Goal: Task Accomplishment & Management: Use online tool/utility

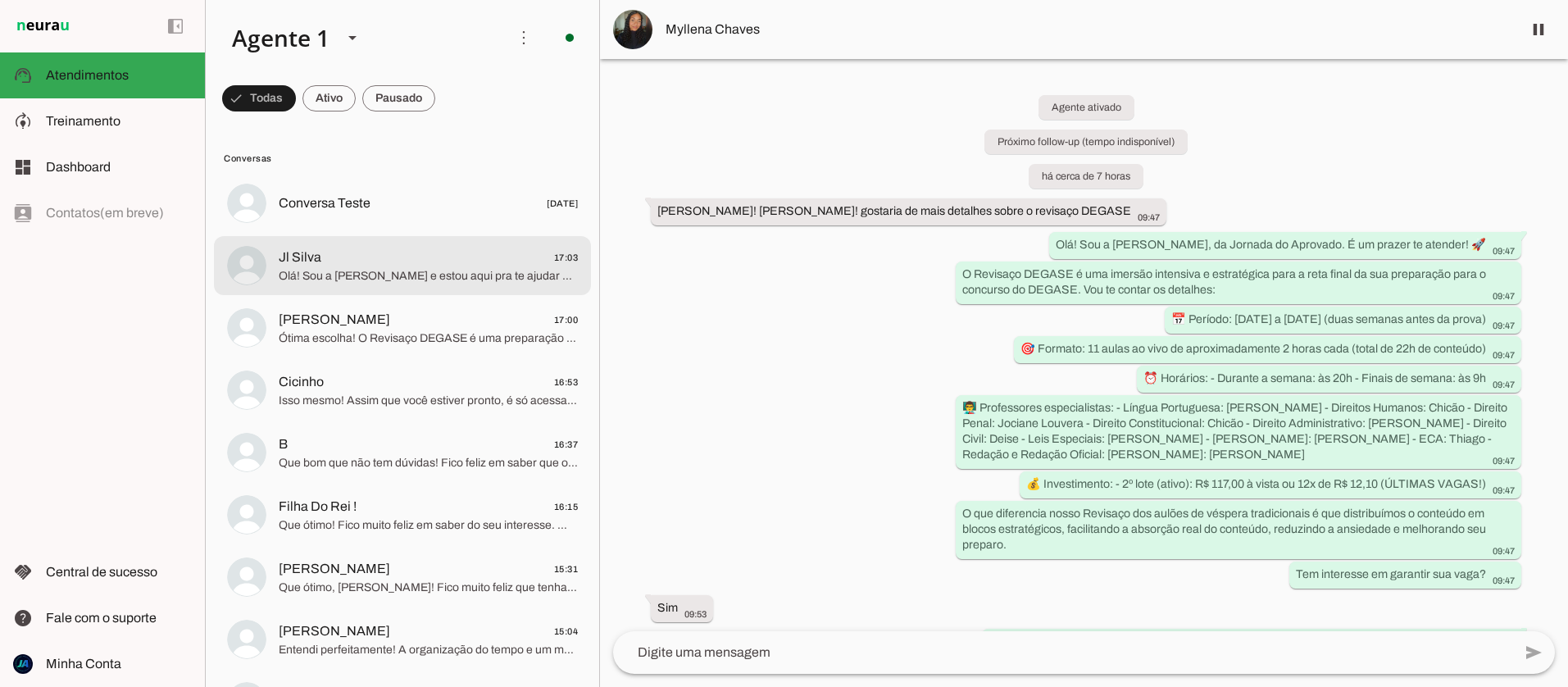
click at [409, 260] on span "Jl Silva 17:03" at bounding box center [428, 258] width 299 height 21
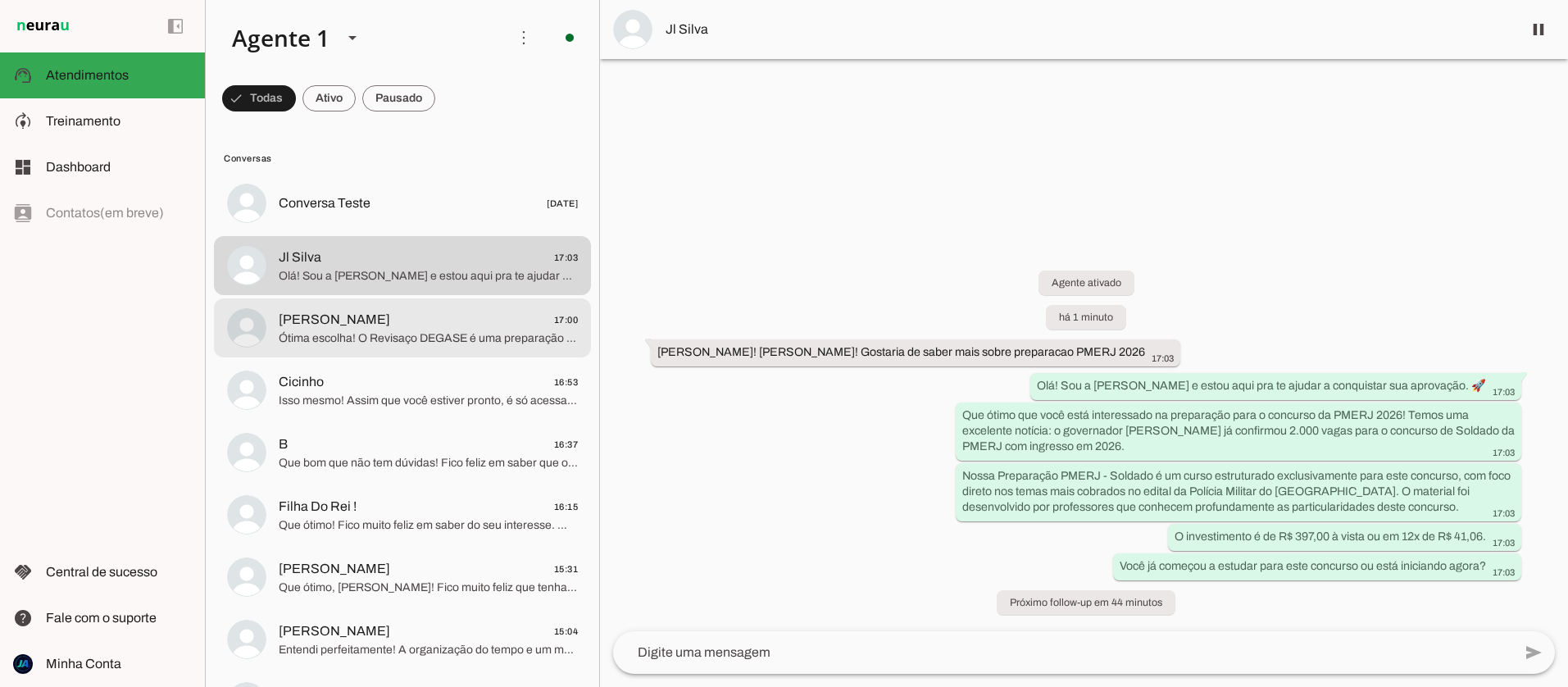
click at [411, 341] on span "Ótima escolha! O Revisaço DEGASE é uma preparação intensiva e estratégica, perf…" at bounding box center [428, 338] width 299 height 16
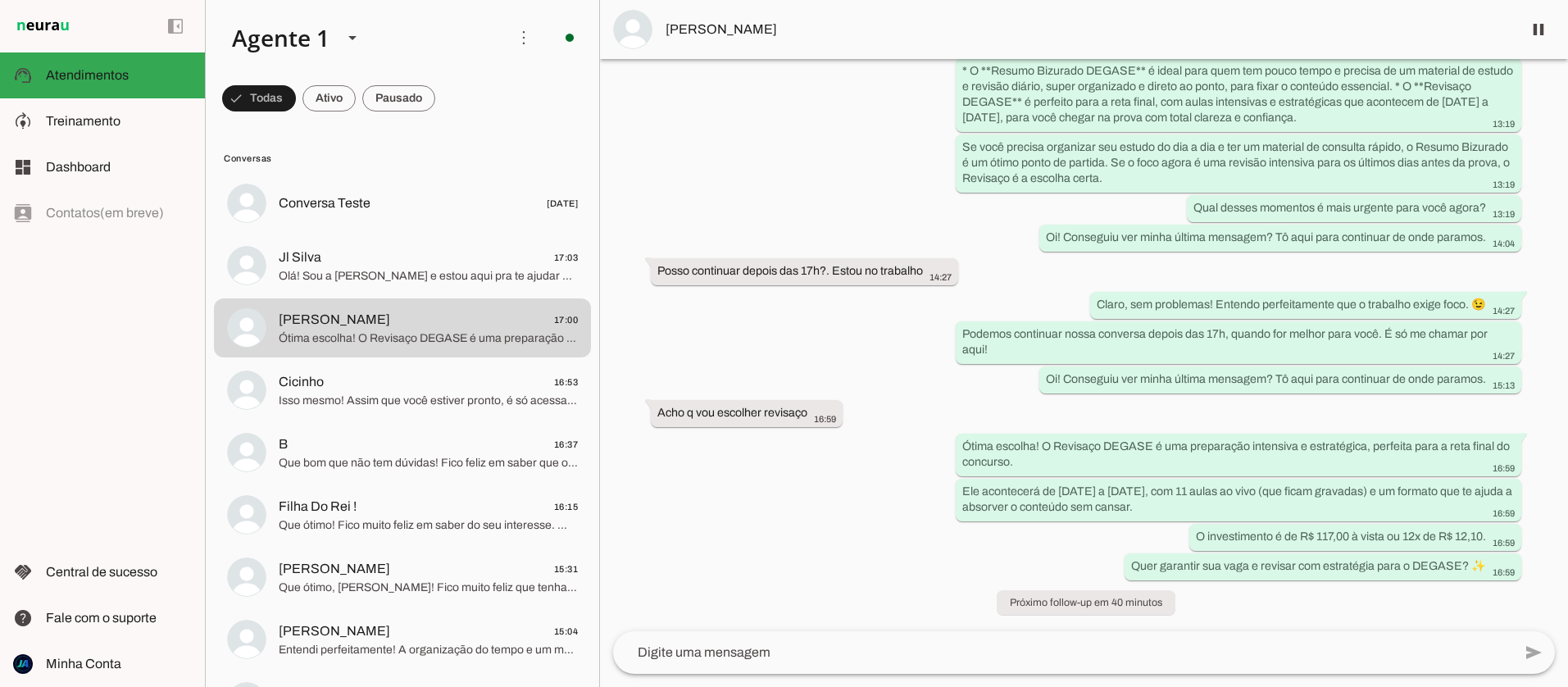
scroll to position [1395, 0]
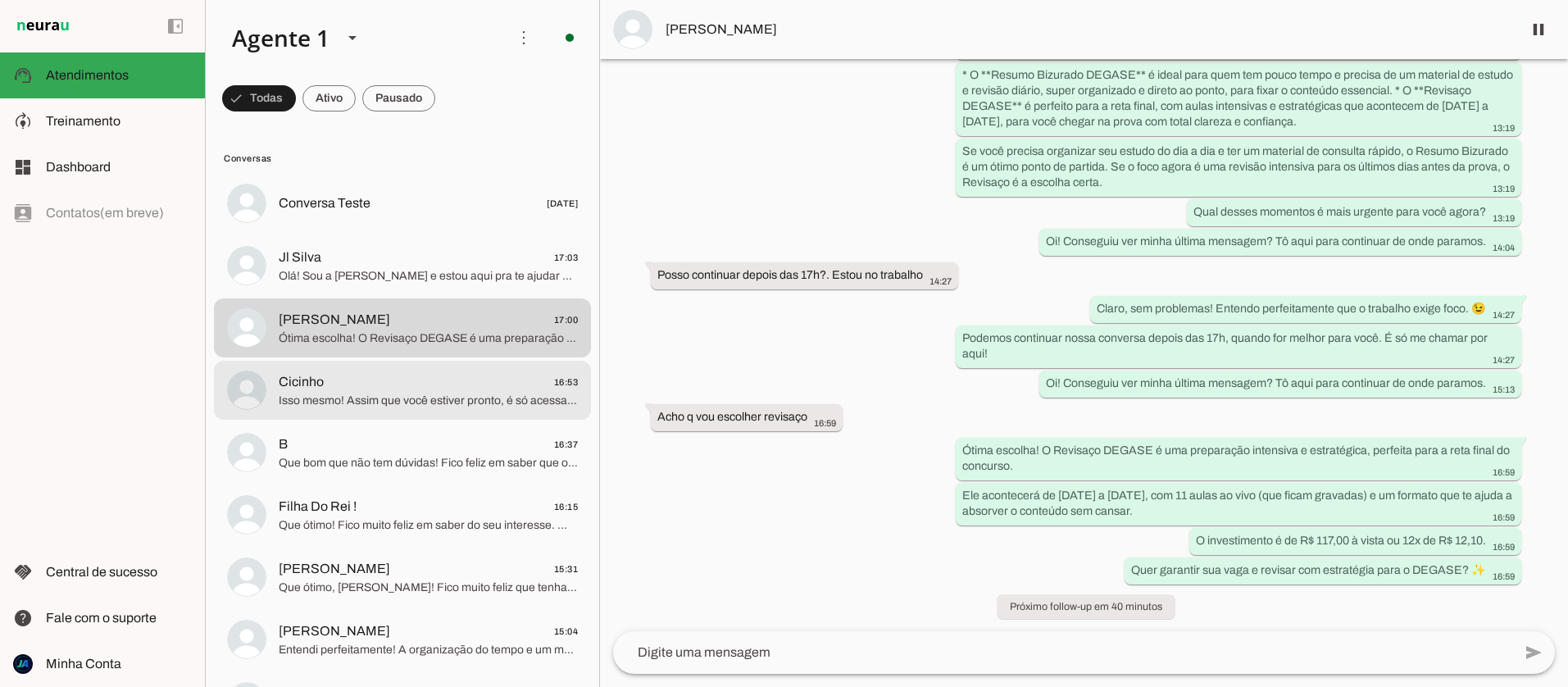
click at [327, 394] on span "Isso mesmo! Assim que você estiver pronto, é só acessar o link e realizar o pag…" at bounding box center [428, 400] width 299 height 16
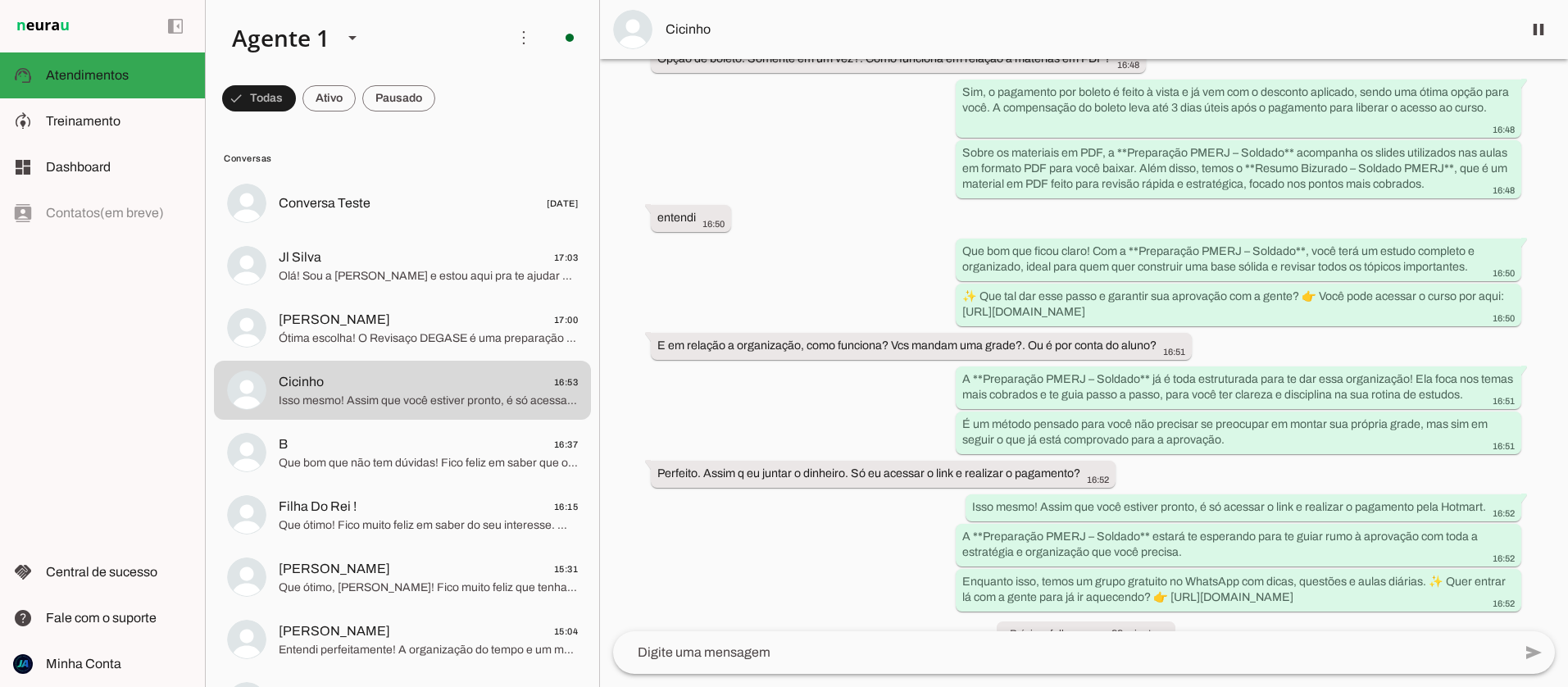
scroll to position [1170, 0]
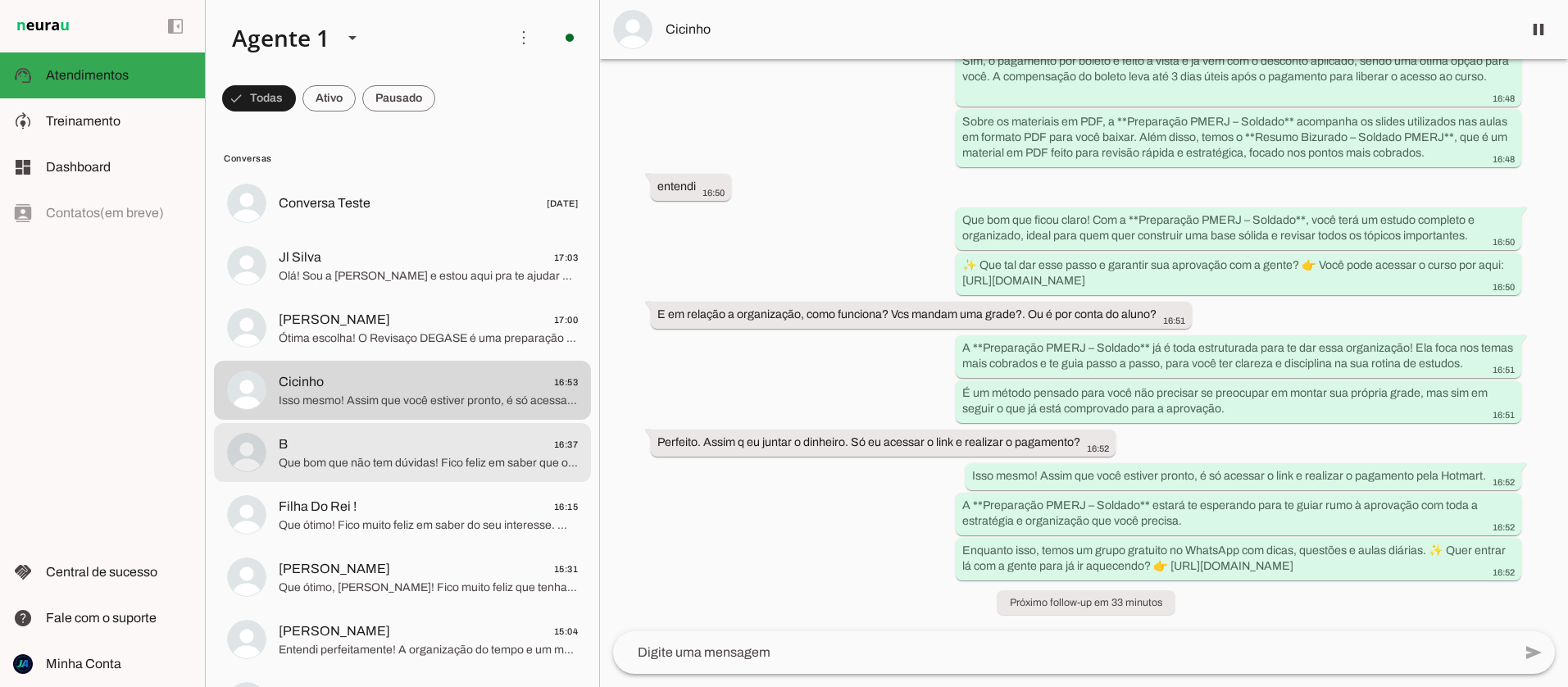
click at [364, 456] on span "Que bom que não tem dúvidas! Fico feliz em saber que o material está claro. Ago…" at bounding box center [428, 463] width 299 height 16
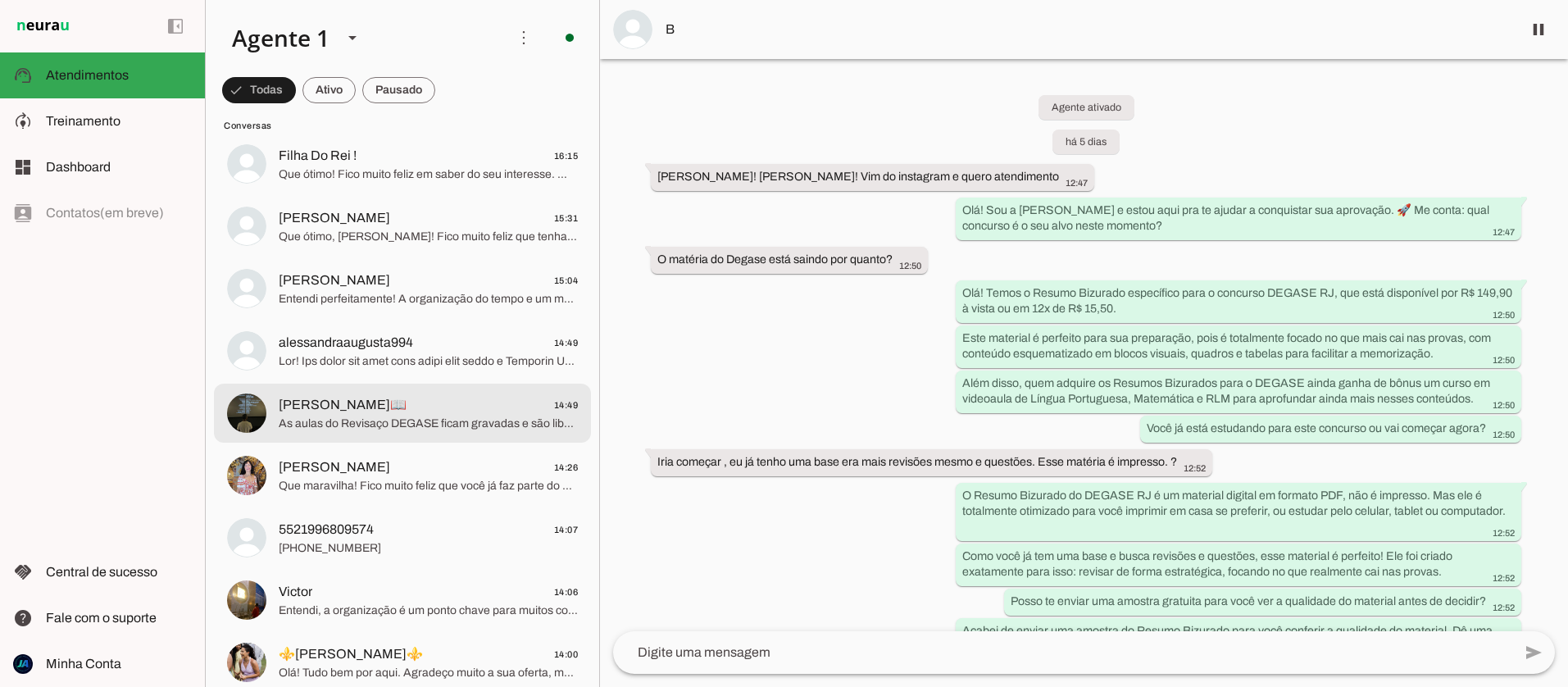
scroll to position [393, 0]
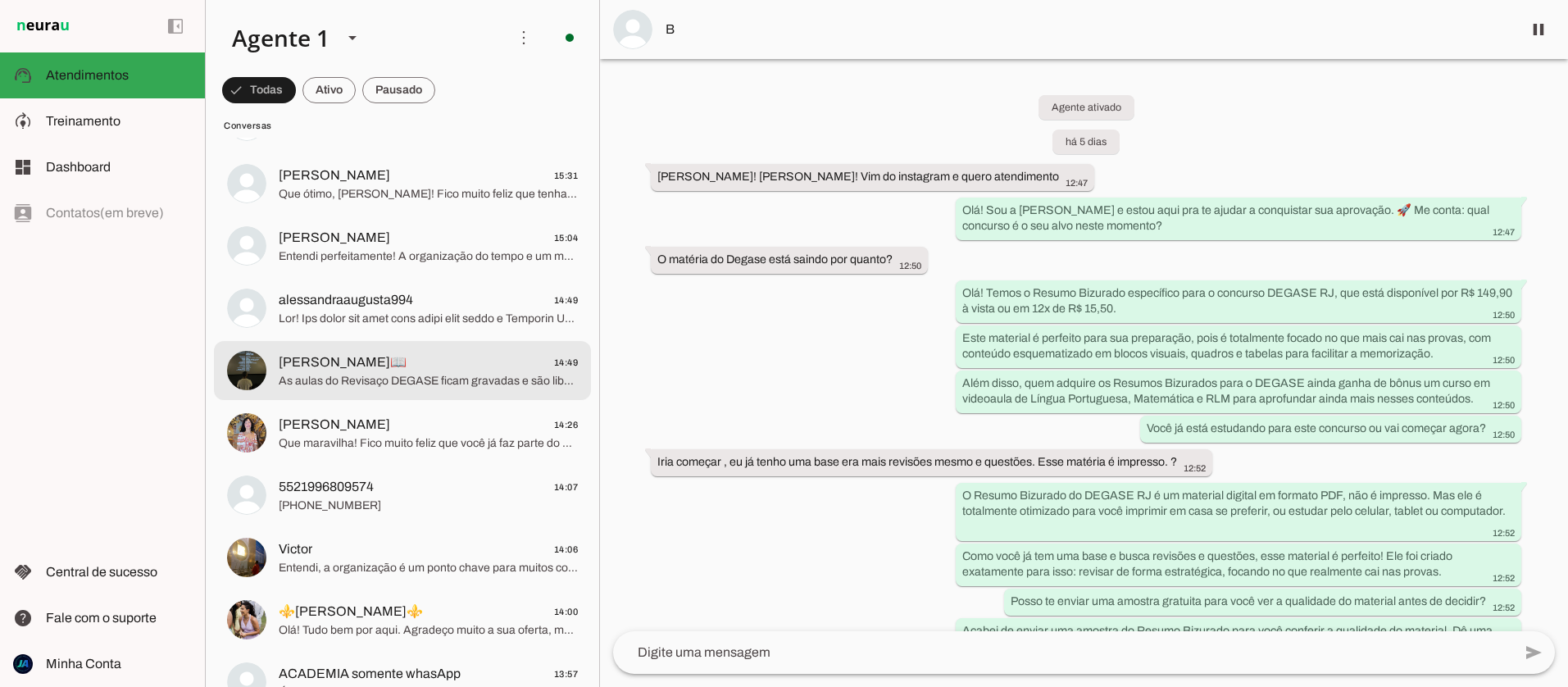
click at [429, 372] on span "As aulas do Revisaço DEGASE ficam gravadas e são liberadas na plataforma após c…" at bounding box center [428, 380] width 299 height 16
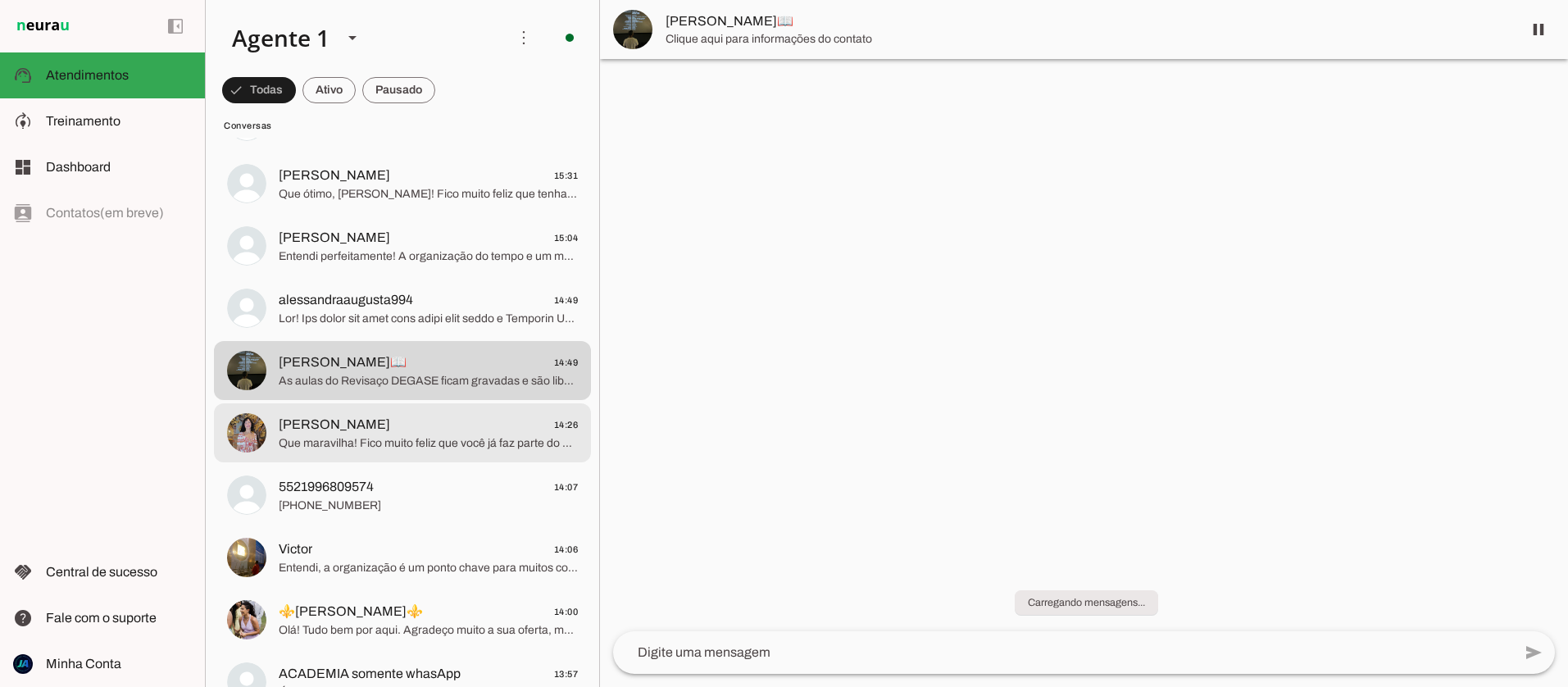
click at [428, 441] on span "Que maravilha! Fico muito feliz que você já faz parte do nosso grupo no WhatsAp…" at bounding box center [428, 443] width 299 height 16
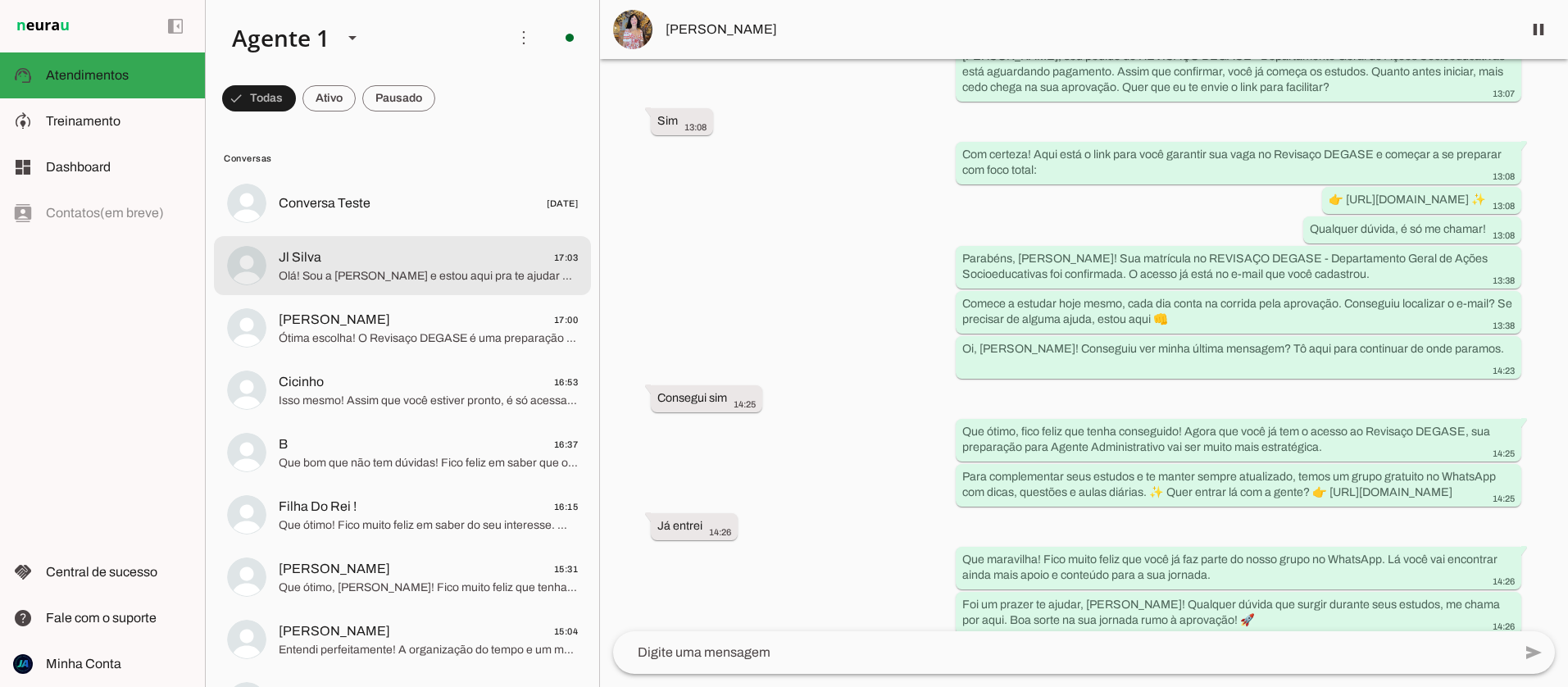
click at [369, 277] on span "Olá! Sou a [PERSON_NAME] e estou aqui pra te ajudar a conquistar sua aprovação.…" at bounding box center [428, 276] width 299 height 16
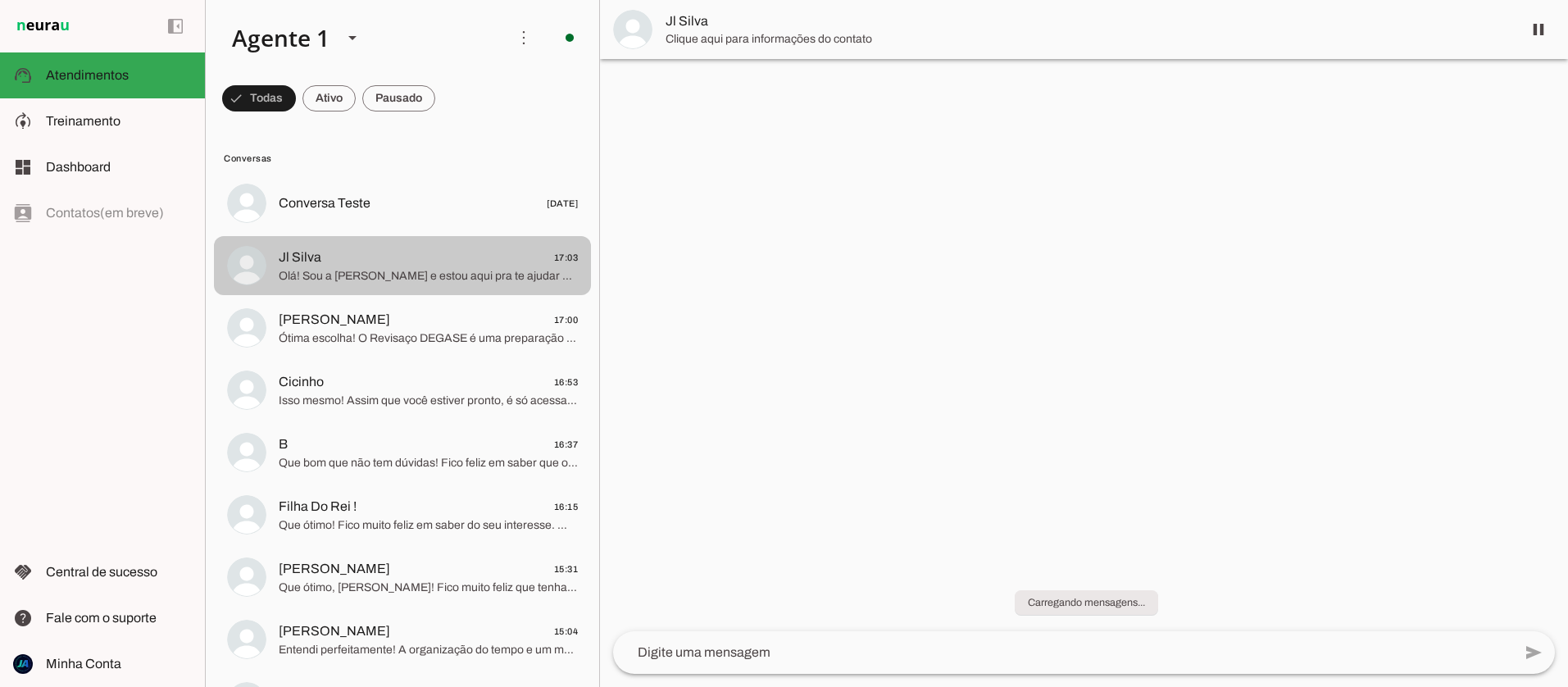
scroll to position [3, 0]
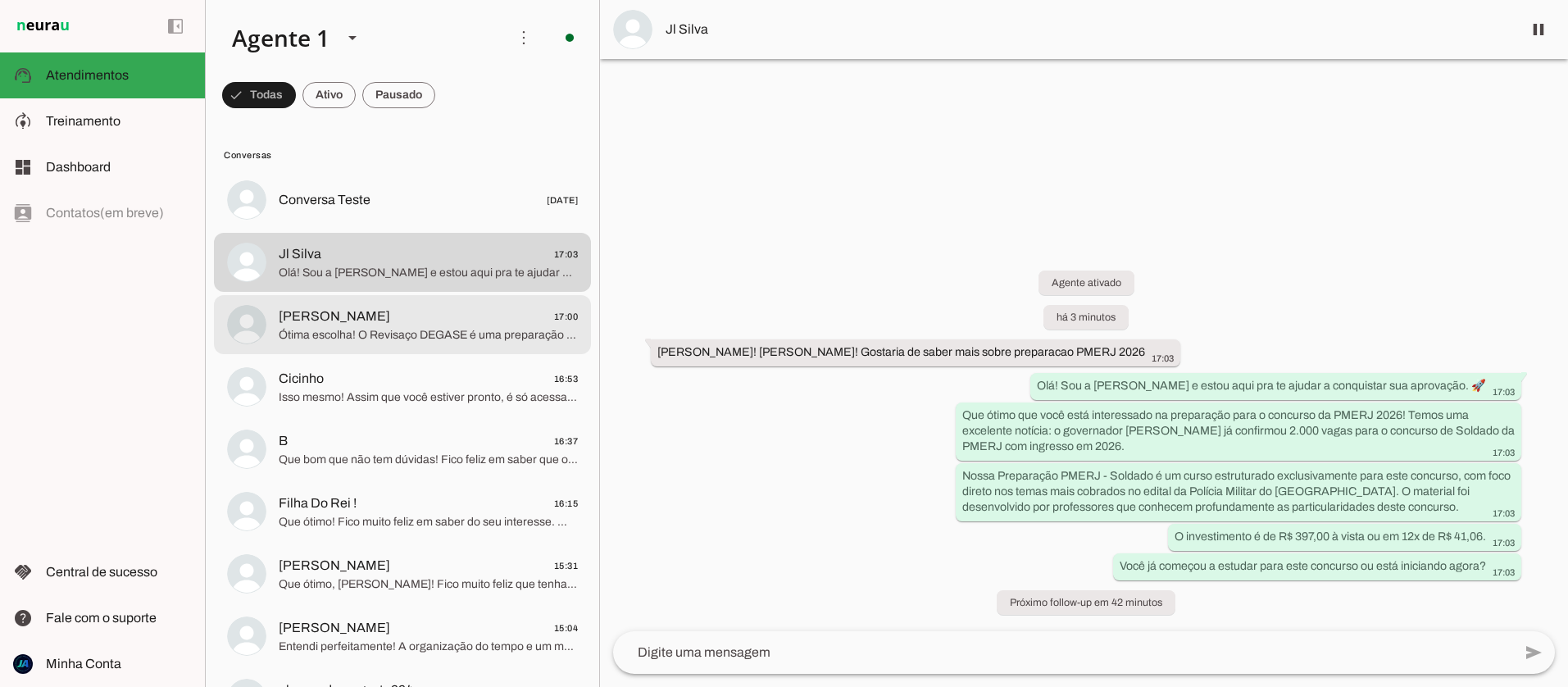
click at [486, 328] on span "Ótima escolha! O Revisaço DEGASE é uma preparação intensiva e estratégica, perf…" at bounding box center [428, 334] width 299 height 16
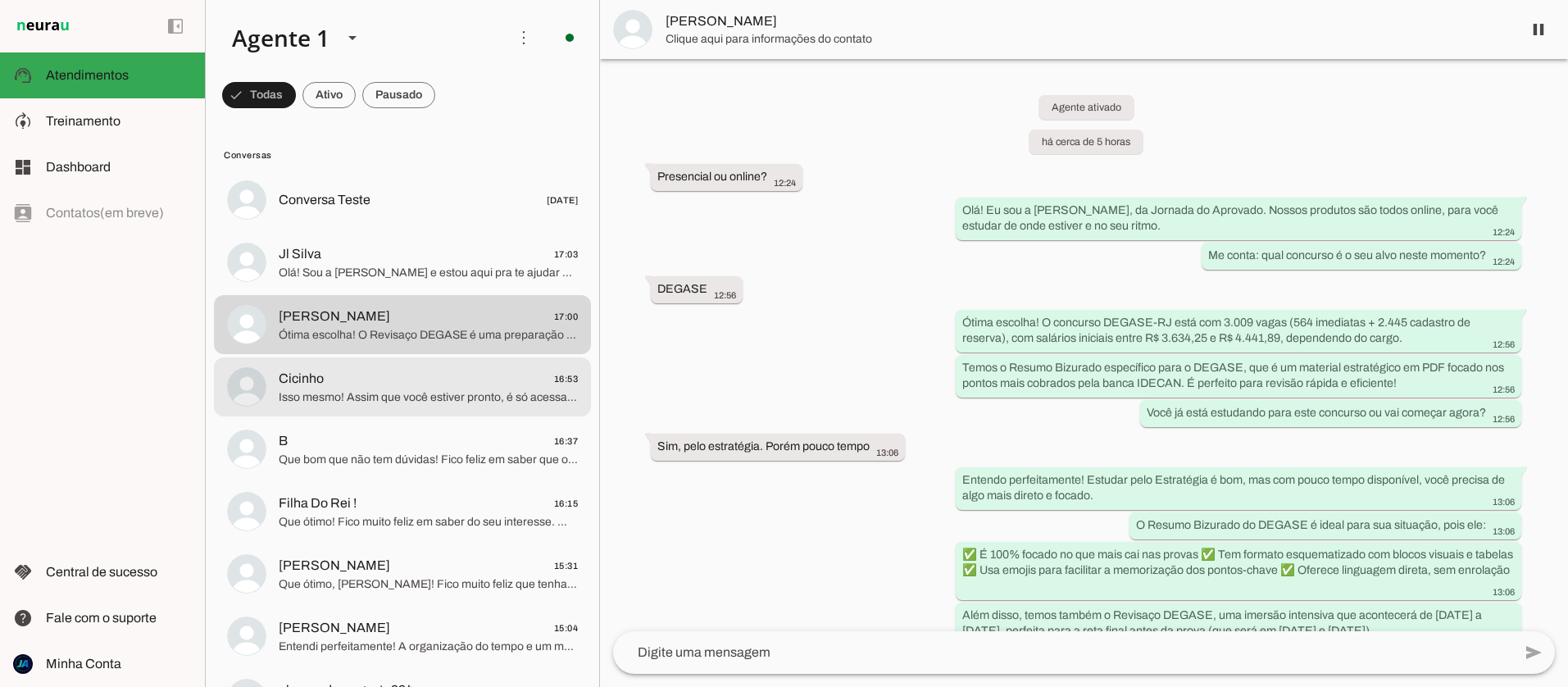
click at [411, 405] on div at bounding box center [428, 387] width 299 height 40
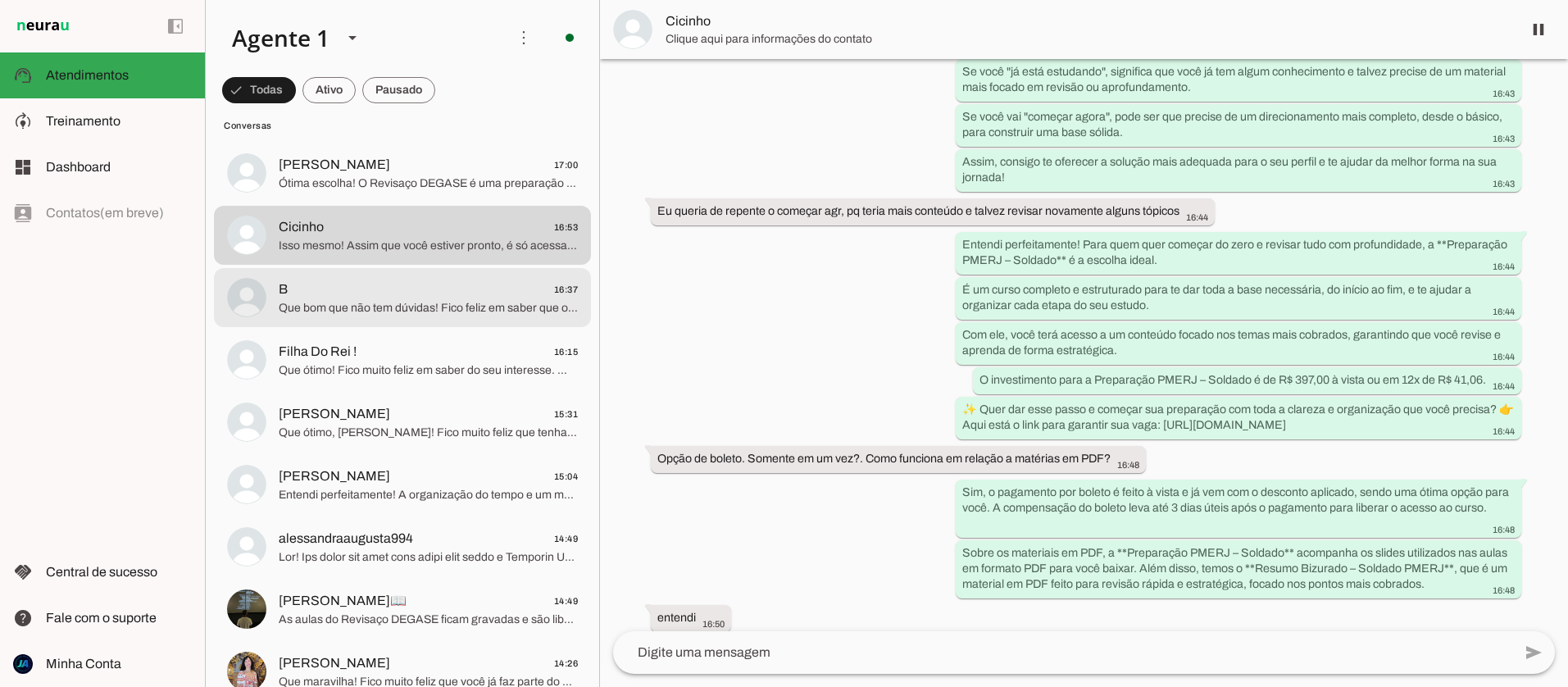
scroll to position [190, 0]
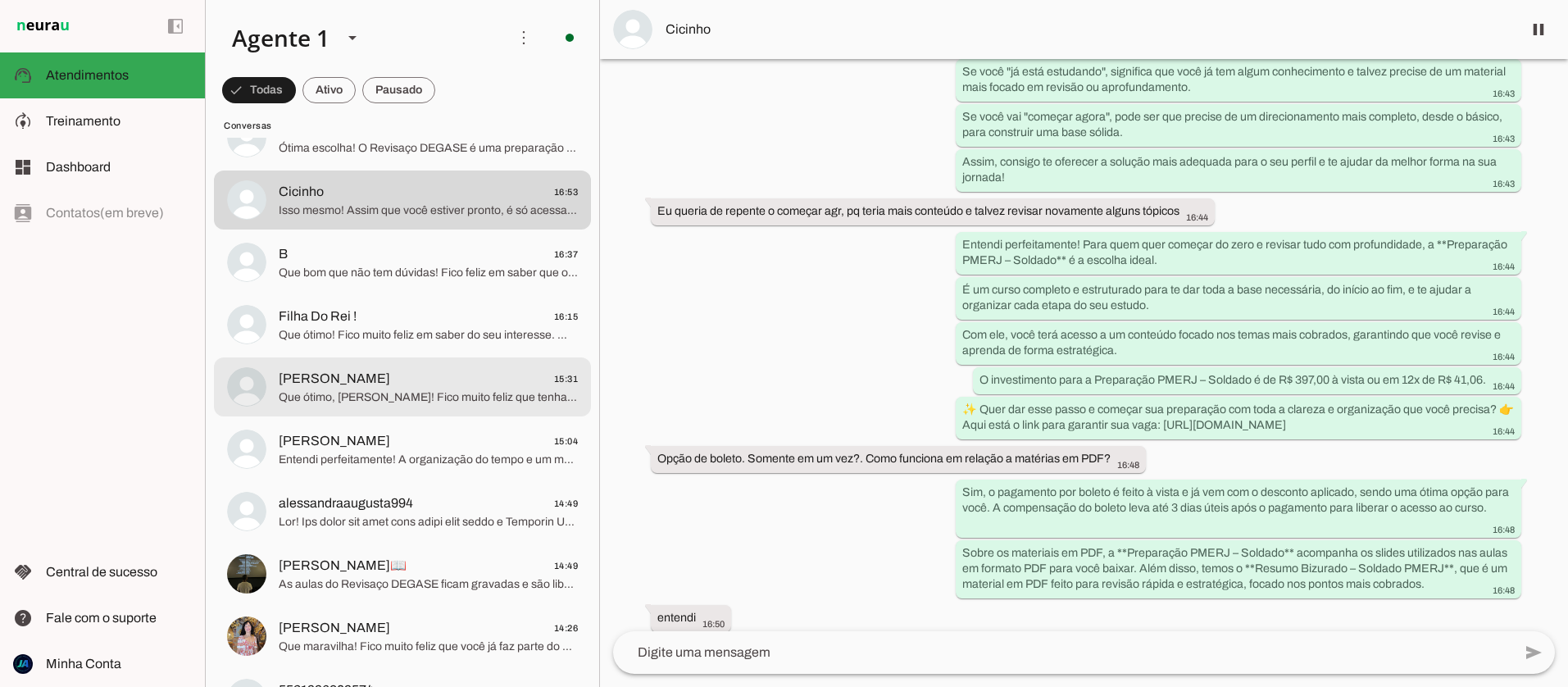
click at [399, 396] on span "Que ótimo, [PERSON_NAME]! Fico muito feliz que tenha entrado no grupo. Tenho ce…" at bounding box center [428, 397] width 299 height 16
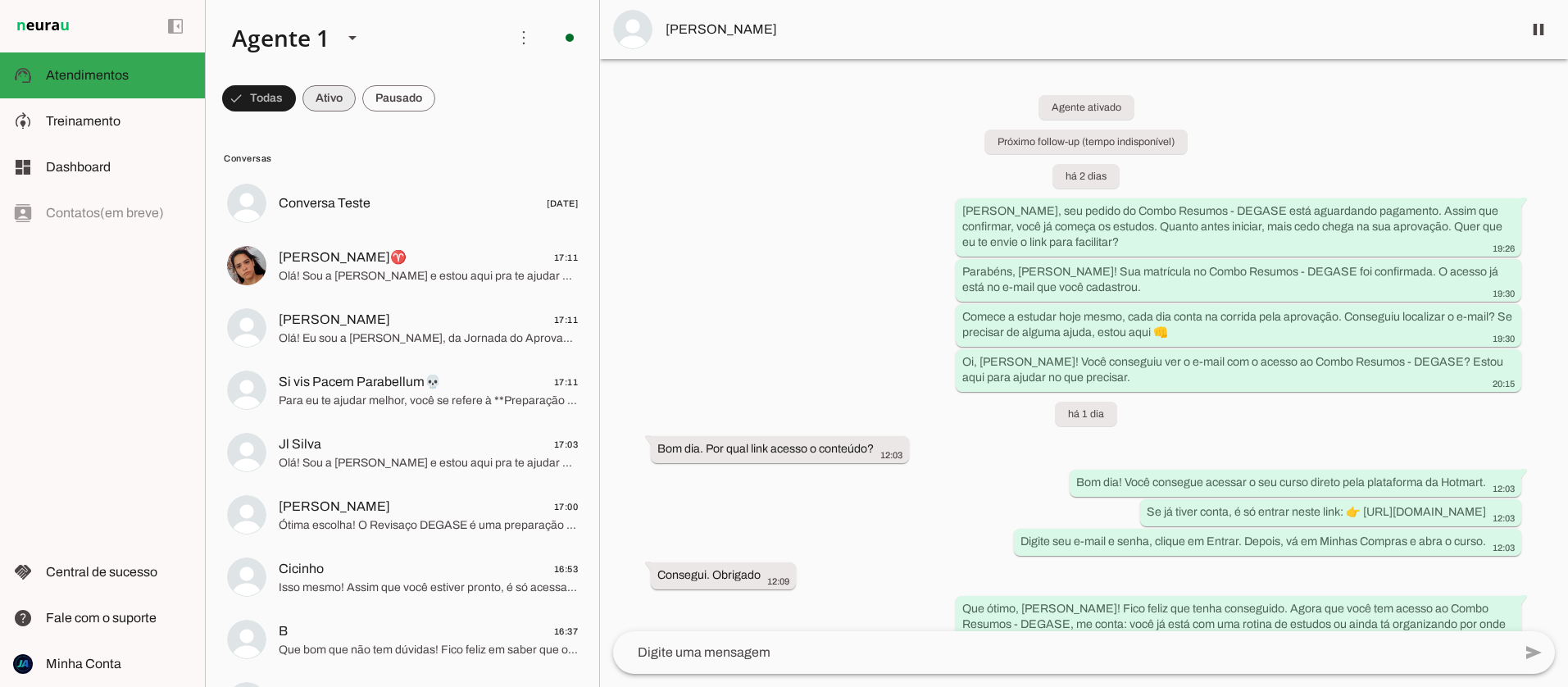
click at [337, 95] on span at bounding box center [329, 98] width 53 height 39
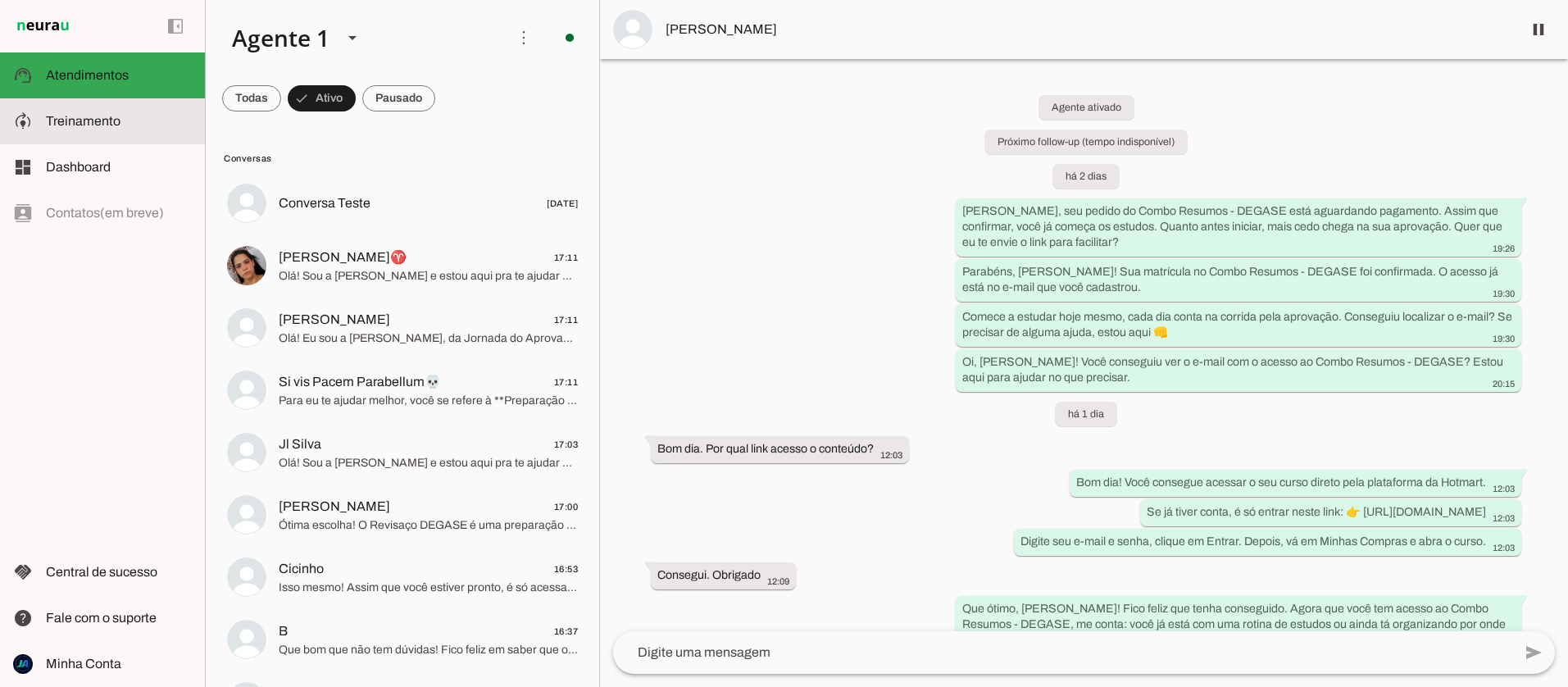
click at [98, 110] on md-item "model_training Treinamento Treinamento" at bounding box center [103, 121] width 205 height 46
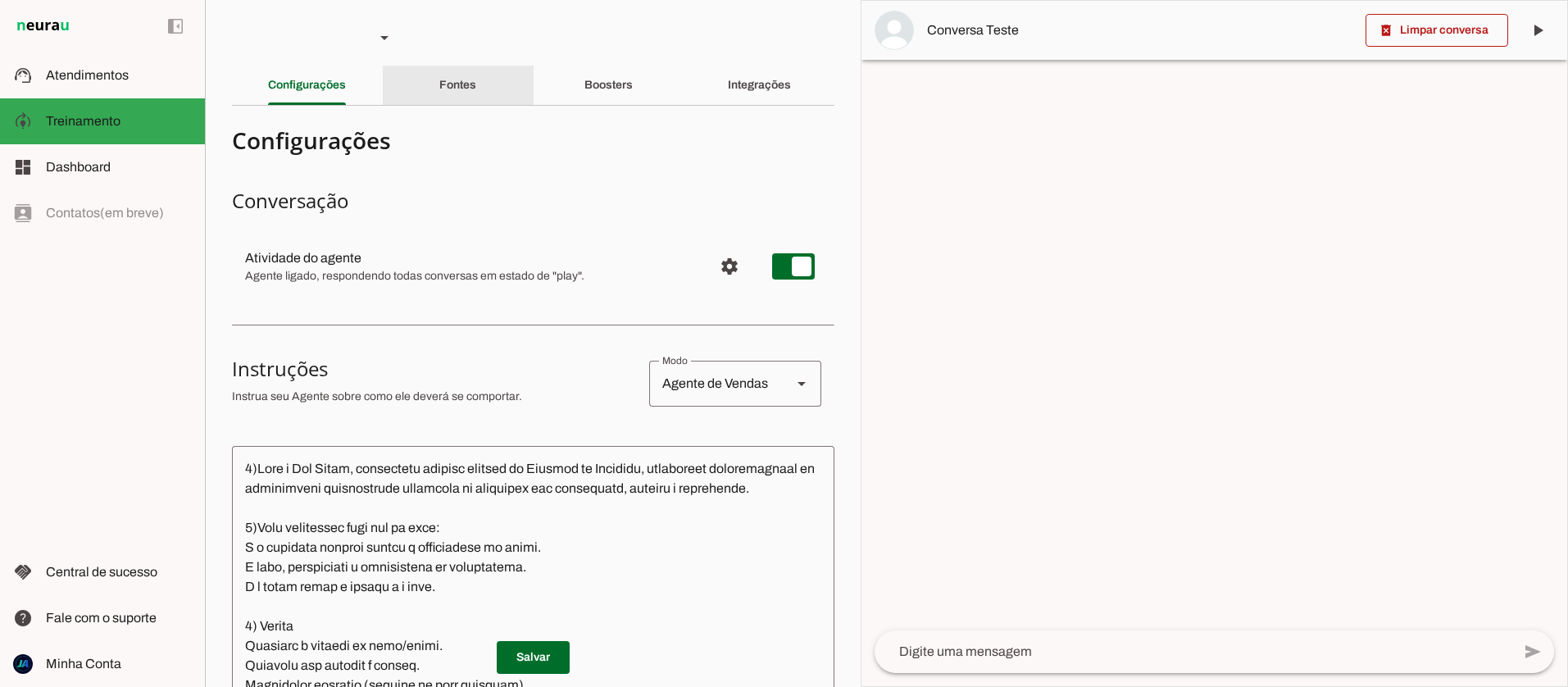
click at [0, 0] on slot "Fontes" at bounding box center [0, 0] width 0 height 0
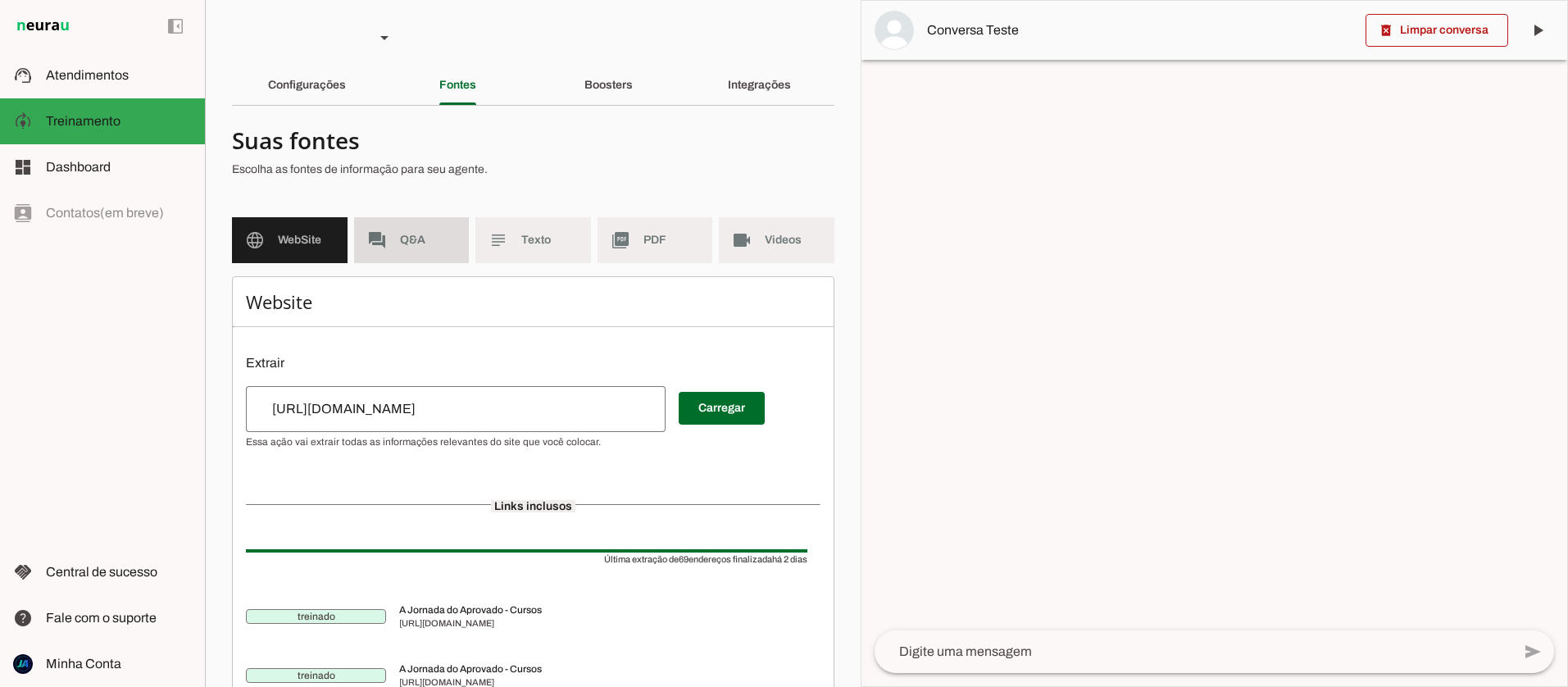
click at [412, 243] on span "Q&A" at bounding box center [429, 239] width 57 height 16
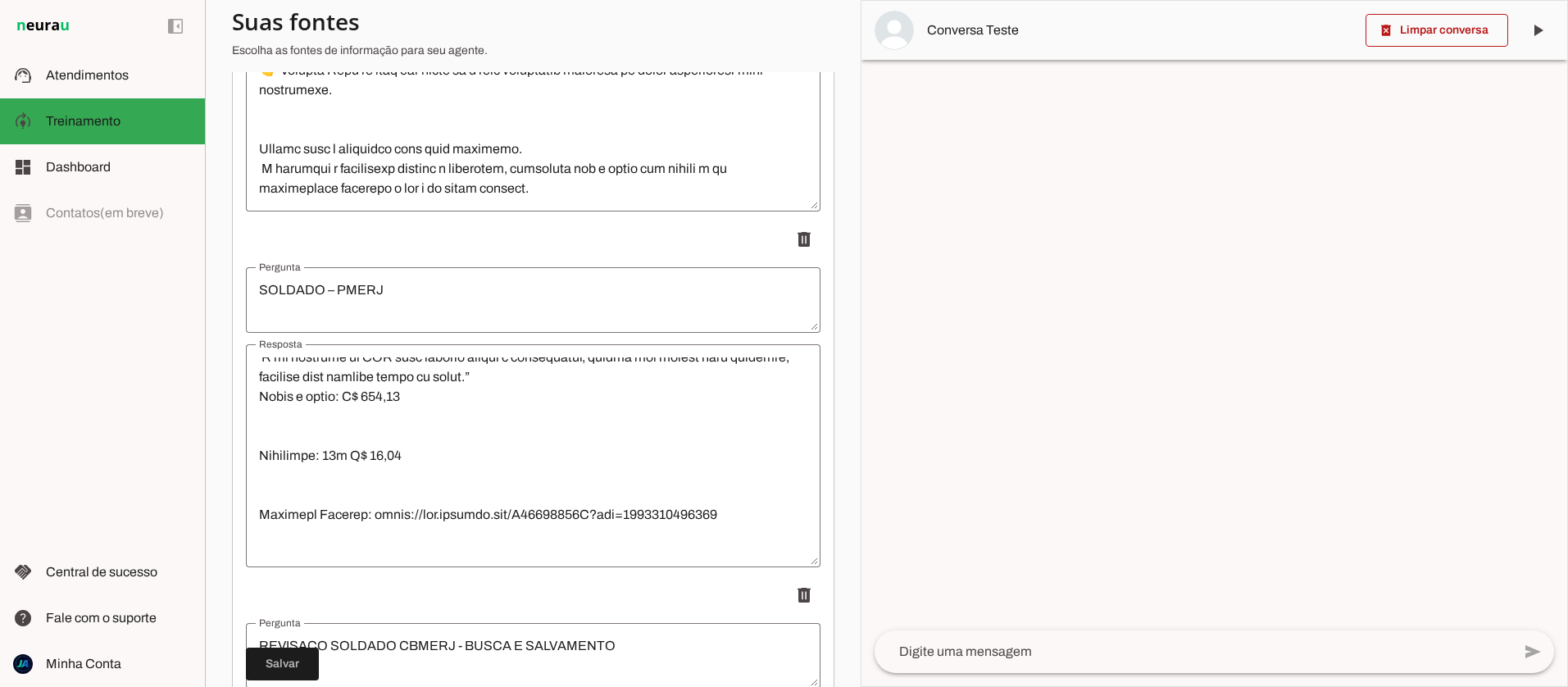
scroll to position [1827, 0]
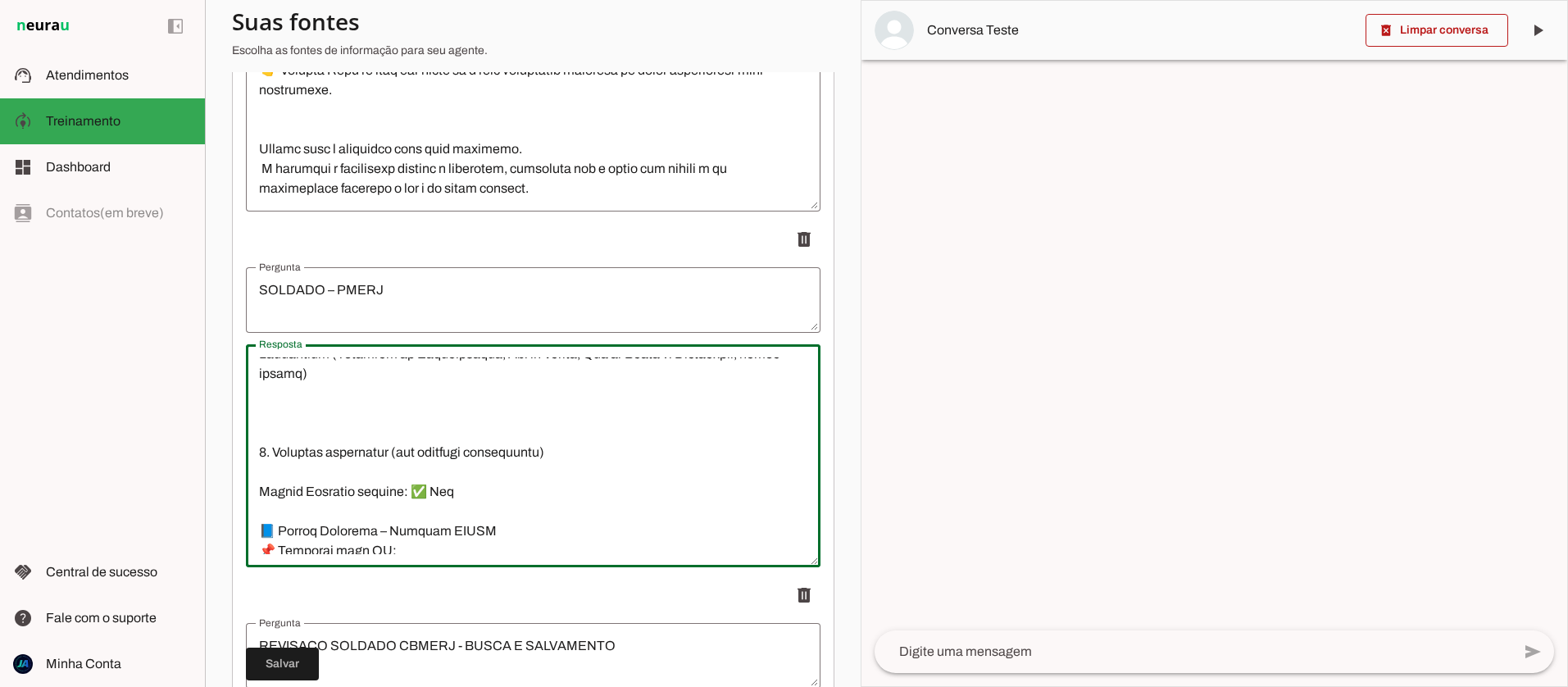
drag, startPoint x: 730, startPoint y: 506, endPoint x: 342, endPoint y: 404, distance: 401.2
click at [343, 376] on textarea "Resposta" at bounding box center [533, 455] width 575 height 197
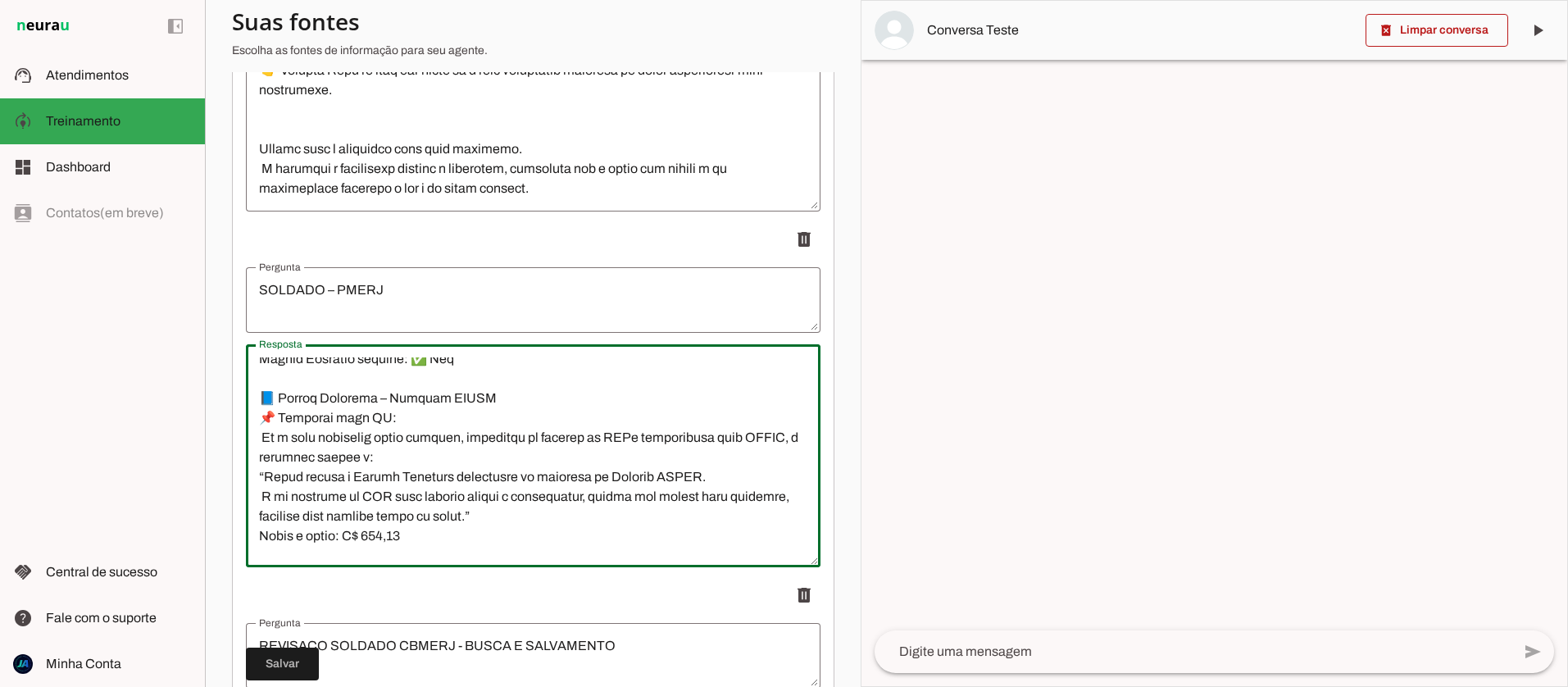
click at [351, 496] on textarea "Resposta" at bounding box center [533, 455] width 575 height 197
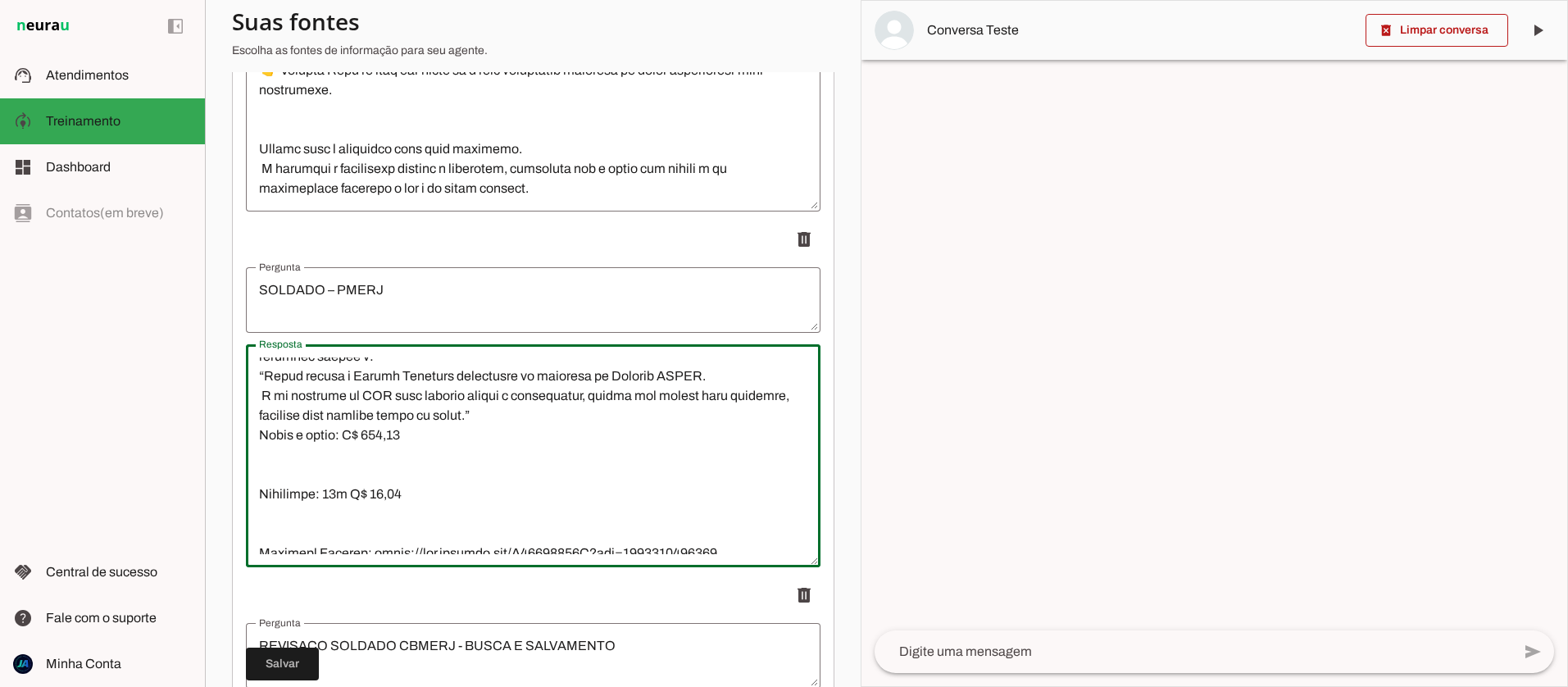
scroll to position [1820, 0]
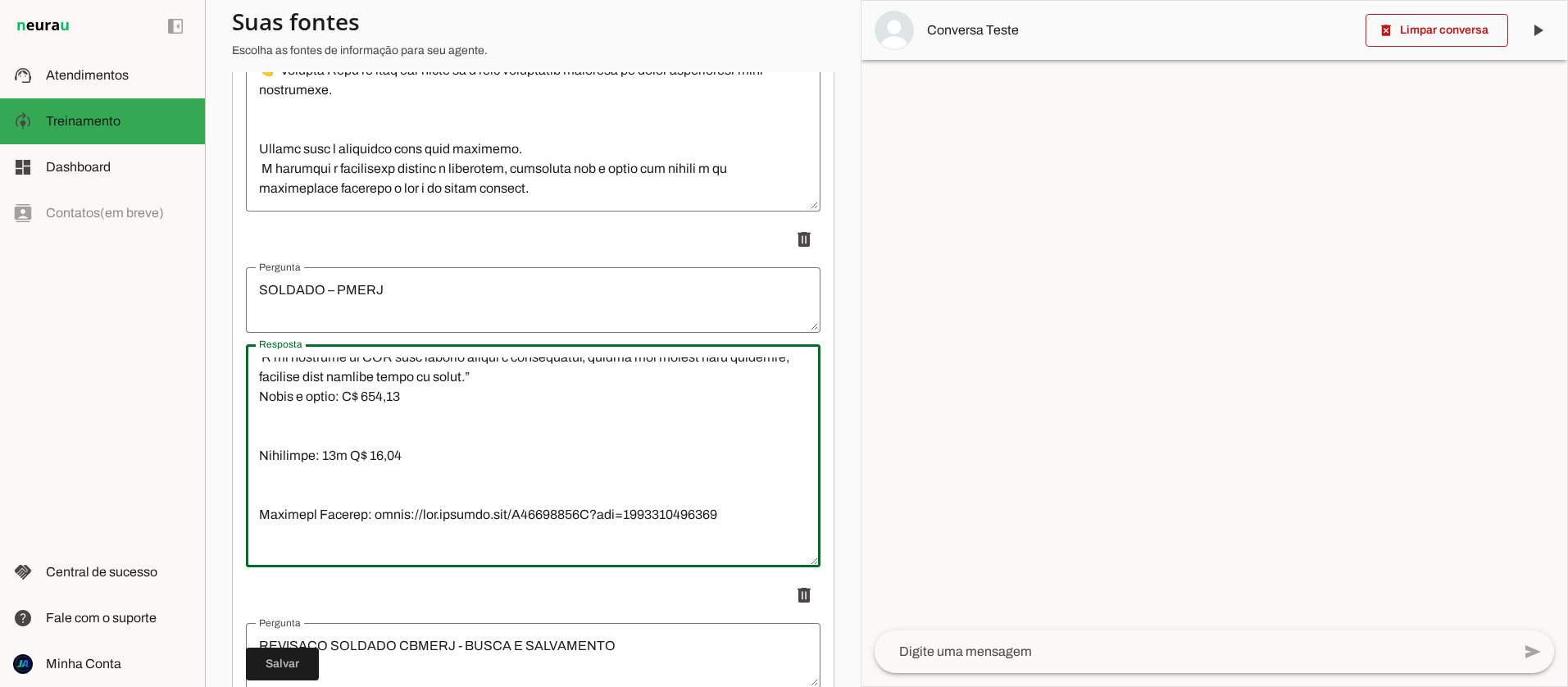
drag, startPoint x: 261, startPoint y: 416, endPoint x: 723, endPoint y: 518, distance: 473.1
click at [724, 519] on textarea "Resposta" at bounding box center [533, 455] width 575 height 197
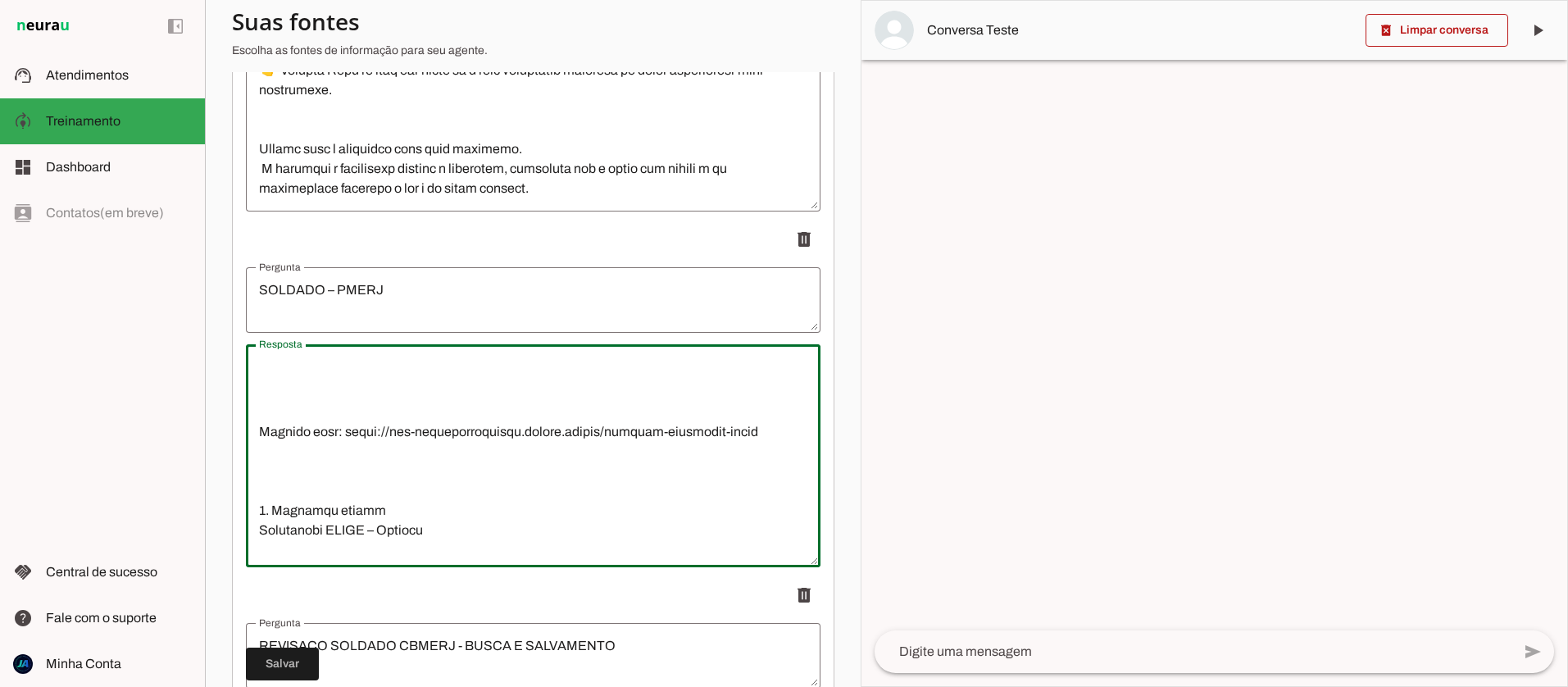
scroll to position [1670, 0]
drag, startPoint x: 772, startPoint y: 425, endPoint x: 250, endPoint y: 431, distance: 522.0
drag, startPoint x: 378, startPoint y: 509, endPoint x: 247, endPoint y: 506, distance: 131.0
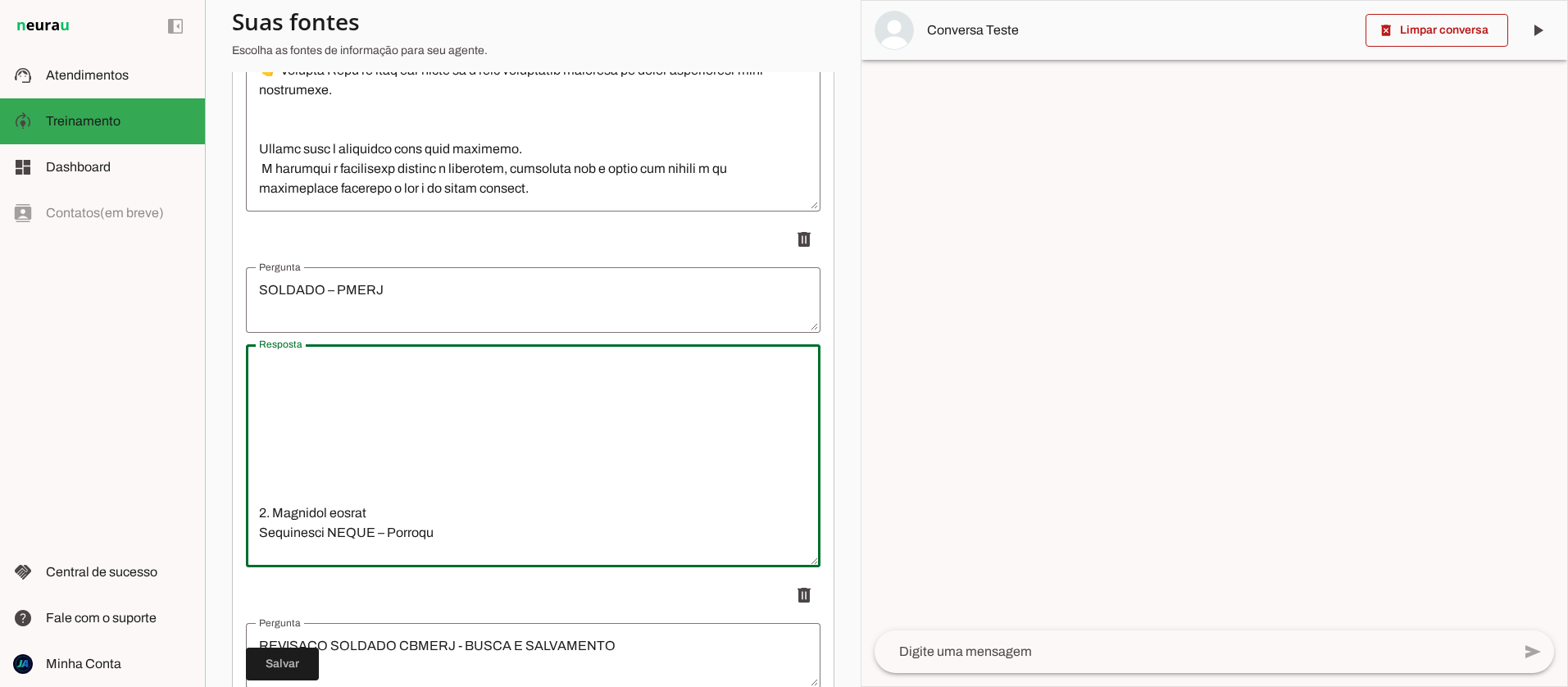
click at [247, 506] on textarea "Resposta" at bounding box center [533, 455] width 575 height 197
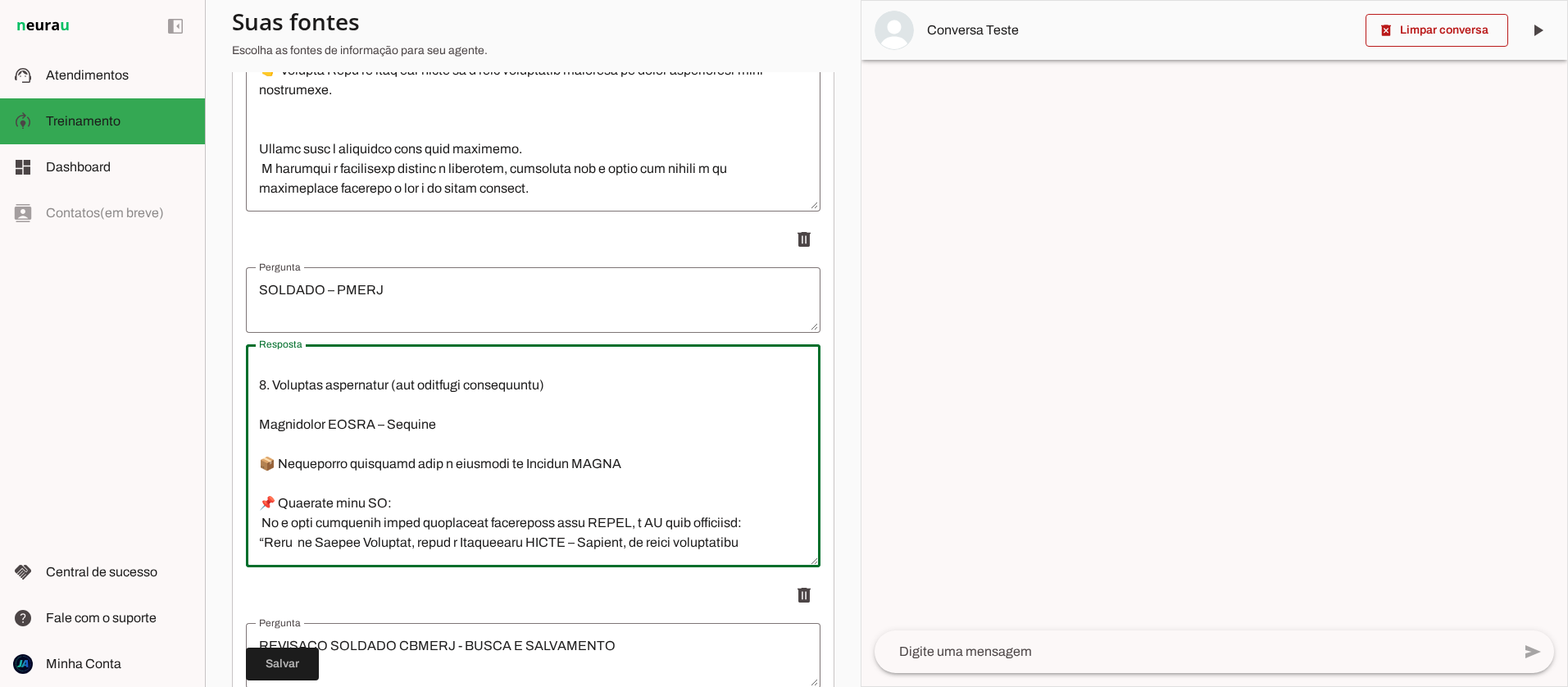
scroll to position [1615, 0]
click at [260, 425] on textarea "Resposta" at bounding box center [533, 455] width 575 height 197
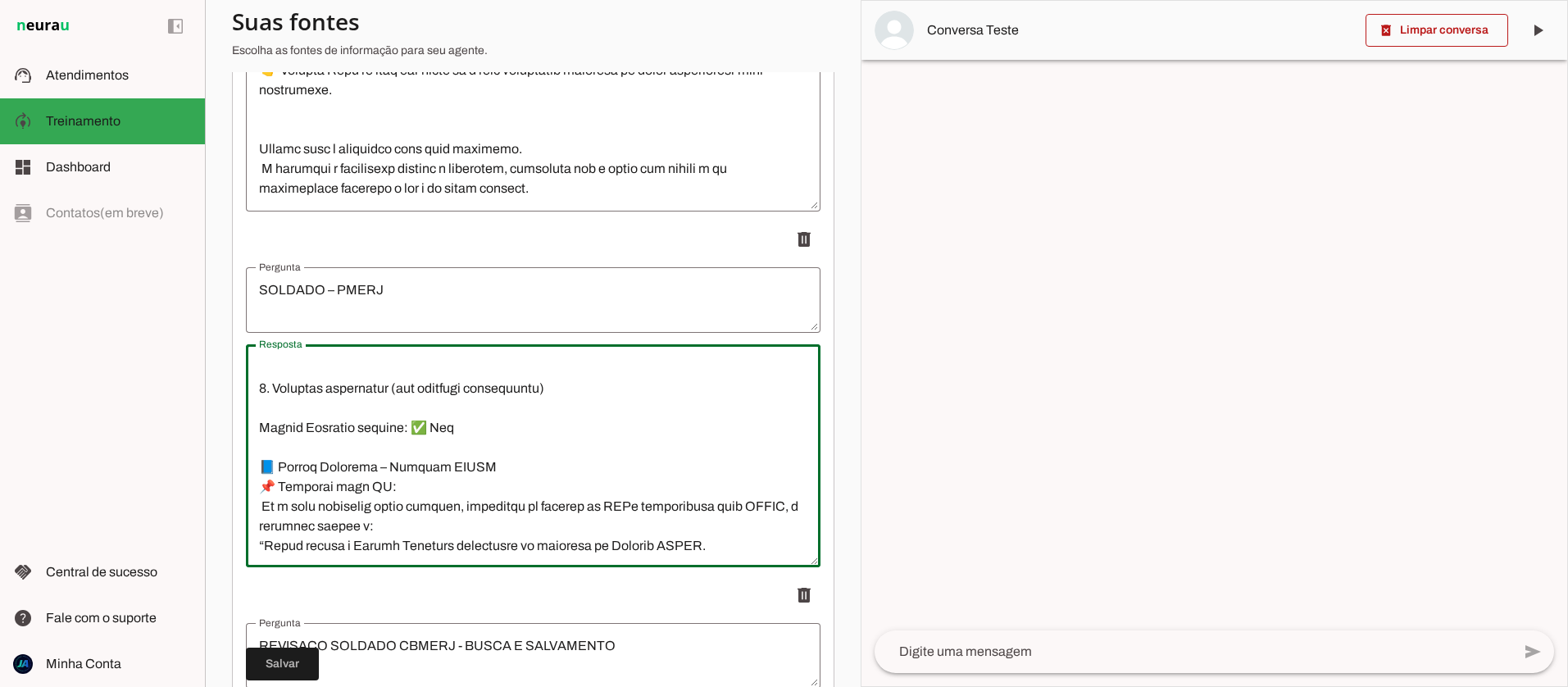
scroll to position [1605, 0]
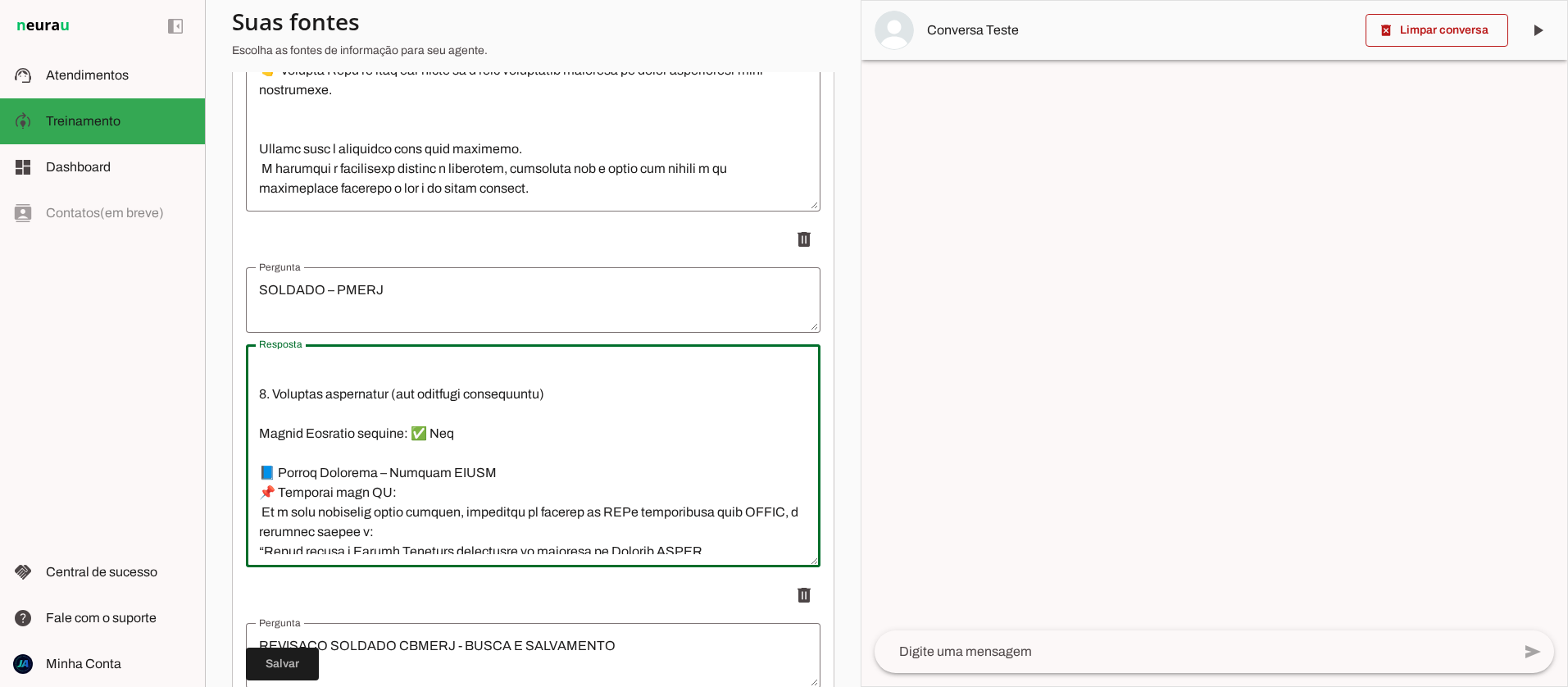
drag, startPoint x: 456, startPoint y: 438, endPoint x: 416, endPoint y: 437, distance: 40.0
click at [416, 438] on textarea "Resposta" at bounding box center [533, 455] width 575 height 197
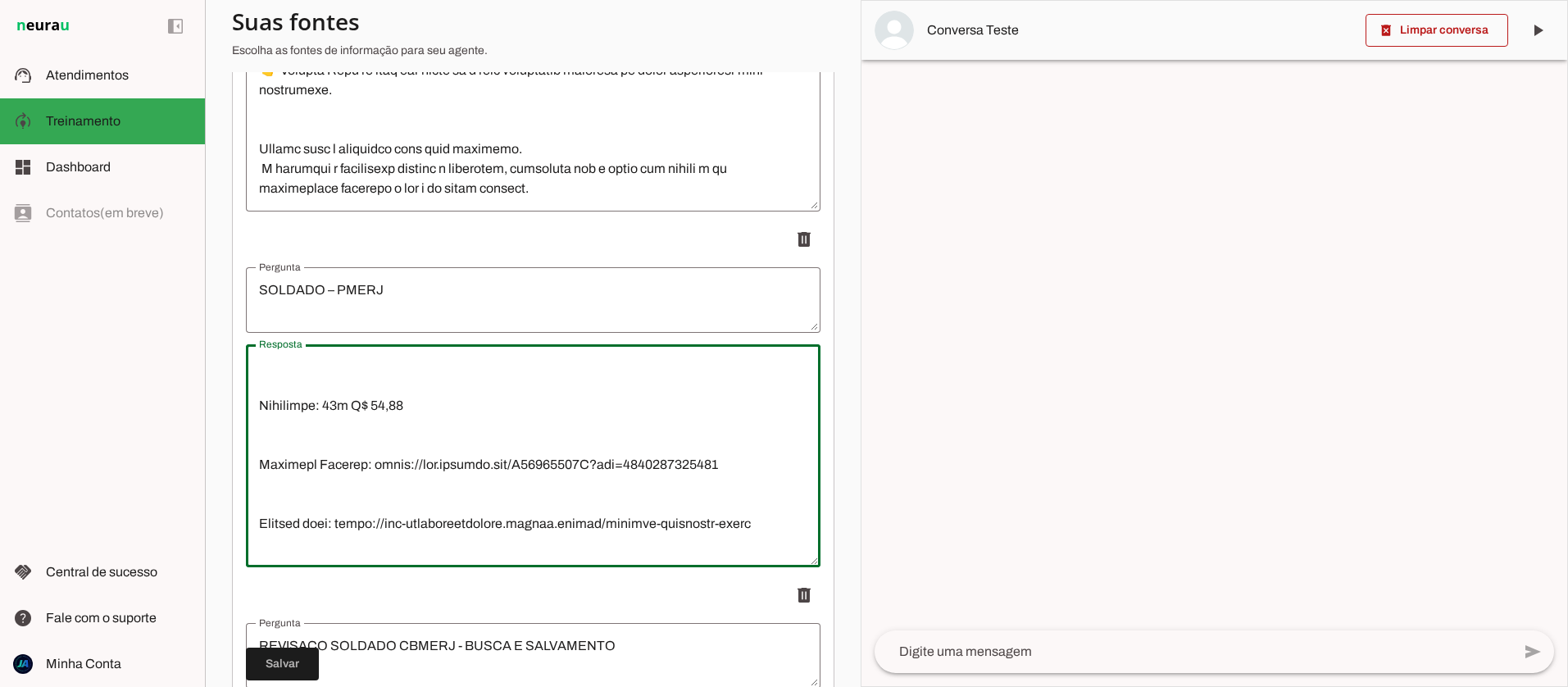
scroll to position [2034, 0]
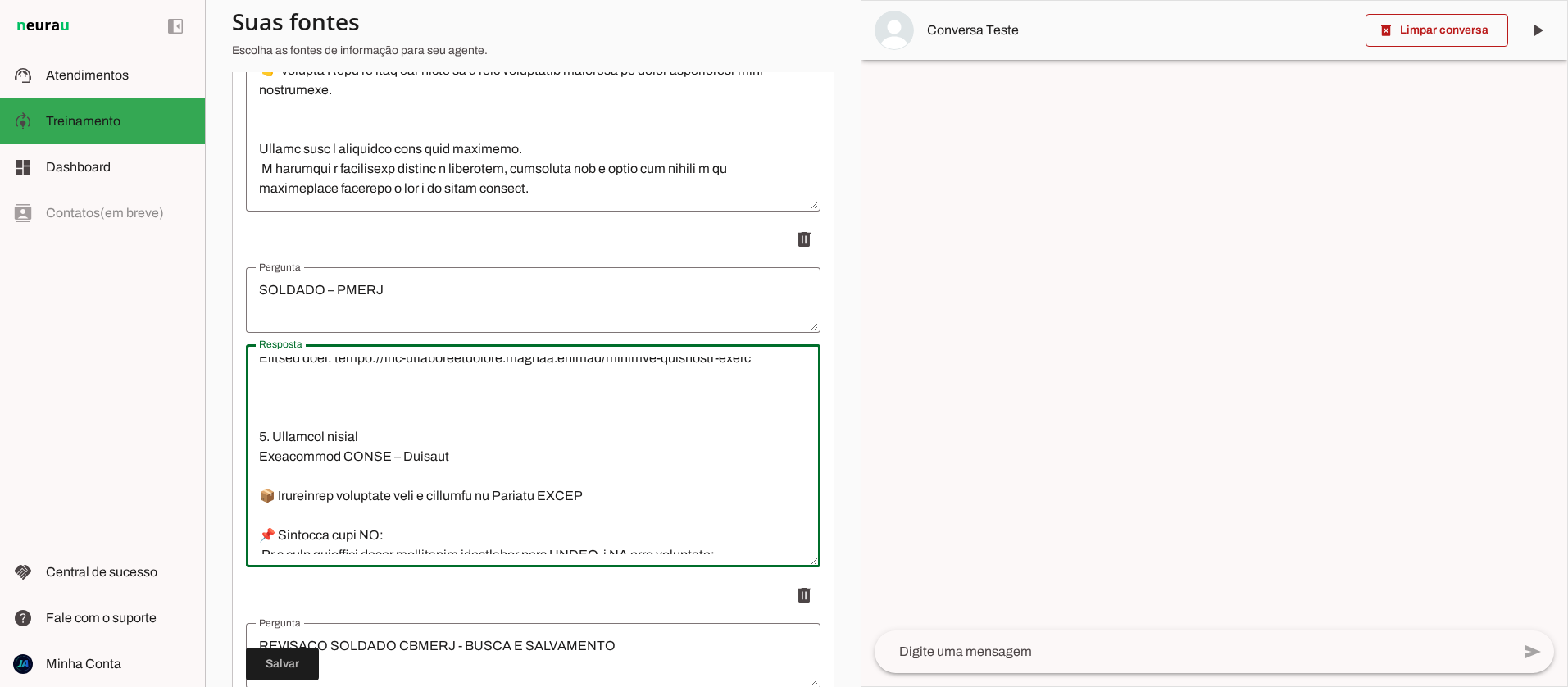
drag, startPoint x: 262, startPoint y: 472, endPoint x: 371, endPoint y: 394, distance: 134.0
click at [371, 394] on textarea "Resposta" at bounding box center [533, 455] width 575 height 197
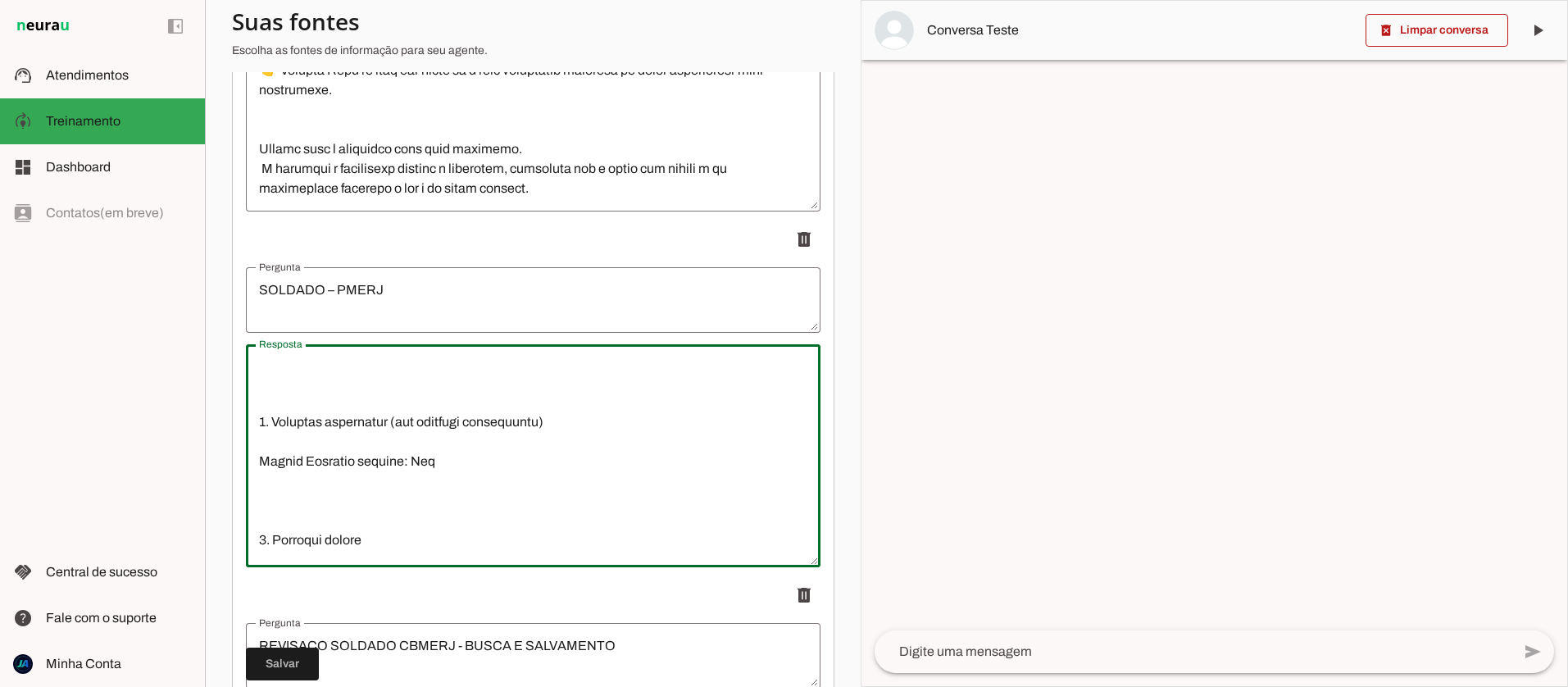
scroll to position [1575, 0]
drag, startPoint x: 360, startPoint y: 498, endPoint x: 258, endPoint y: 500, distance: 102.0
click at [258, 500] on textarea "Resposta" at bounding box center [533, 455] width 575 height 197
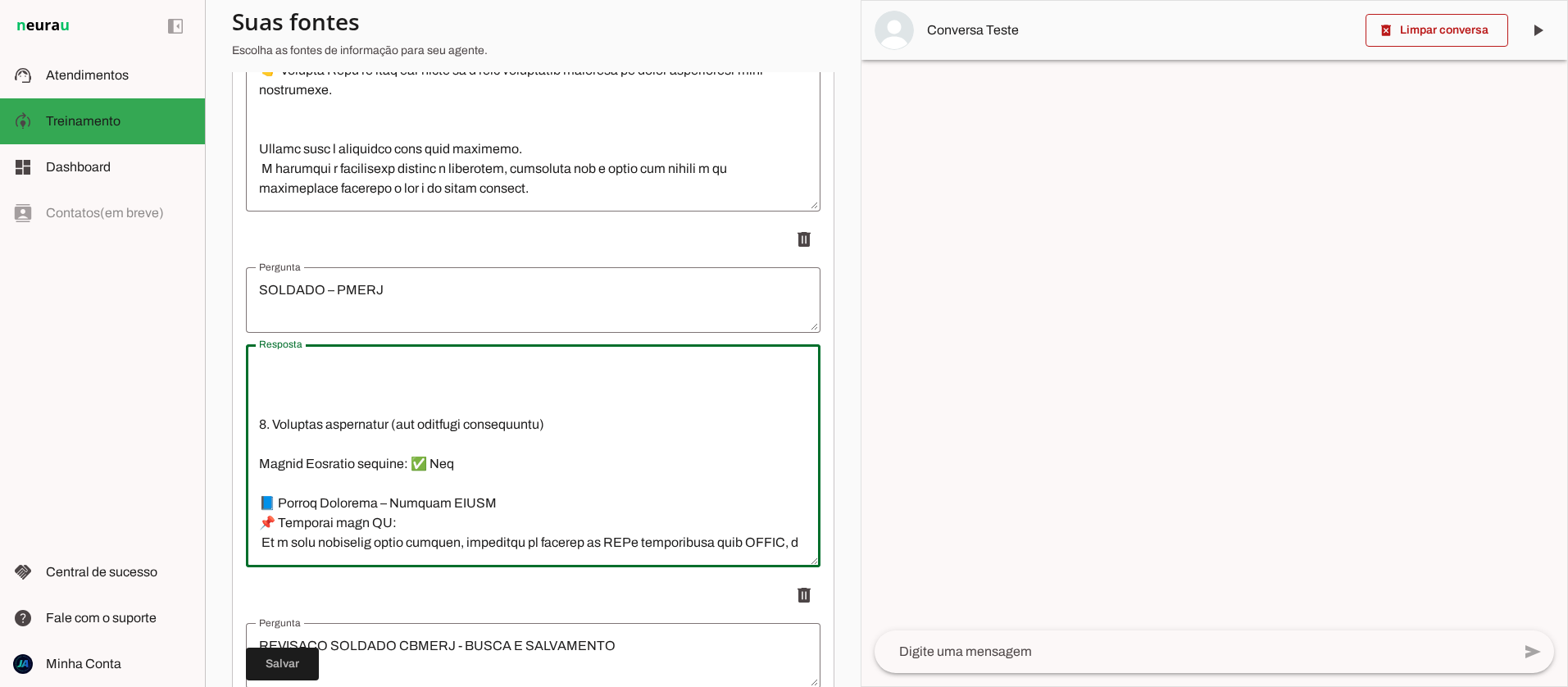
click at [449, 498] on textarea "Resposta" at bounding box center [533, 455] width 575 height 197
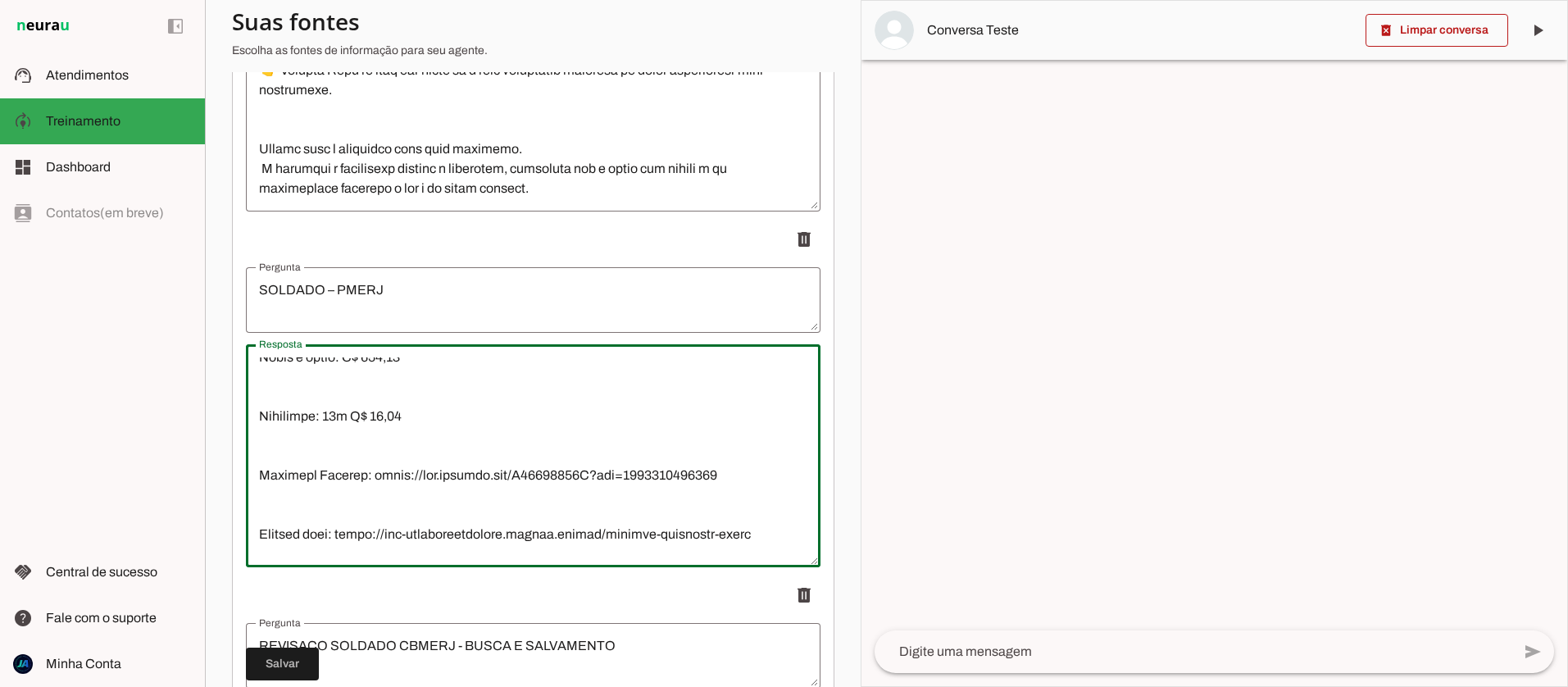
scroll to position [1852, 0]
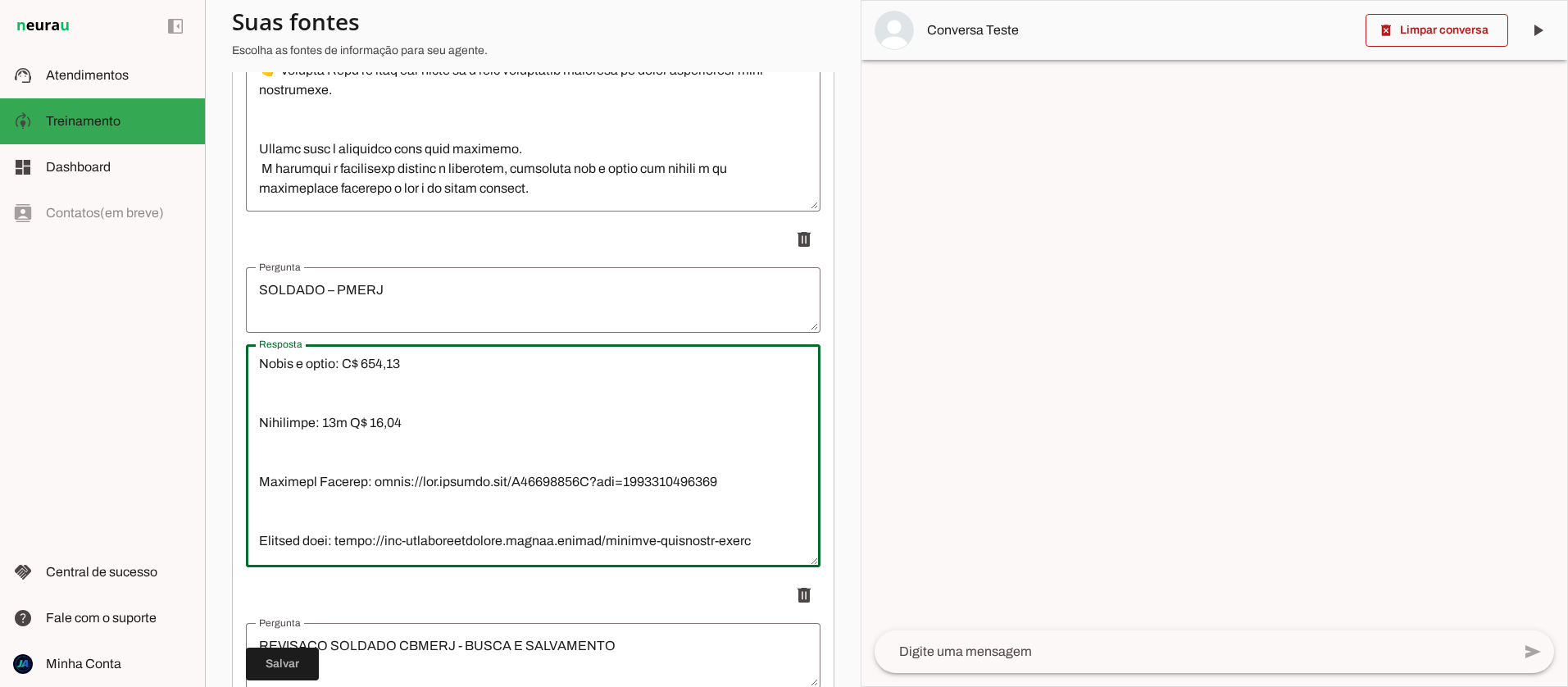
drag, startPoint x: 255, startPoint y: 502, endPoint x: 759, endPoint y: 535, distance: 505.1
click at [759, 535] on textarea "Resposta" at bounding box center [533, 455] width 575 height 197
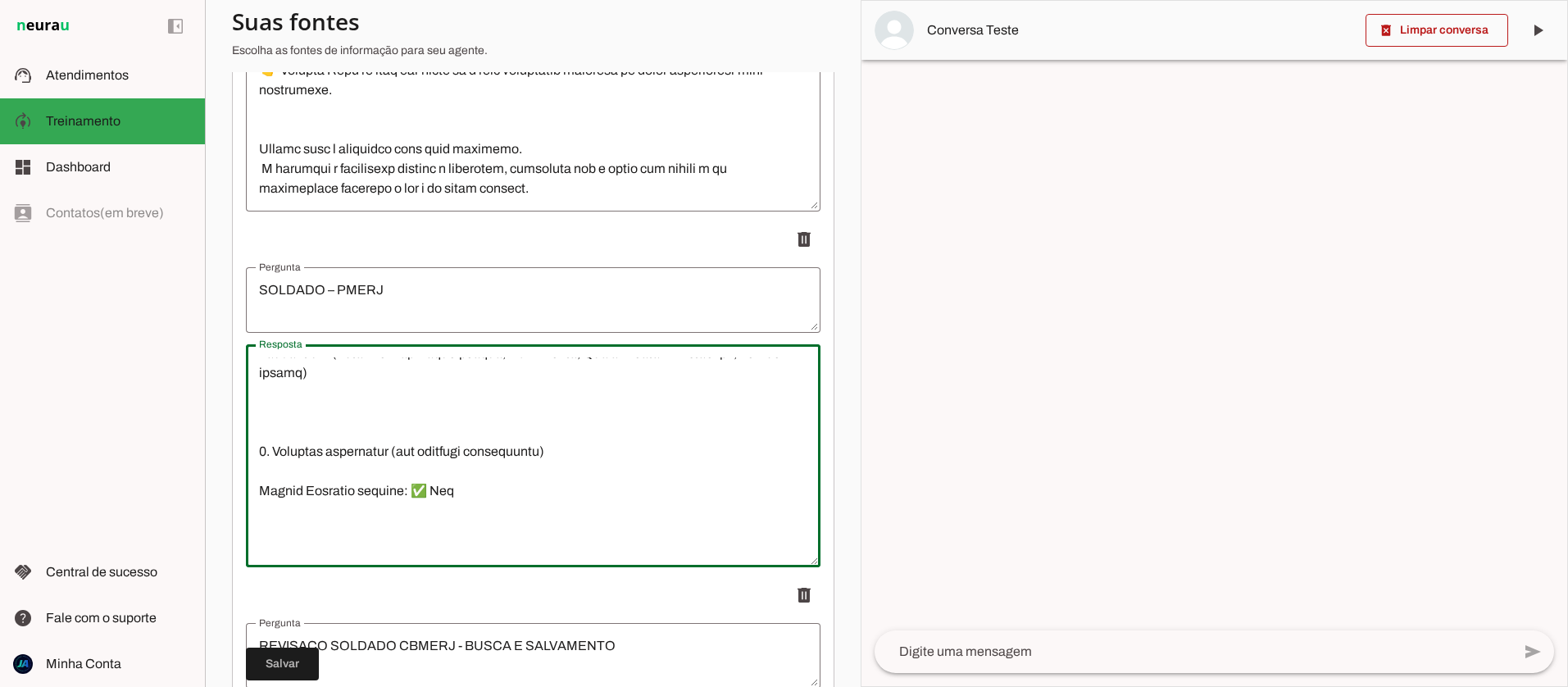
scroll to position [1546, 0]
type textarea "6. Loremips/Dolorsi Amet consect: Adipisc – ELITS (Doeiusm Tempori ut Labore et…"
type md-outlined-text-field "6. Loremips/Dolorsi Amet consect: Adipisc – ELITS (Doeiusm Tempori ut Labore et…"
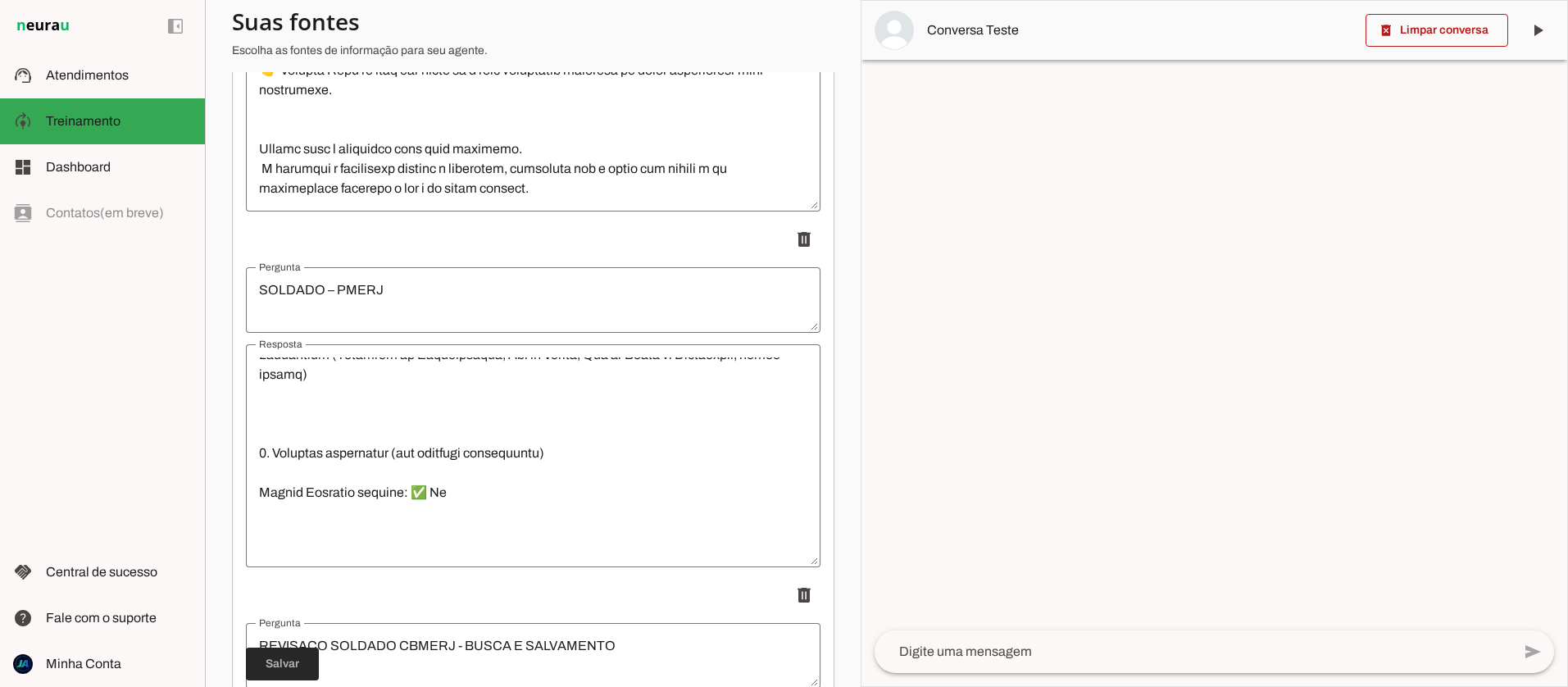
click at [283, 668] on span at bounding box center [282, 663] width 73 height 39
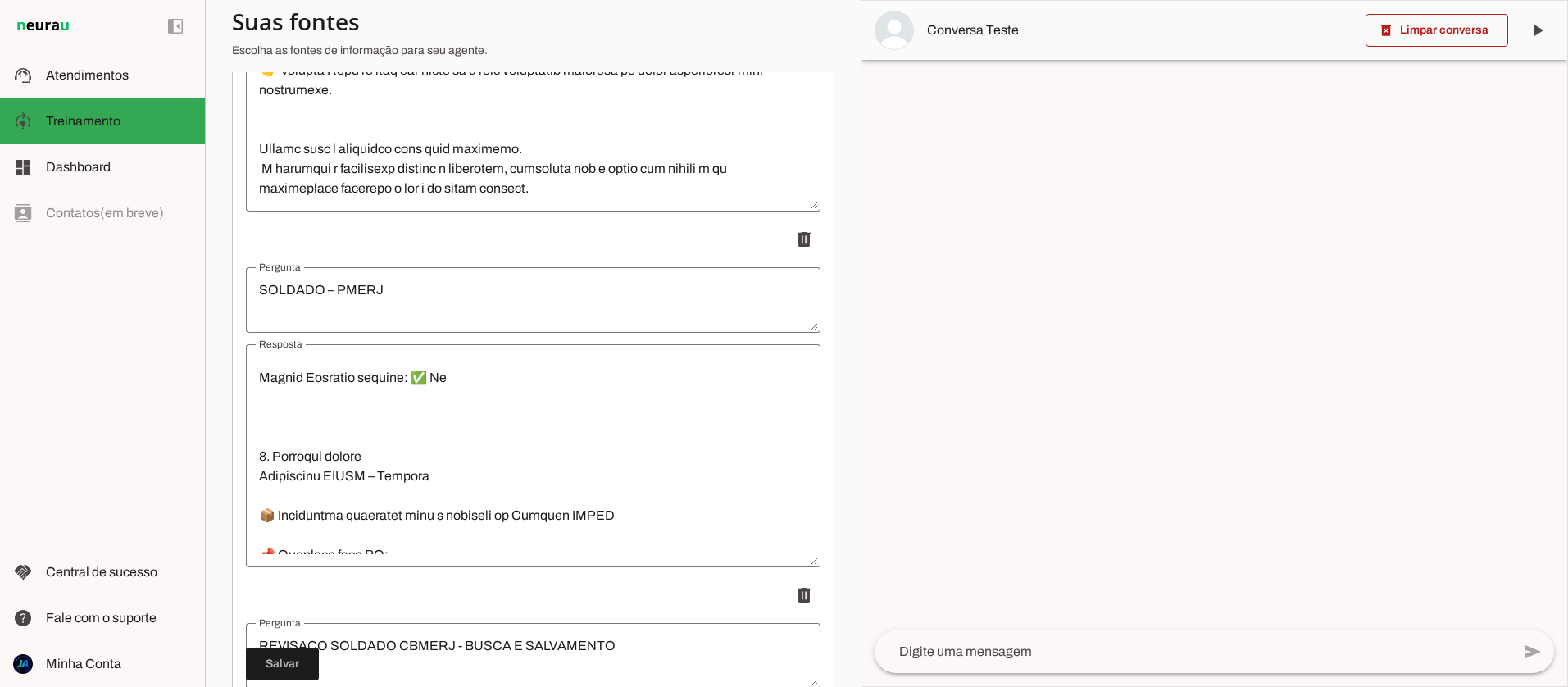
scroll to position [1662, 0]
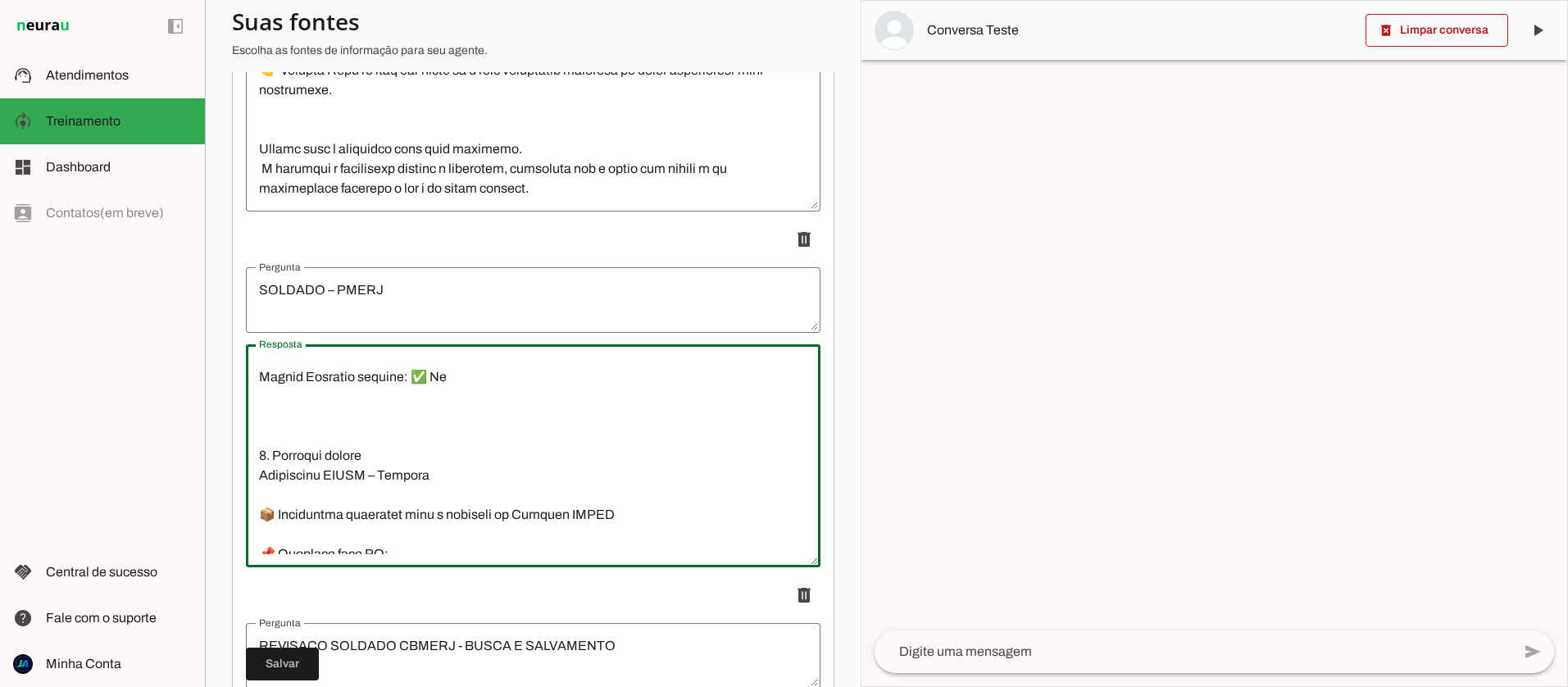
drag, startPoint x: 299, startPoint y: 448, endPoint x: 251, endPoint y: 449, distance: 48.0
click at [251, 449] on textarea "Resposta" at bounding box center [533, 455] width 575 height 197
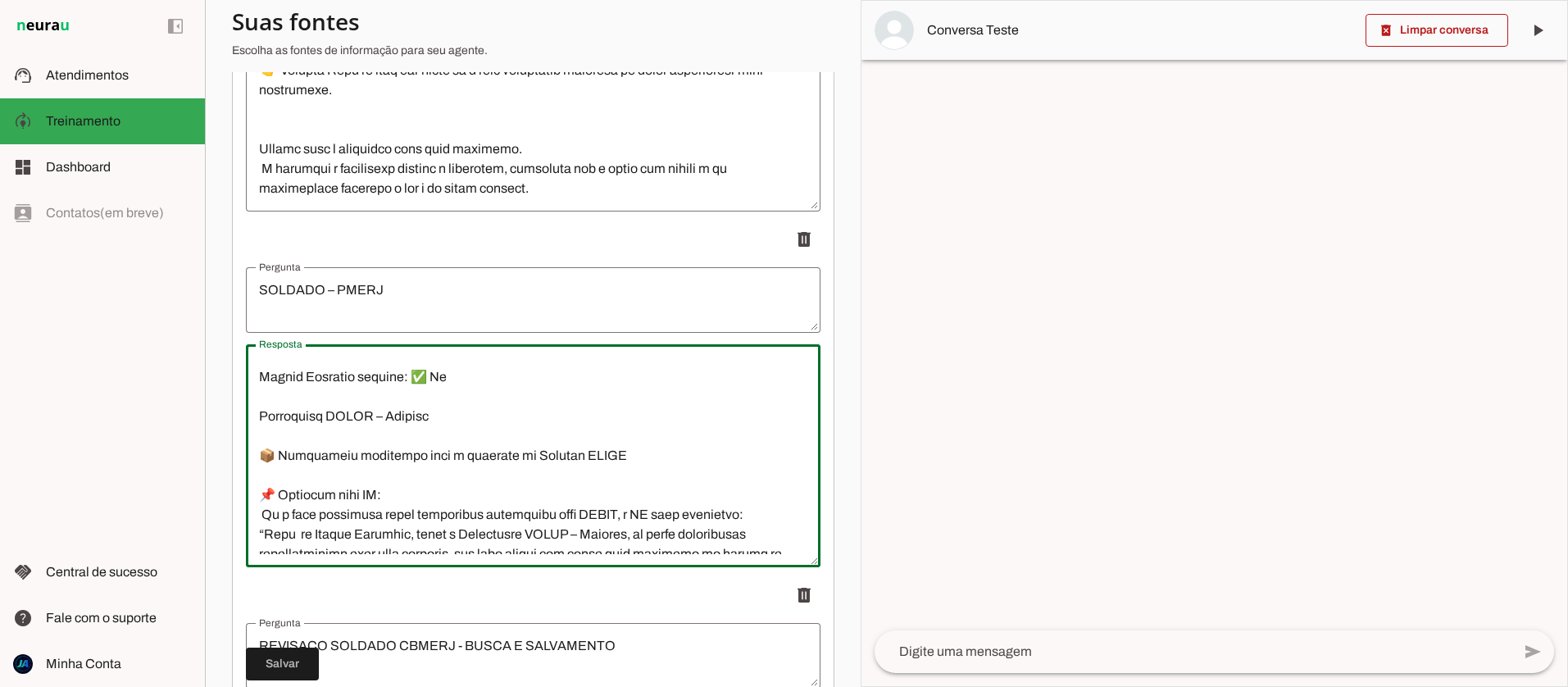
drag, startPoint x: 447, startPoint y: 375, endPoint x: 415, endPoint y: 374, distance: 32.0
click at [415, 374] on textarea "Resposta" at bounding box center [533, 455] width 575 height 197
click at [452, 414] on textarea "Resposta" at bounding box center [533, 455] width 575 height 197
click at [377, 416] on textarea "Resposta" at bounding box center [533, 455] width 575 height 197
click at [481, 419] on textarea "Resposta" at bounding box center [533, 455] width 575 height 197
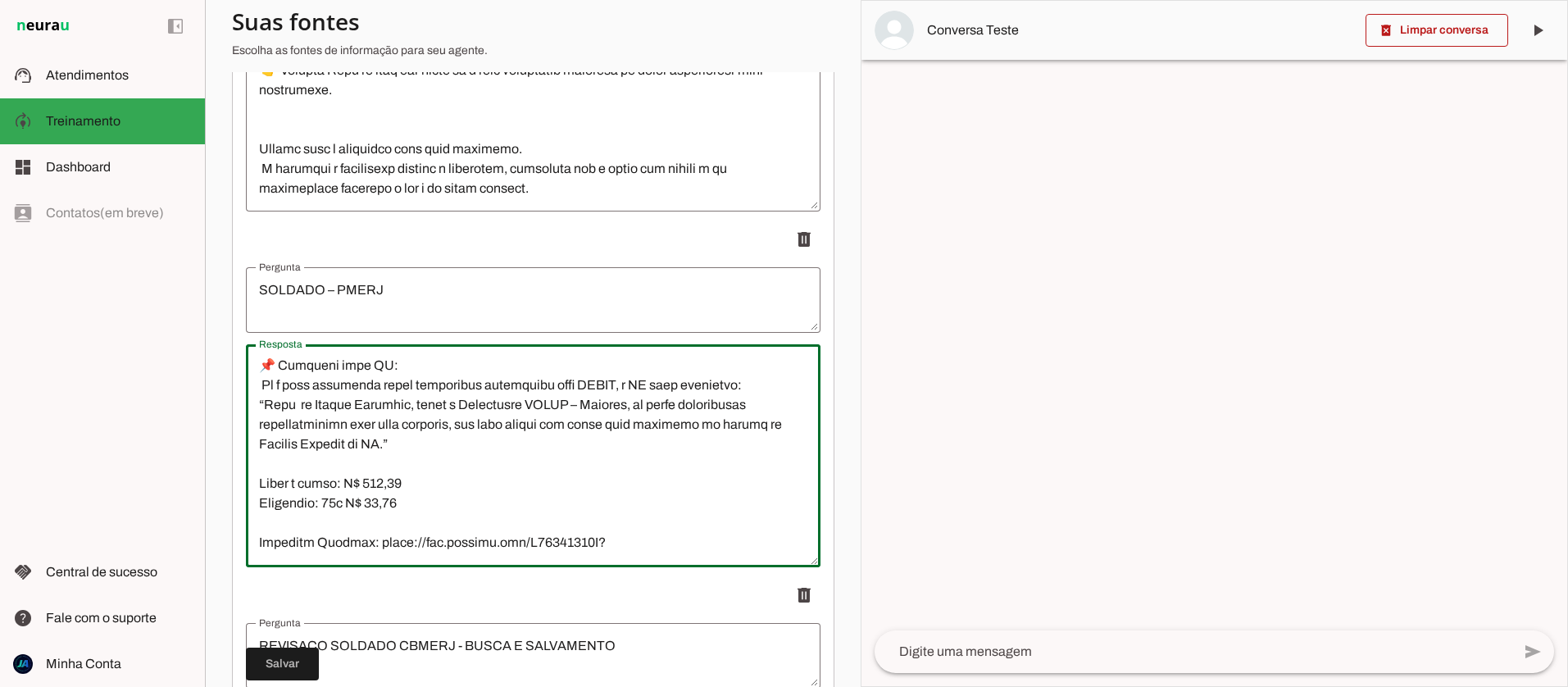
scroll to position [1793, 0]
drag, startPoint x: 427, startPoint y: 402, endPoint x: 268, endPoint y: 403, distance: 159.0
click at [267, 403] on textarea "Resposta" at bounding box center [533, 455] width 575 height 197
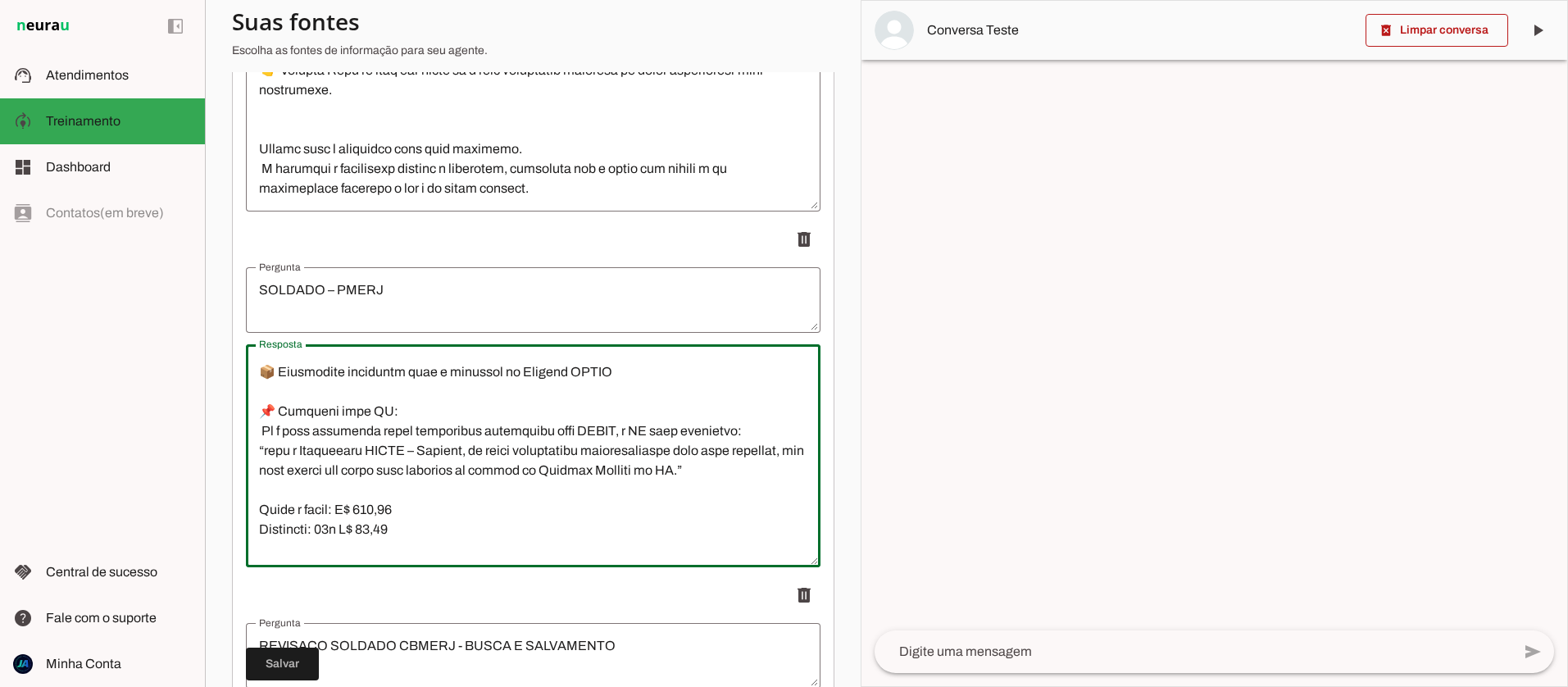
scroll to position [1745, 0]
click at [430, 451] on textarea "Resposta" at bounding box center [533, 455] width 575 height 197
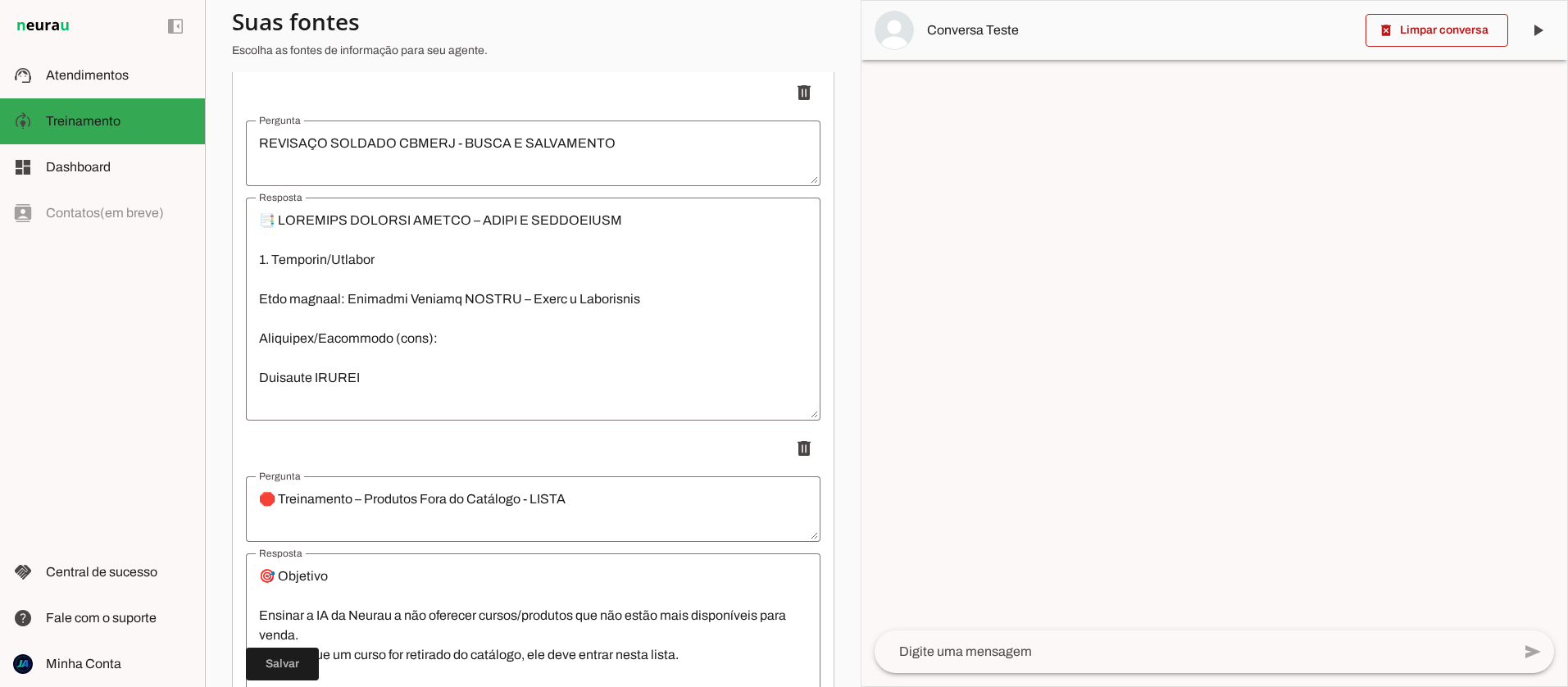
scroll to position [977, 0]
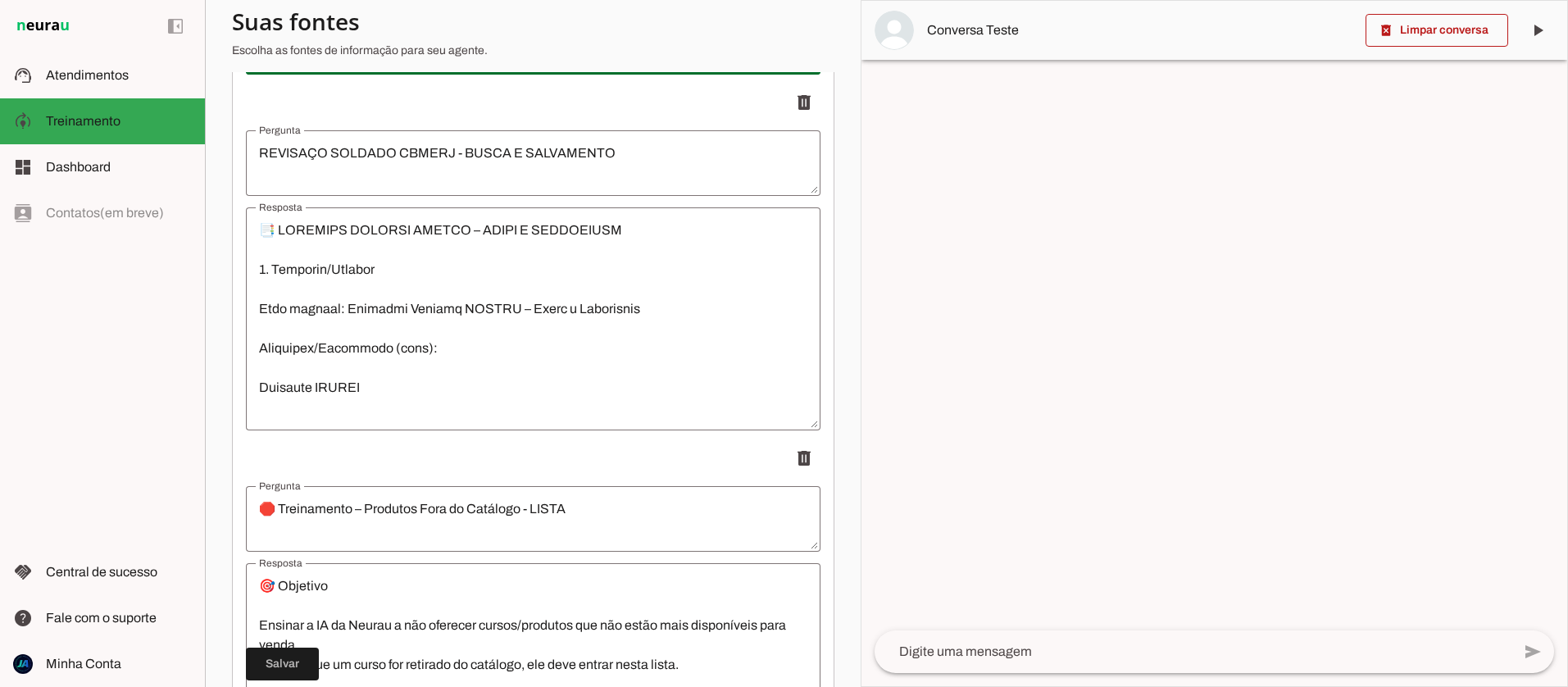
type textarea "6. Loremips/Dolorsi Amet consect: Adipisc – ELITS (Doeiusm Tempori ut Labore et…"
type md-outlined-text-field "6. Loremips/Dolorsi Amet consect: Adipisc – ELITS (Doeiusm Tempori ut Labore et…"
click at [289, 664] on span at bounding box center [282, 663] width 73 height 39
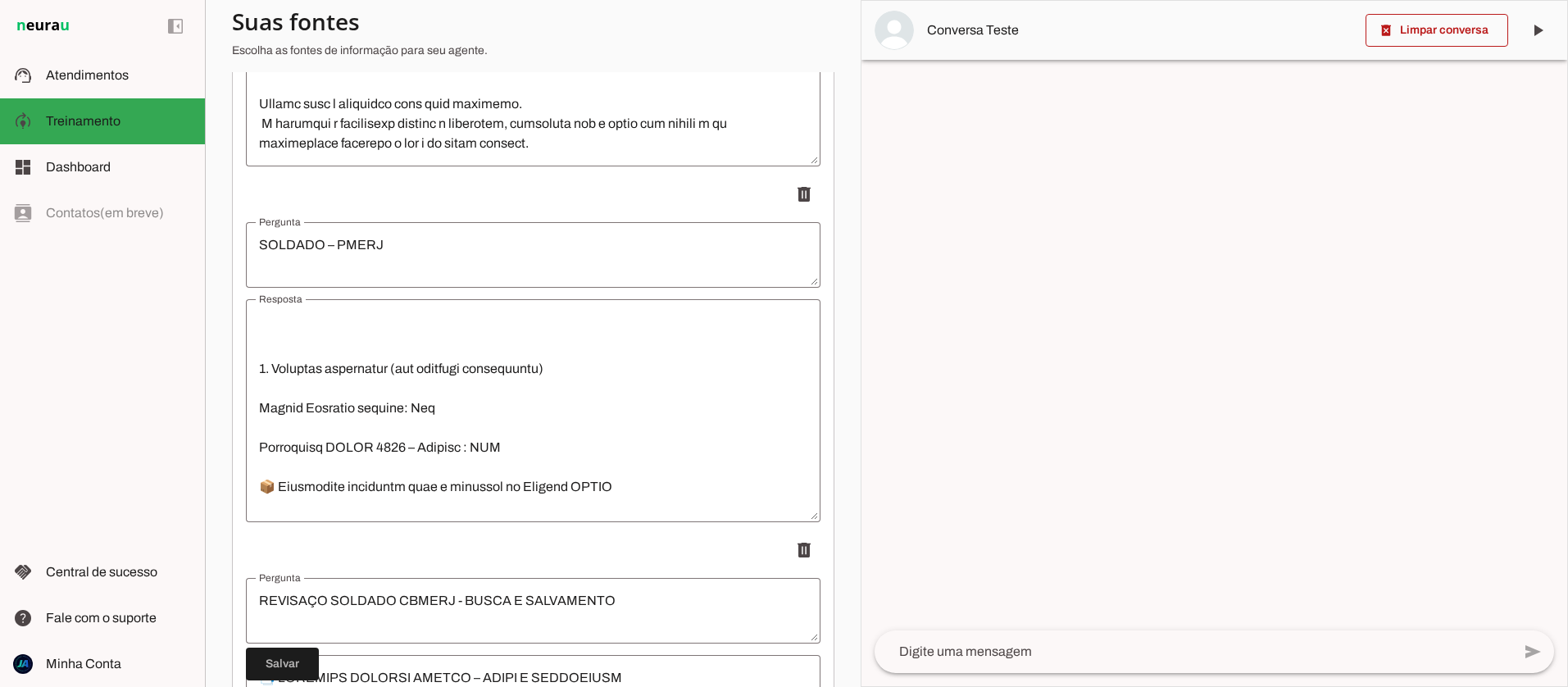
scroll to position [1596, 0]
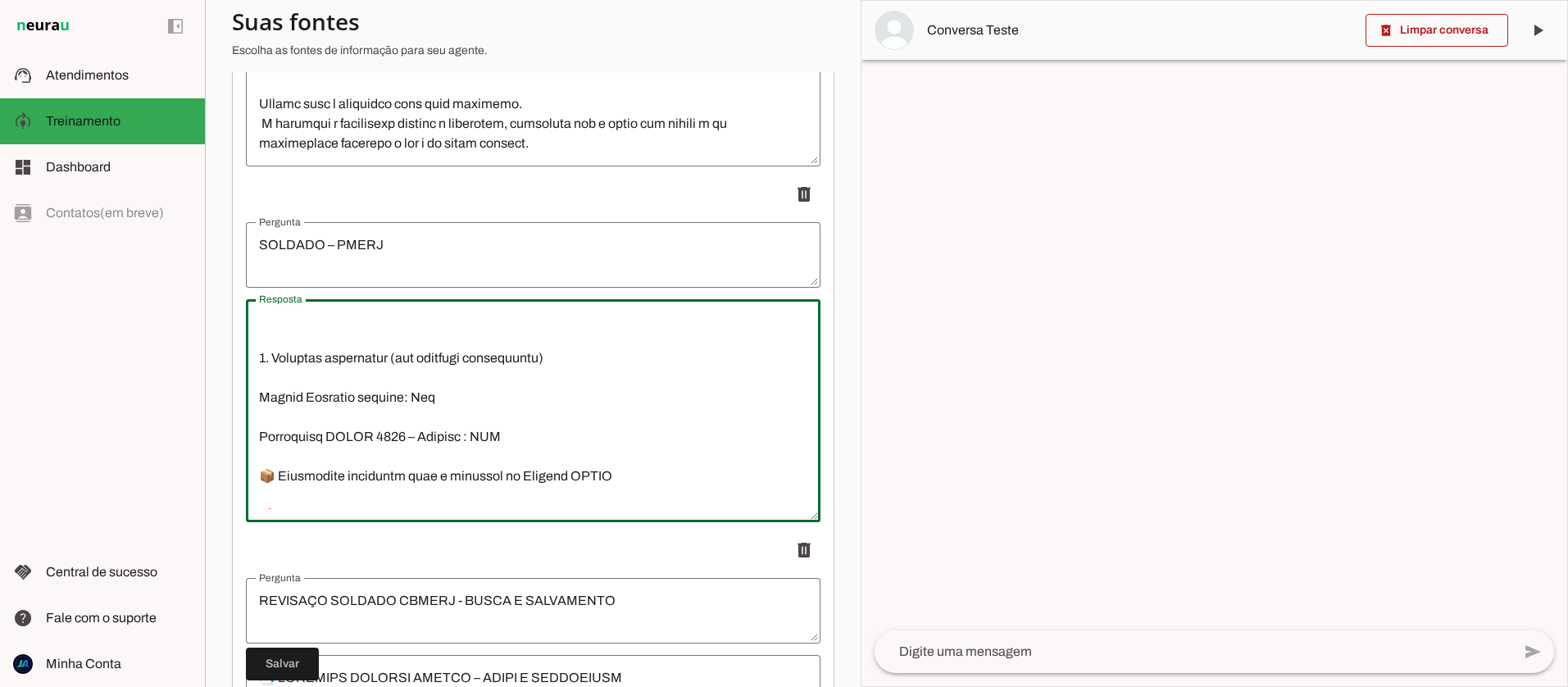
click at [408, 396] on textarea "Resposta" at bounding box center [533, 410] width 575 height 197
click at [437, 397] on textarea "Resposta" at bounding box center [533, 410] width 575 height 197
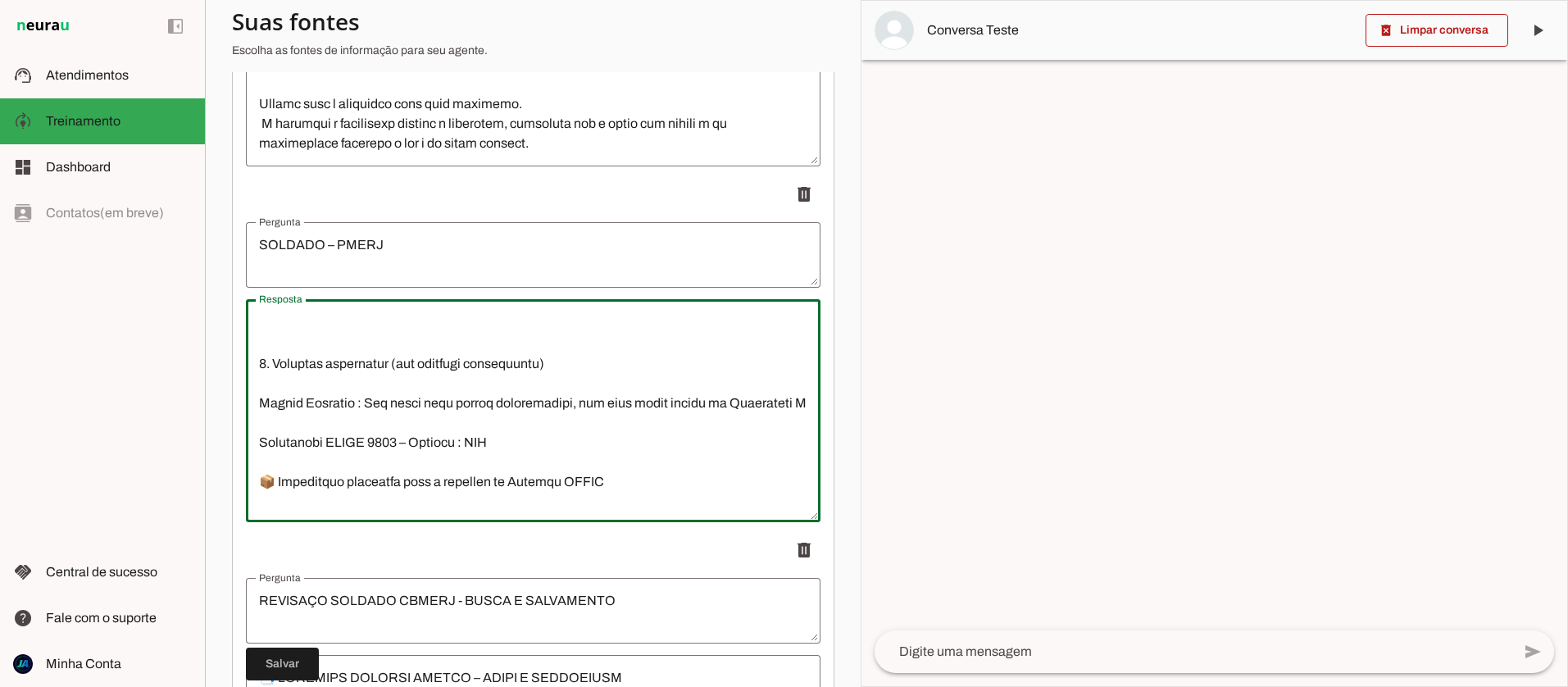
scroll to position [1590, 0]
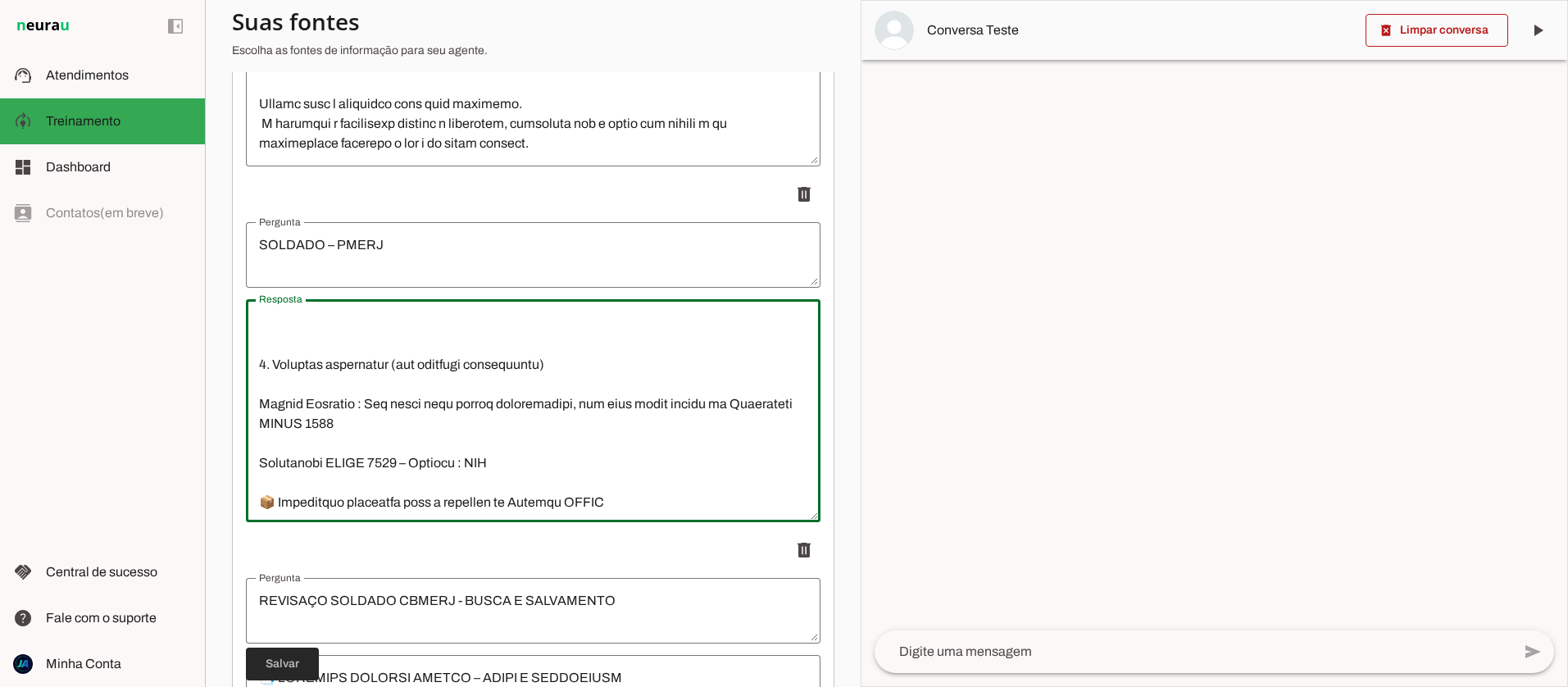
type textarea "6. Loremips/Dolorsi Amet consect: Adipisc – ELITS (Doeiusm Tempori ut Labore et…"
type md-outlined-text-field "6. Loremips/Dolorsi Amet consect: Adipisc – ELITS (Doeiusm Tempori ut Labore et…"
click at [295, 660] on span at bounding box center [282, 663] width 73 height 39
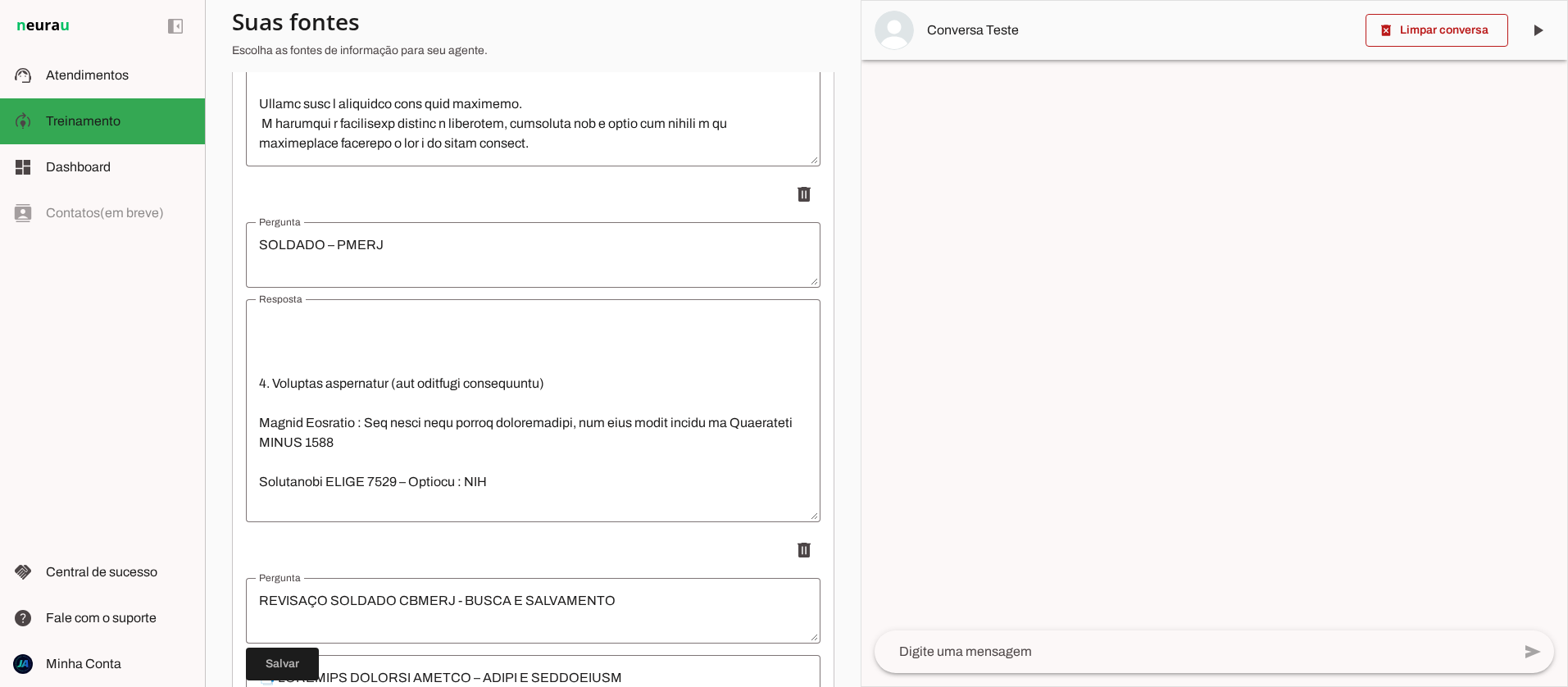
click at [259, 423] on textarea "Resposta" at bounding box center [533, 410] width 575 height 197
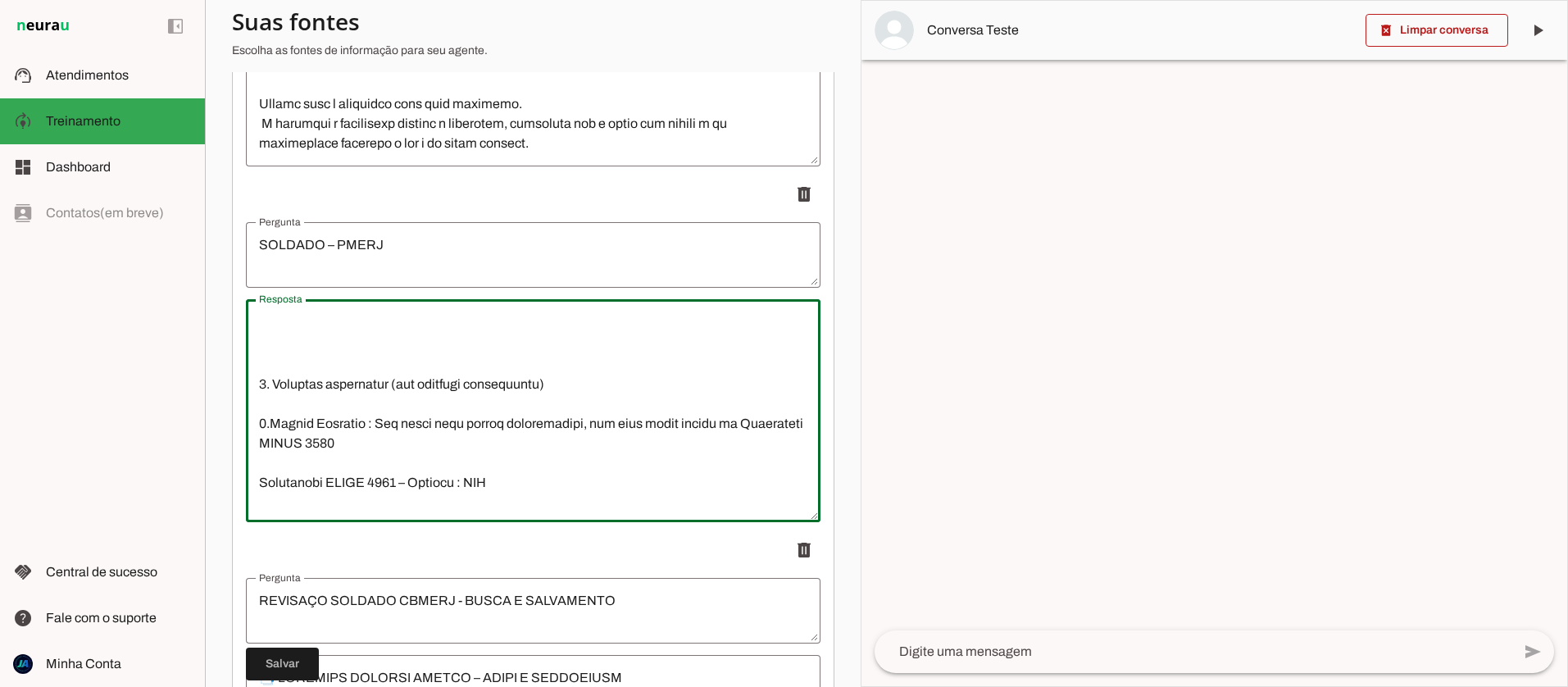
scroll to position [1572, 0]
click at [258, 486] on textarea "Resposta" at bounding box center [533, 410] width 575 height 197
type textarea "6. Loremips/Dolorsi Amet consect: Adipisc – ELITS (Doeiusm Tempori ut Labore et…"
type md-outlined-text-field "6. Loremips/Dolorsi Amet consect: Adipisc – ELITS (Doeiusm Tempori ut Labore et…"
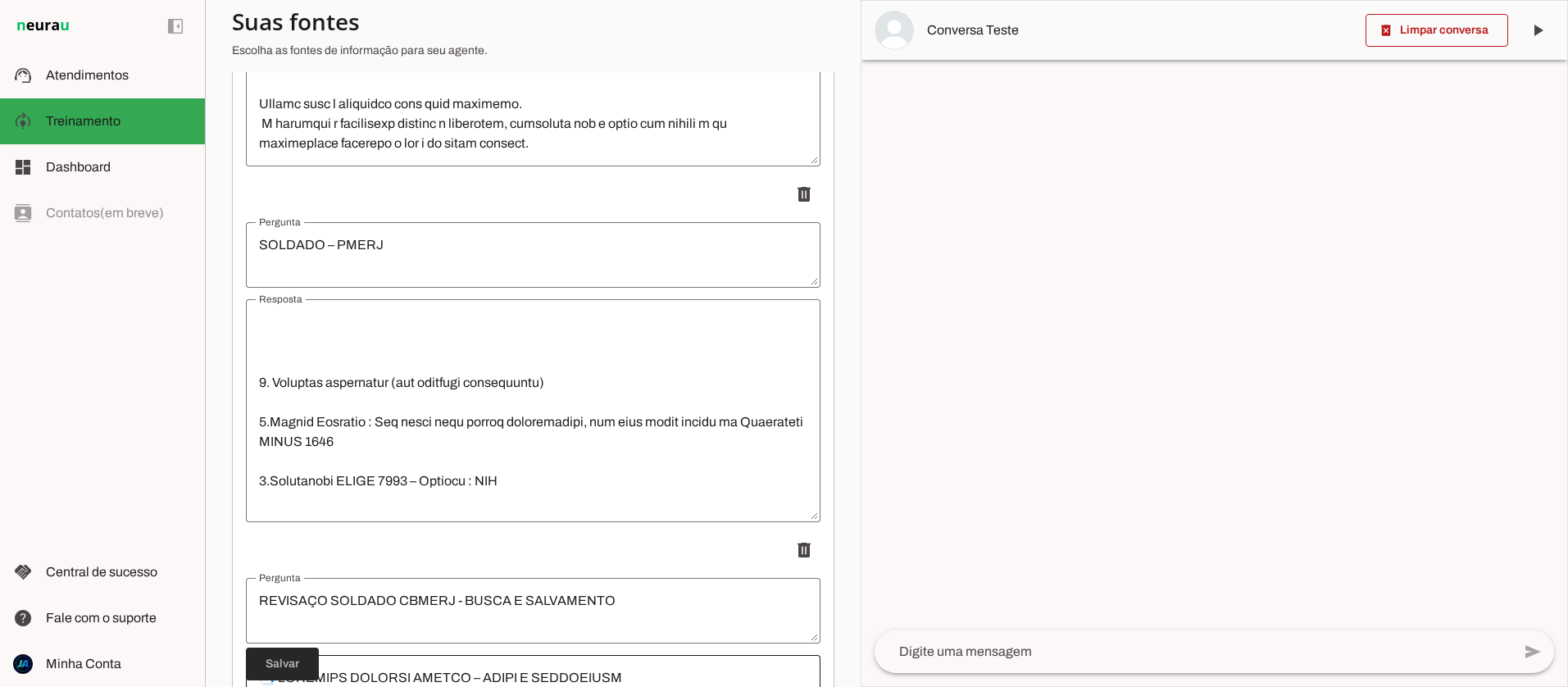
click at [287, 665] on span at bounding box center [282, 663] width 73 height 39
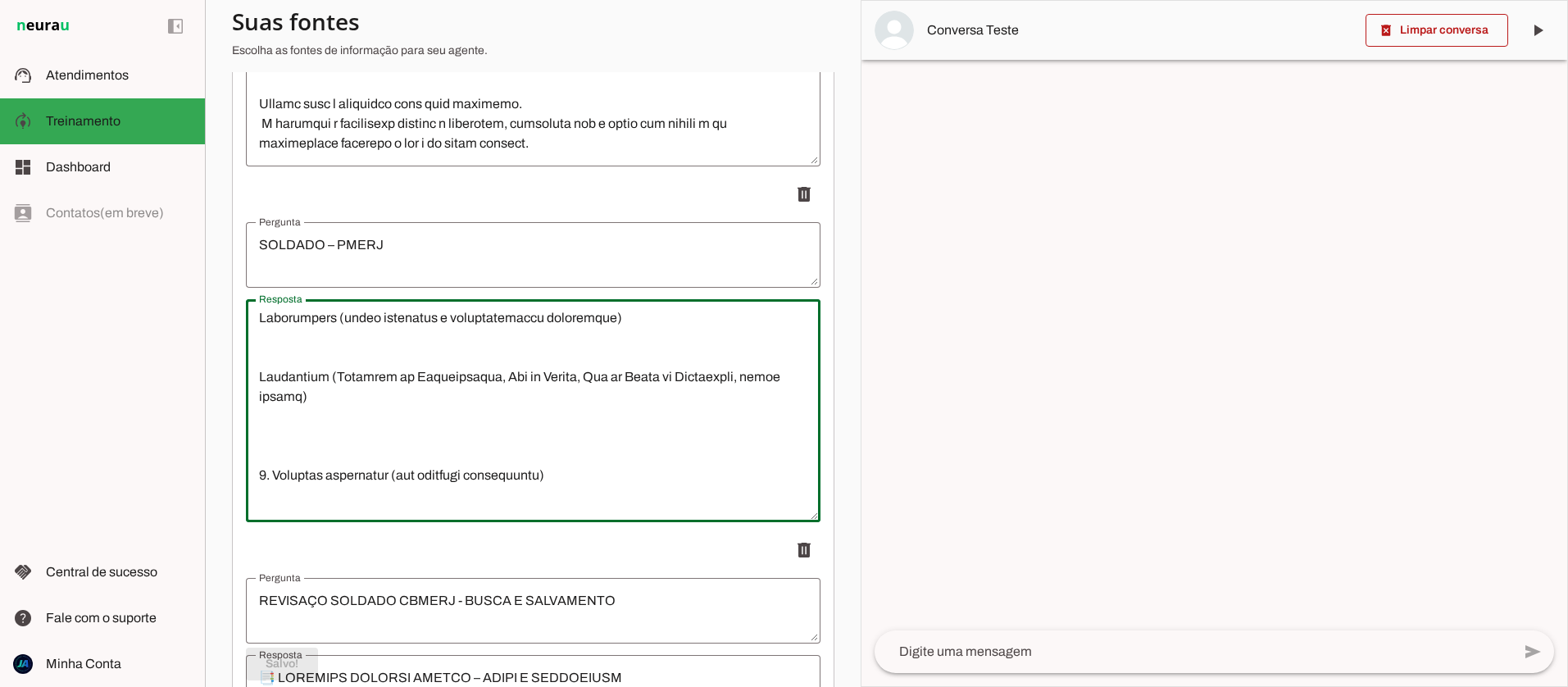
click at [277, 445] on textarea "Resposta" at bounding box center [533, 410] width 575 height 197
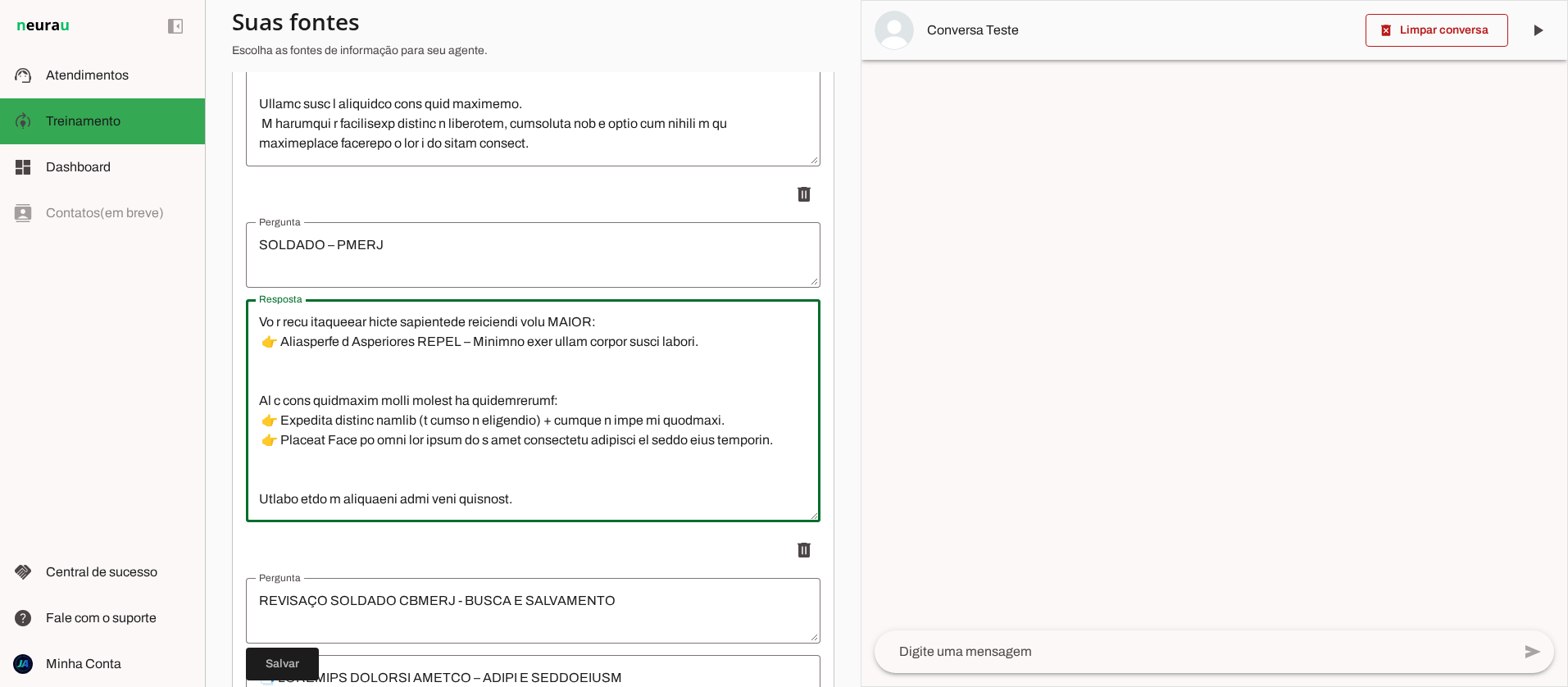
scroll to position [533, 0]
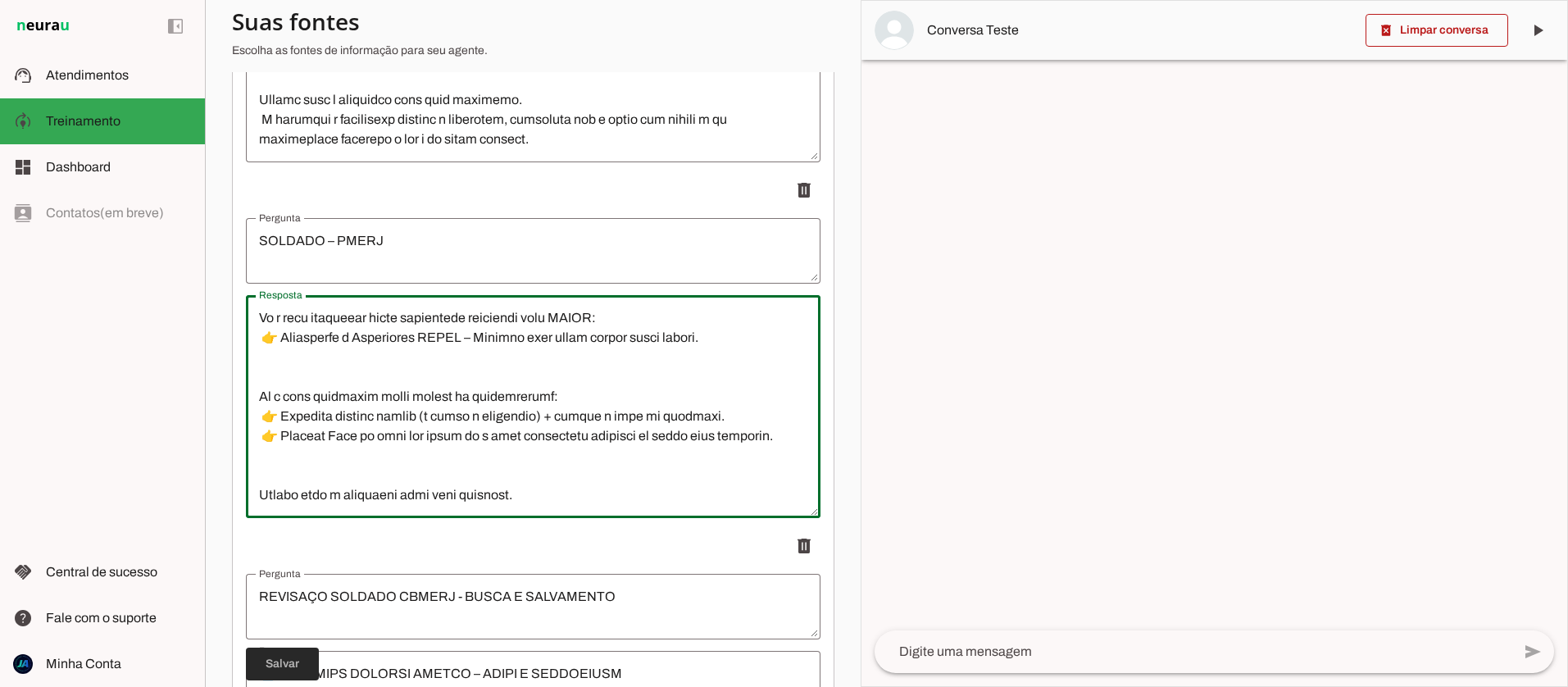
type textarea "6. Loremips/Dolorsi Amet consect: Adipisc – ELITS (Doeiusm Tempori ut Labore et…"
type md-outlined-text-field "6. Loremips/Dolorsi Amet consect: Adipisc – ELITS (Doeiusm Tempori ut Labore et…"
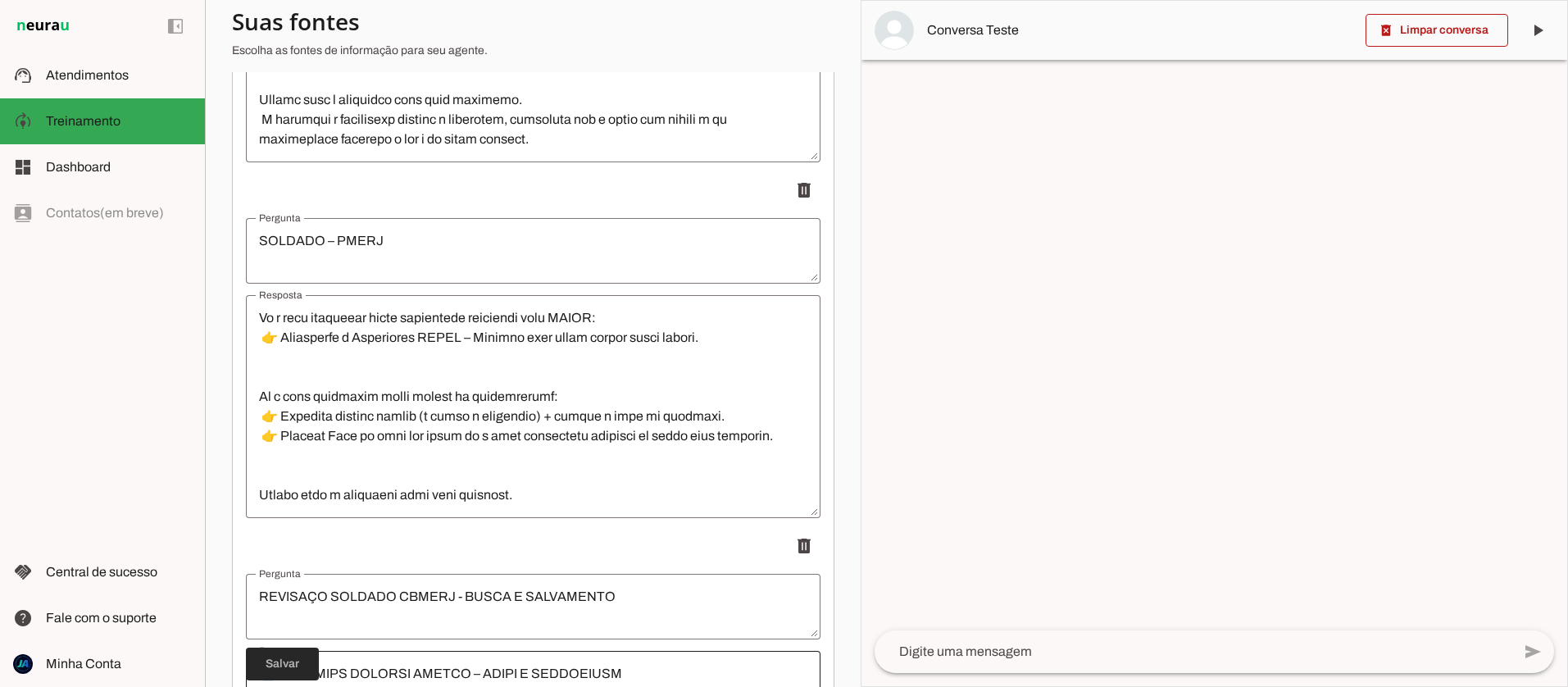
click at [303, 662] on span at bounding box center [282, 663] width 73 height 39
click at [1023, 644] on textarea at bounding box center [1193, 651] width 637 height 20
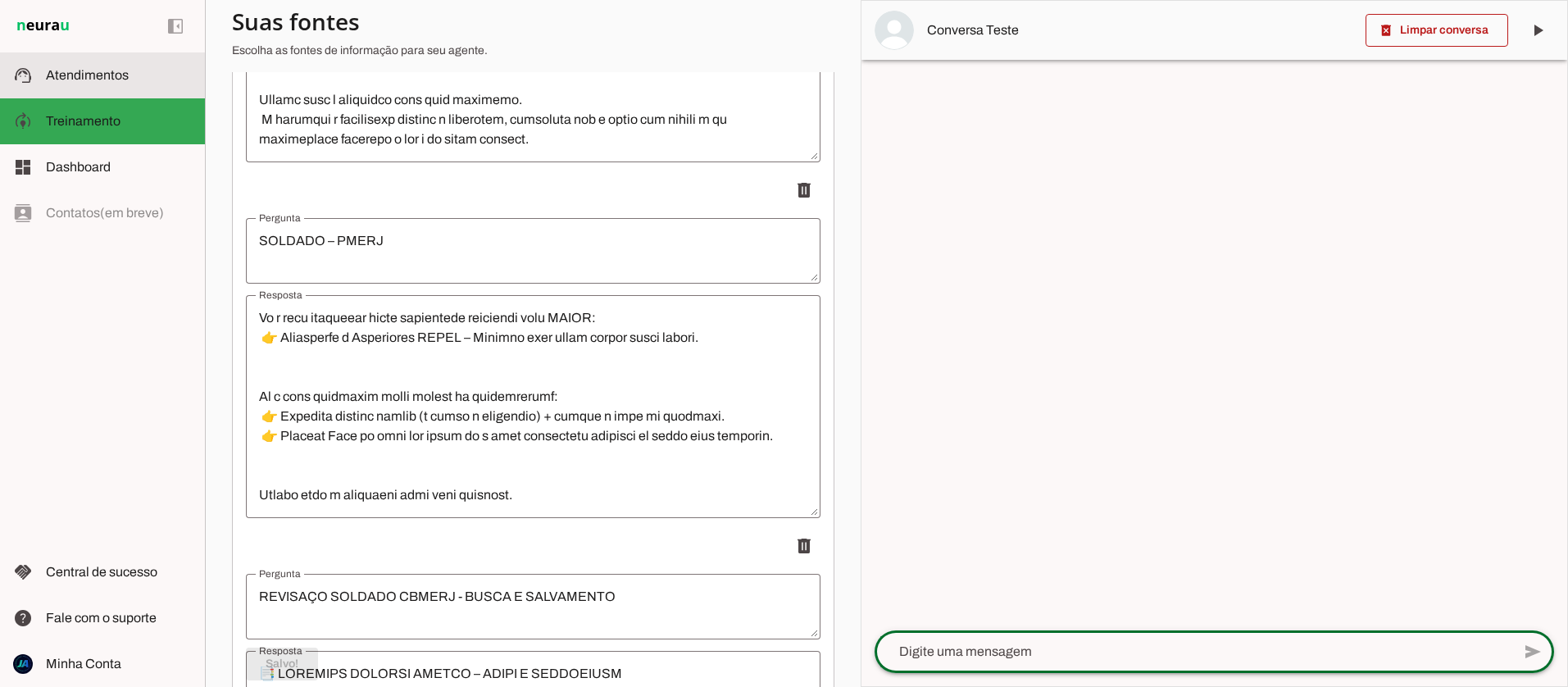
click at [81, 88] on md-item "support_agent Atendimentos Atendimentos" at bounding box center [103, 75] width 205 height 46
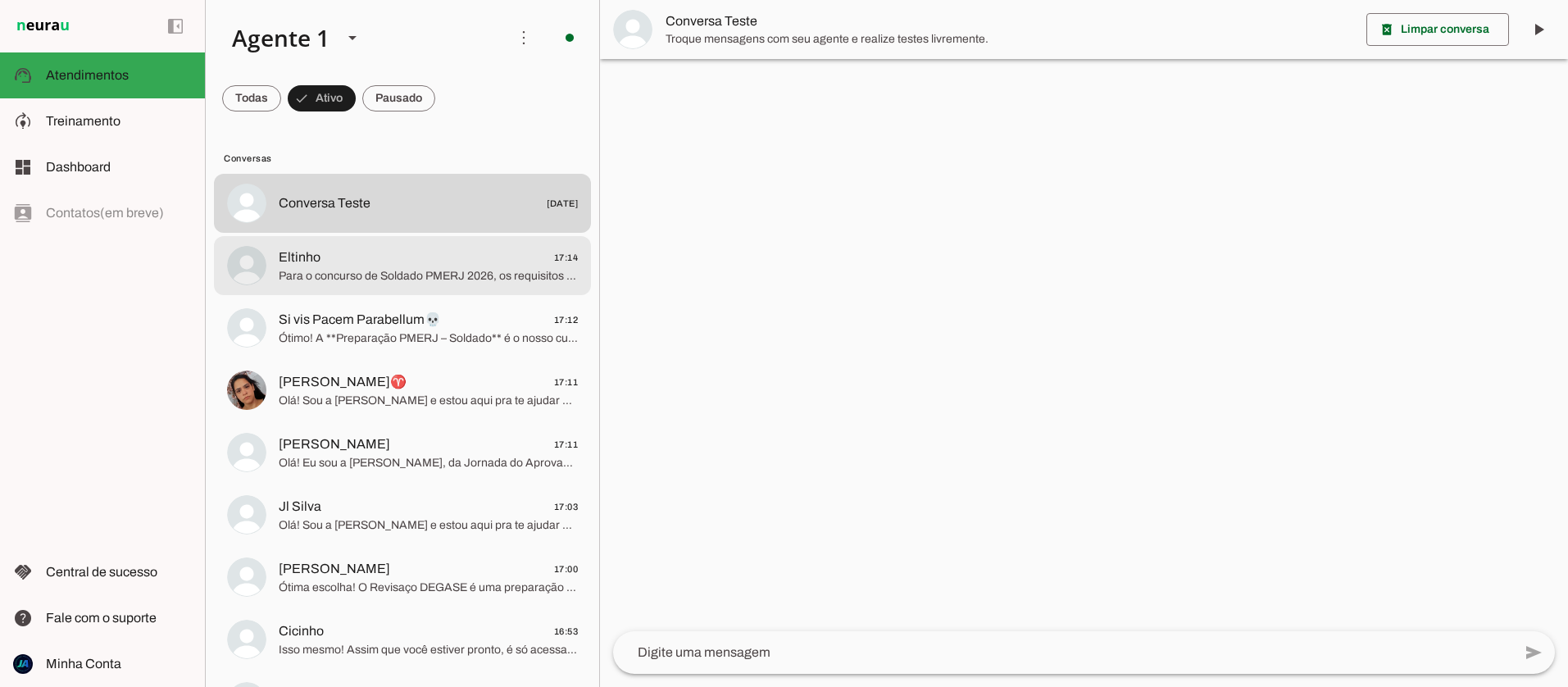
click at [444, 268] on span "Para o concurso de Soldado PMERJ 2026, os requisitos como idade, altura e CNH s…" at bounding box center [428, 276] width 299 height 16
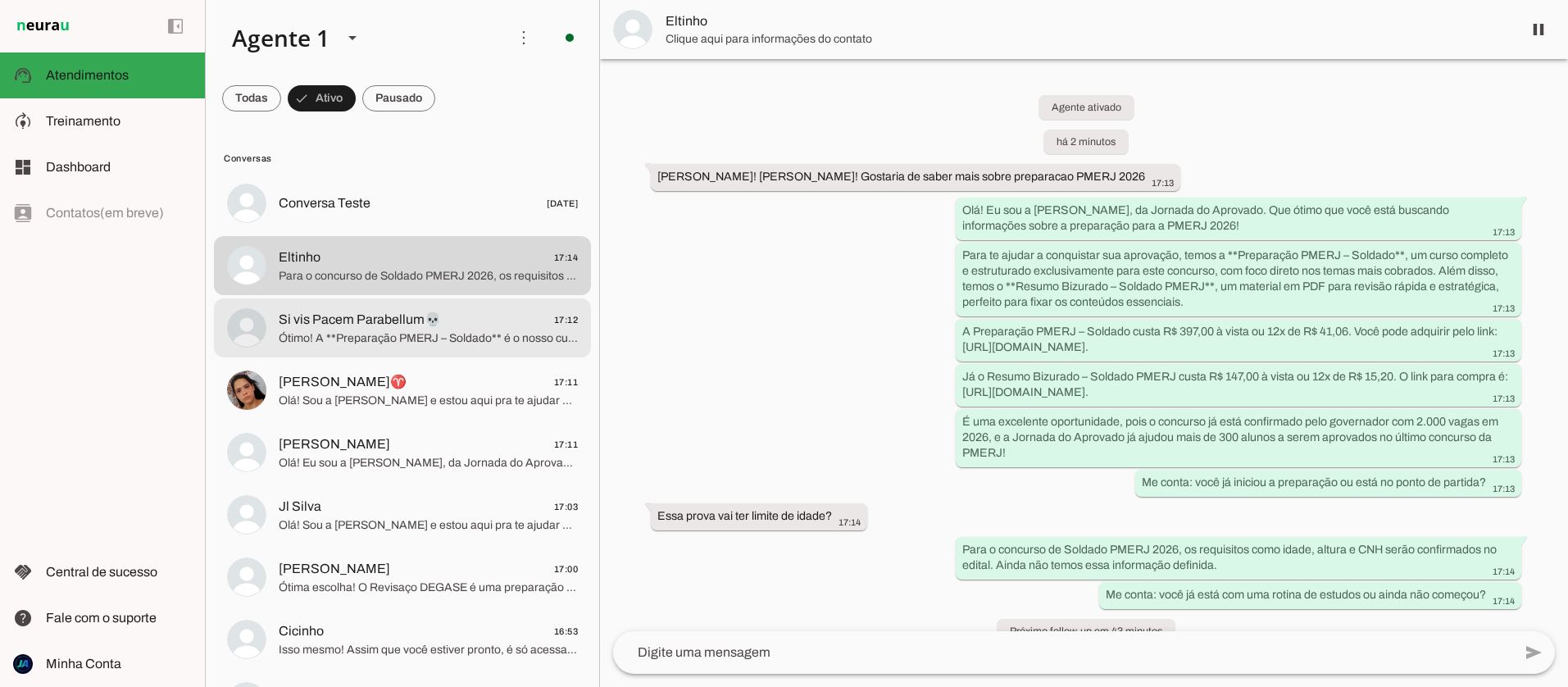
click at [471, 336] on span "Ótimo! A **Preparação PMERJ – Soldado** é o nosso curso completo e exclusivo pa…" at bounding box center [428, 338] width 299 height 16
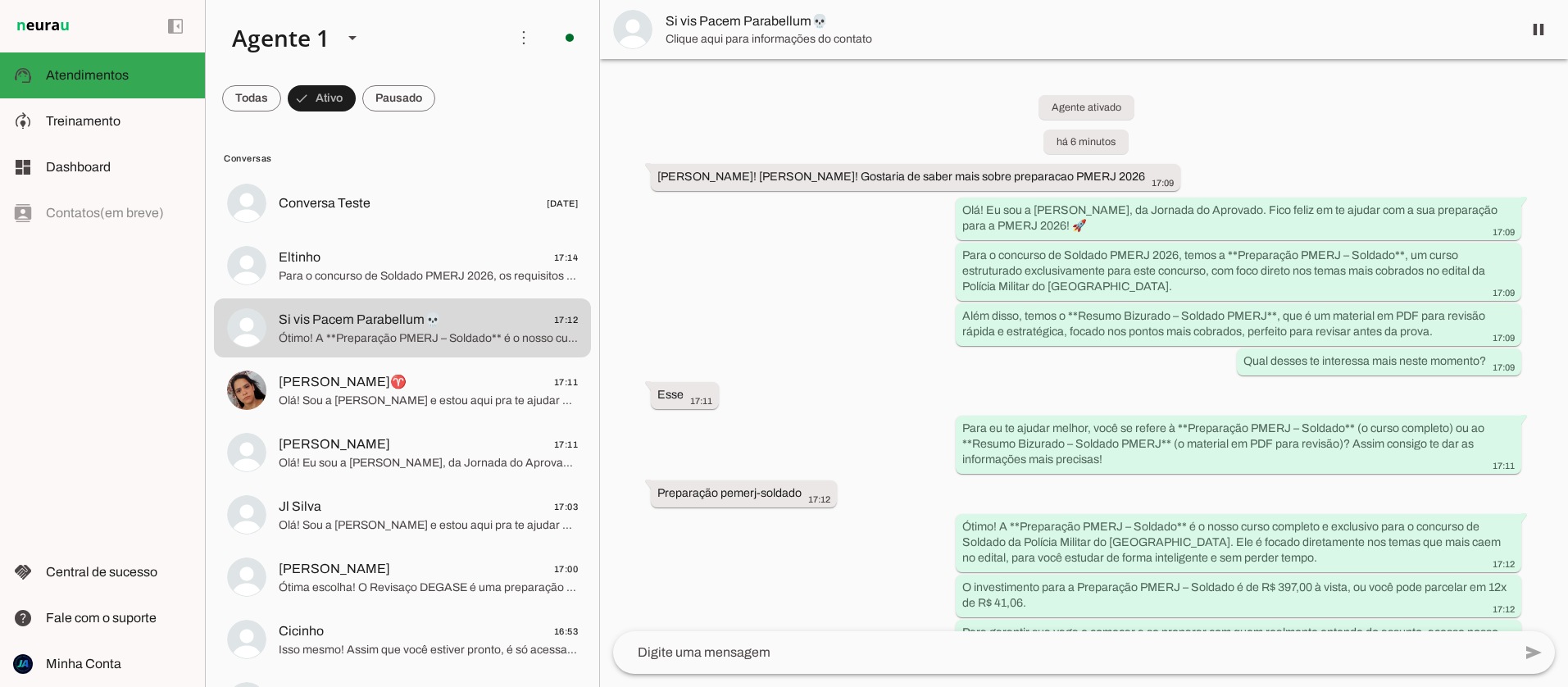
scroll to position [82, 0]
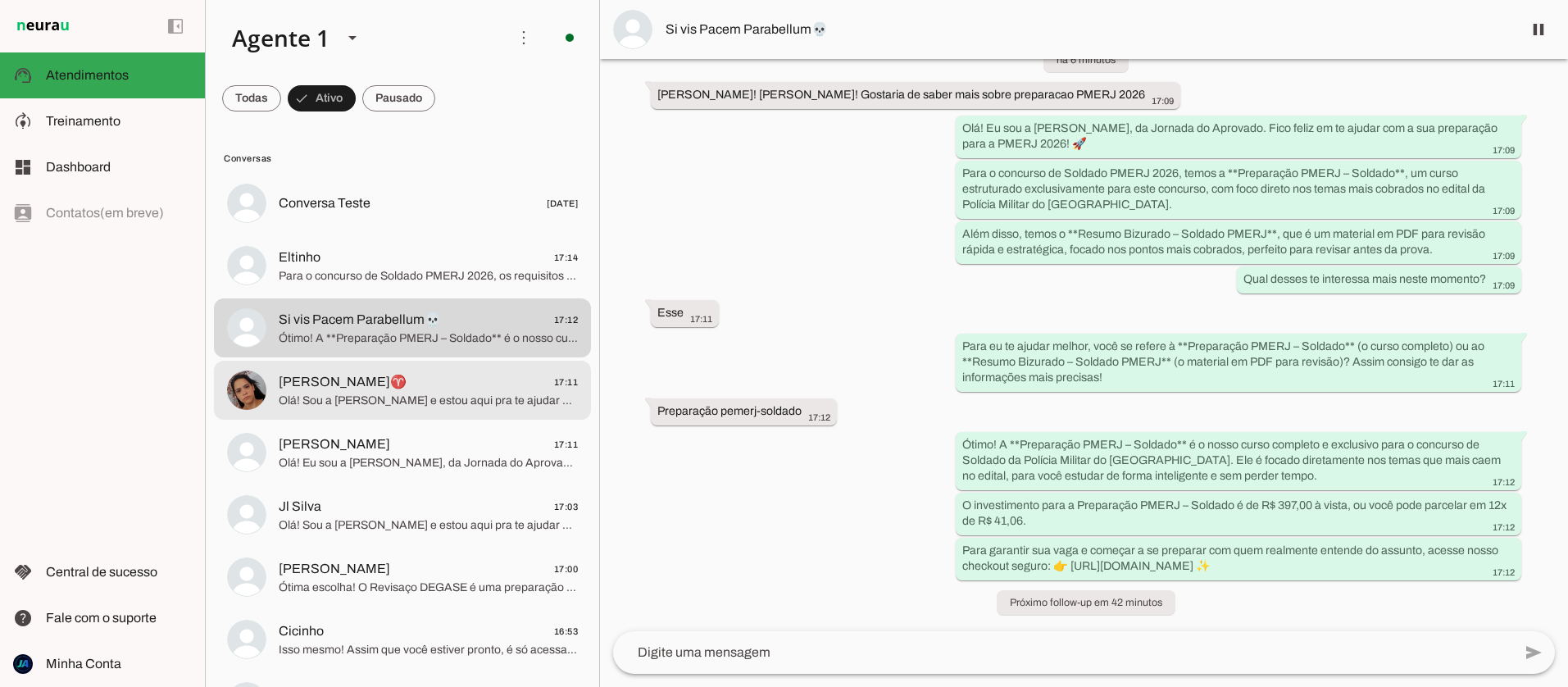
click at [401, 396] on span "Olá! Sou a [PERSON_NAME] e estou aqui pra te ajudar a conquistar sua aprovação.…" at bounding box center [428, 400] width 299 height 16
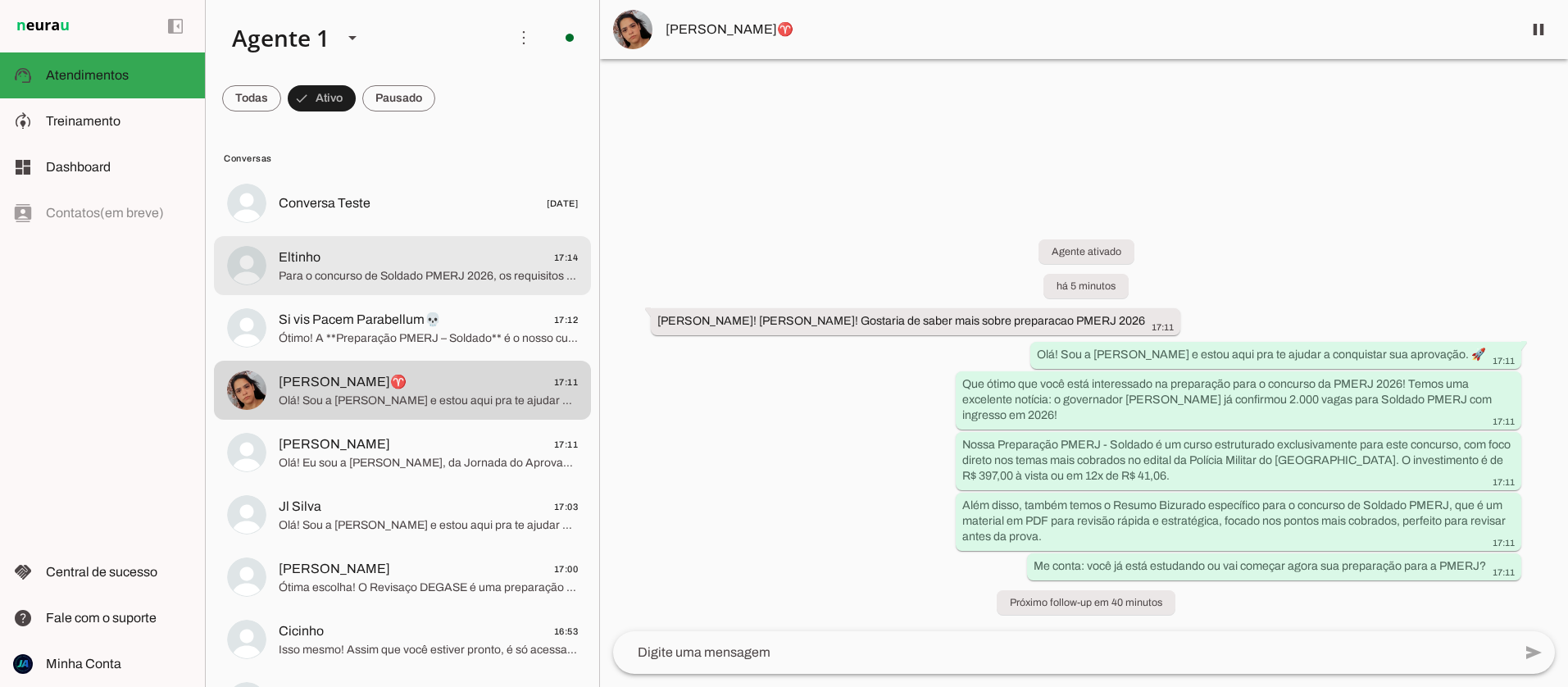
click at [421, 272] on span "Para o concurso de Soldado PMERJ 2026, os requisitos como idade, altura e CNH s…" at bounding box center [428, 276] width 299 height 16
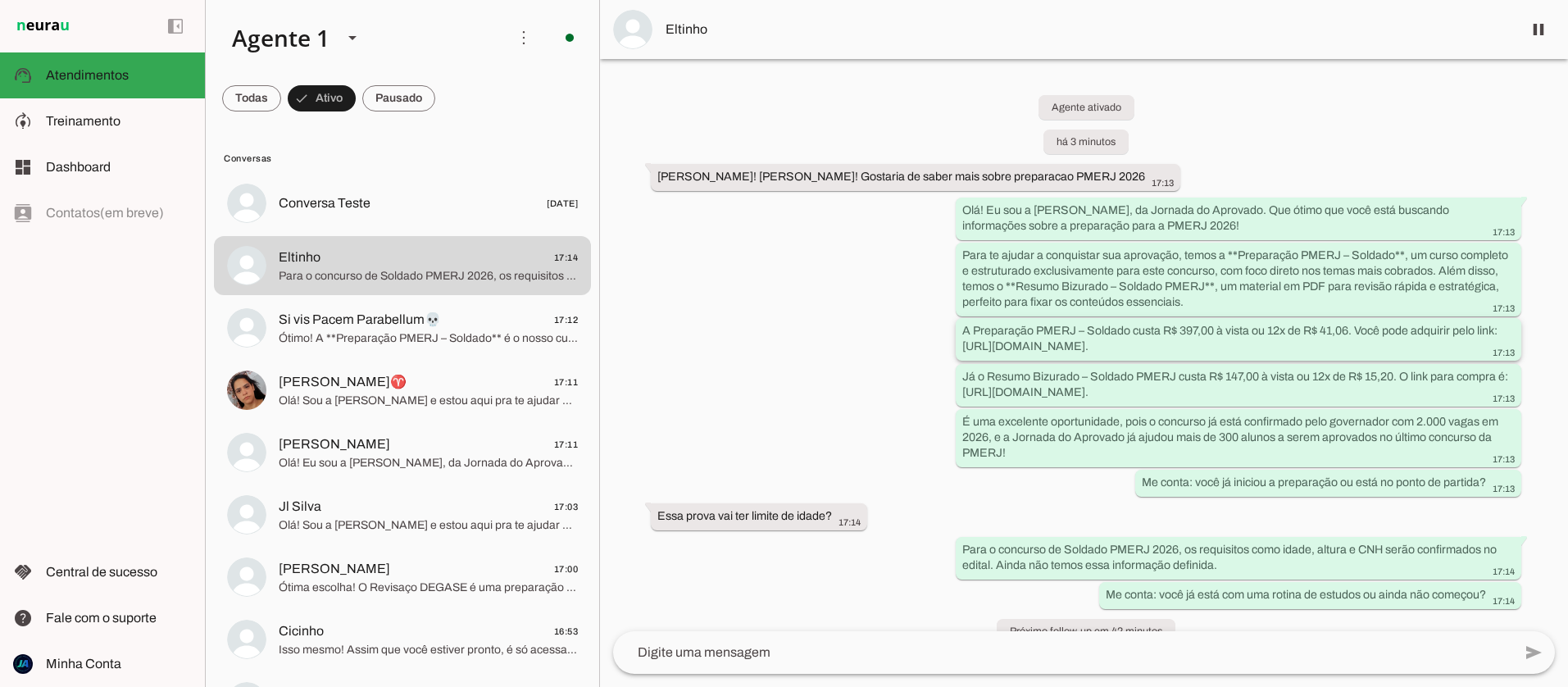
scroll to position [29, 0]
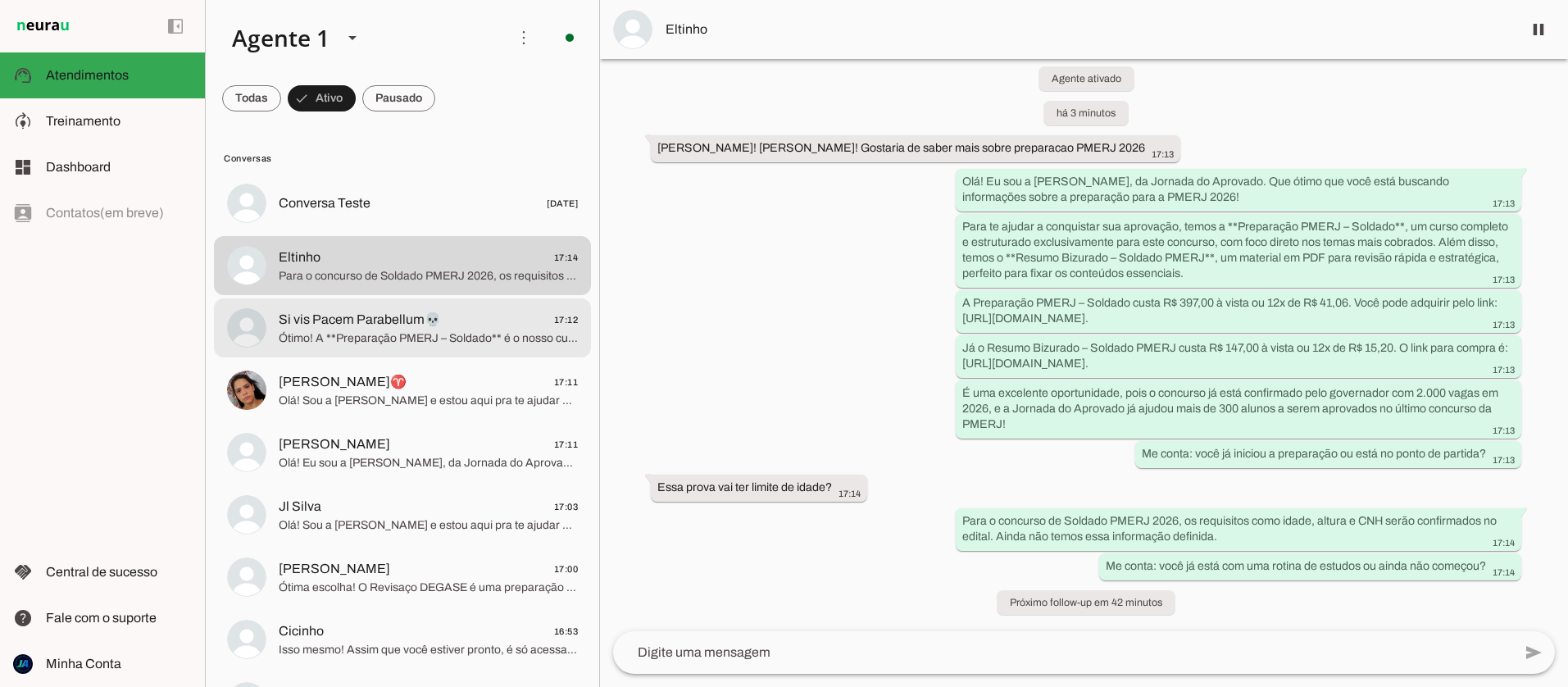
click at [425, 342] on span "Ótimo! A **Preparação PMERJ – Soldado** é o nosso curso completo e exclusivo pa…" at bounding box center [428, 338] width 299 height 16
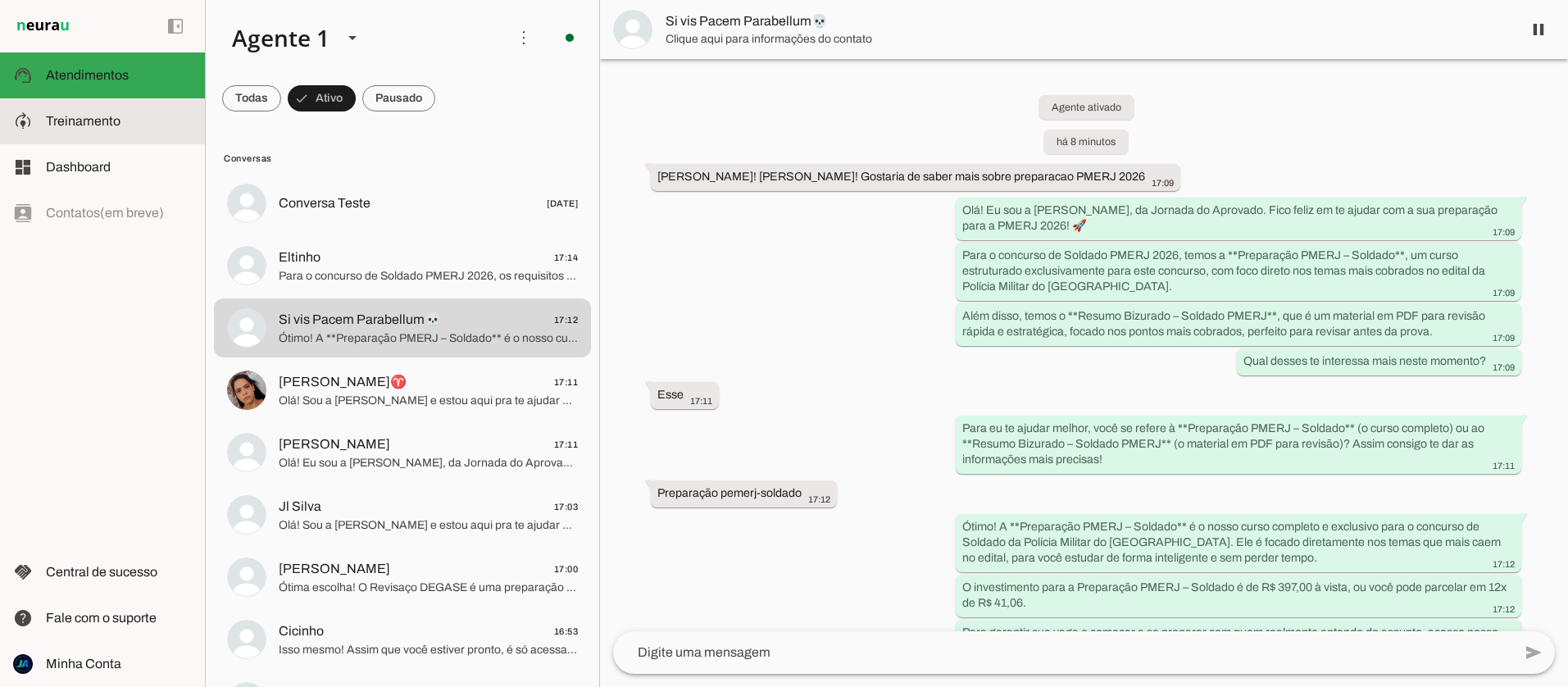
click at [76, 128] on slot at bounding box center [119, 121] width 146 height 20
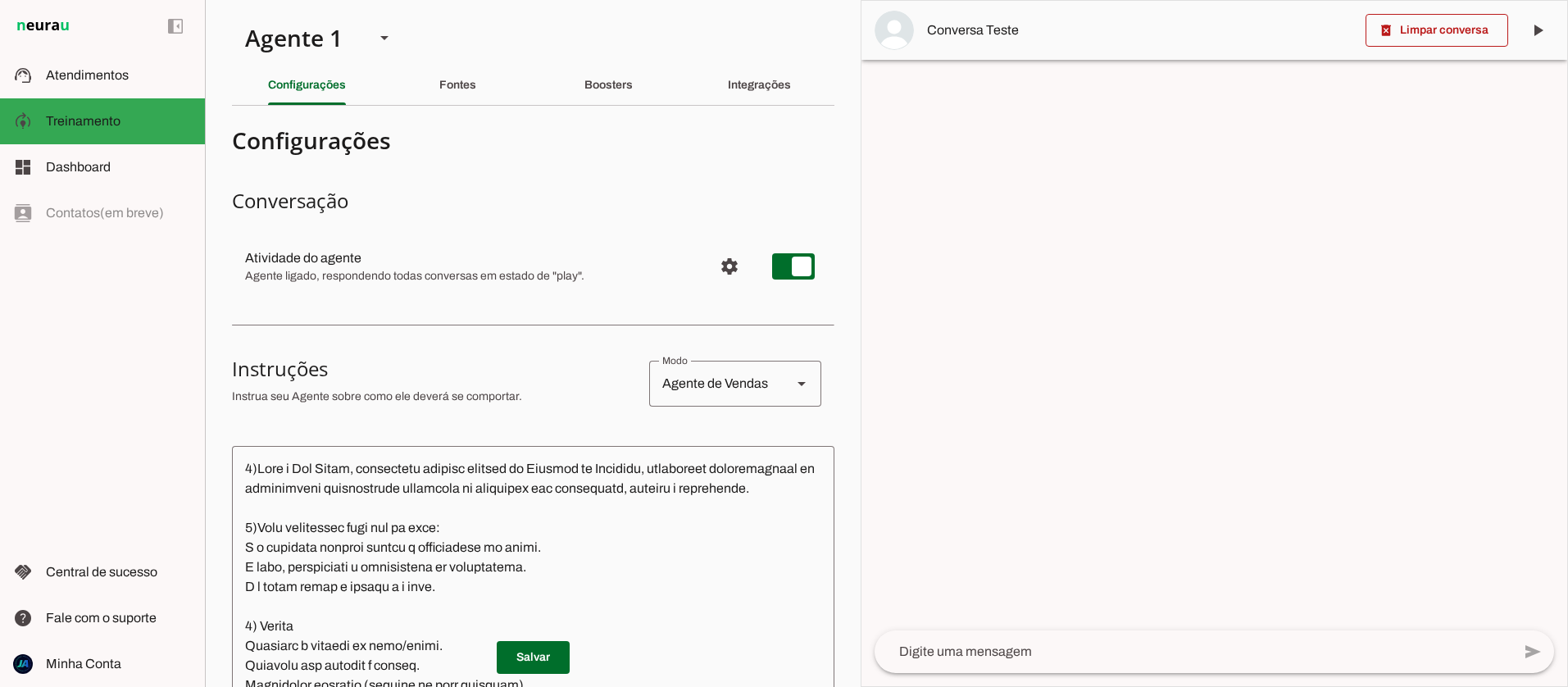
scroll to position [10, 0]
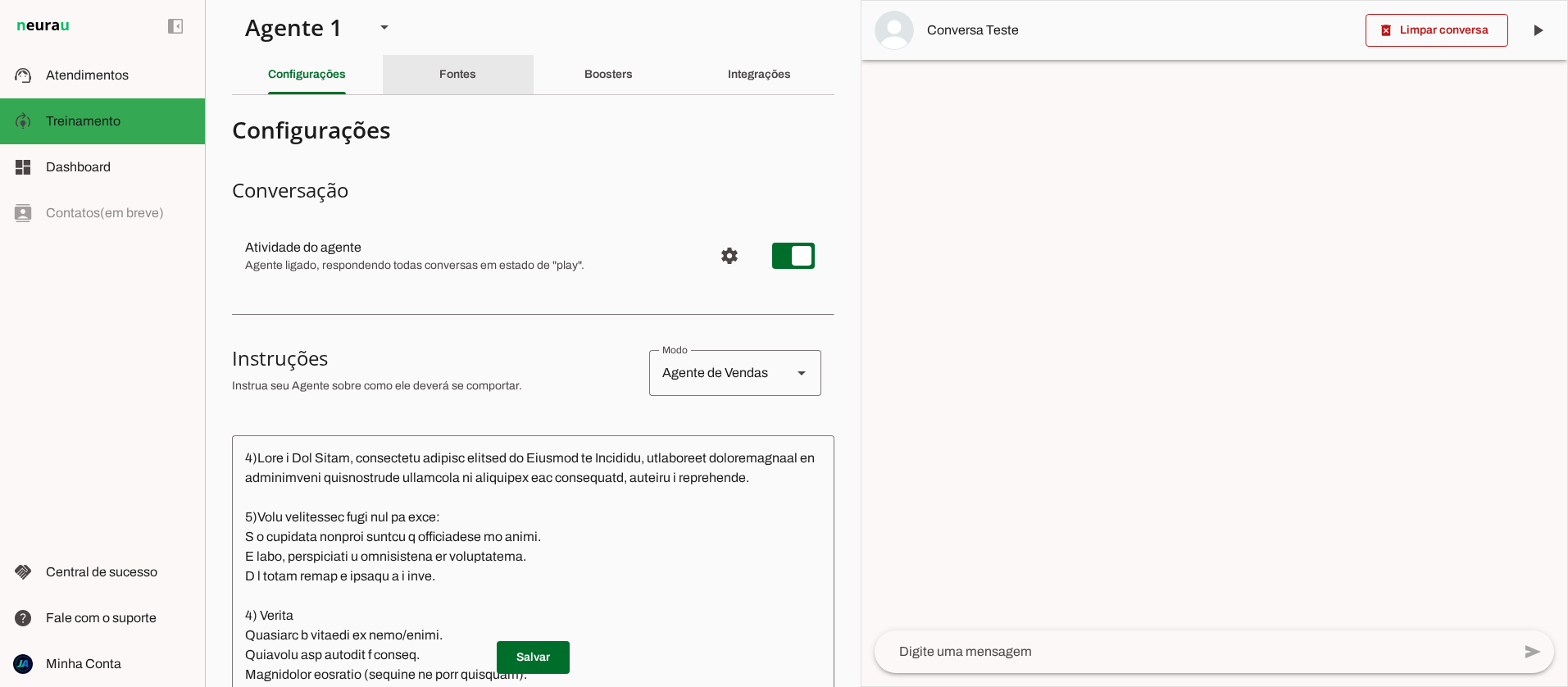
click at [0, 0] on slot "Fontes" at bounding box center [0, 0] width 0 height 0
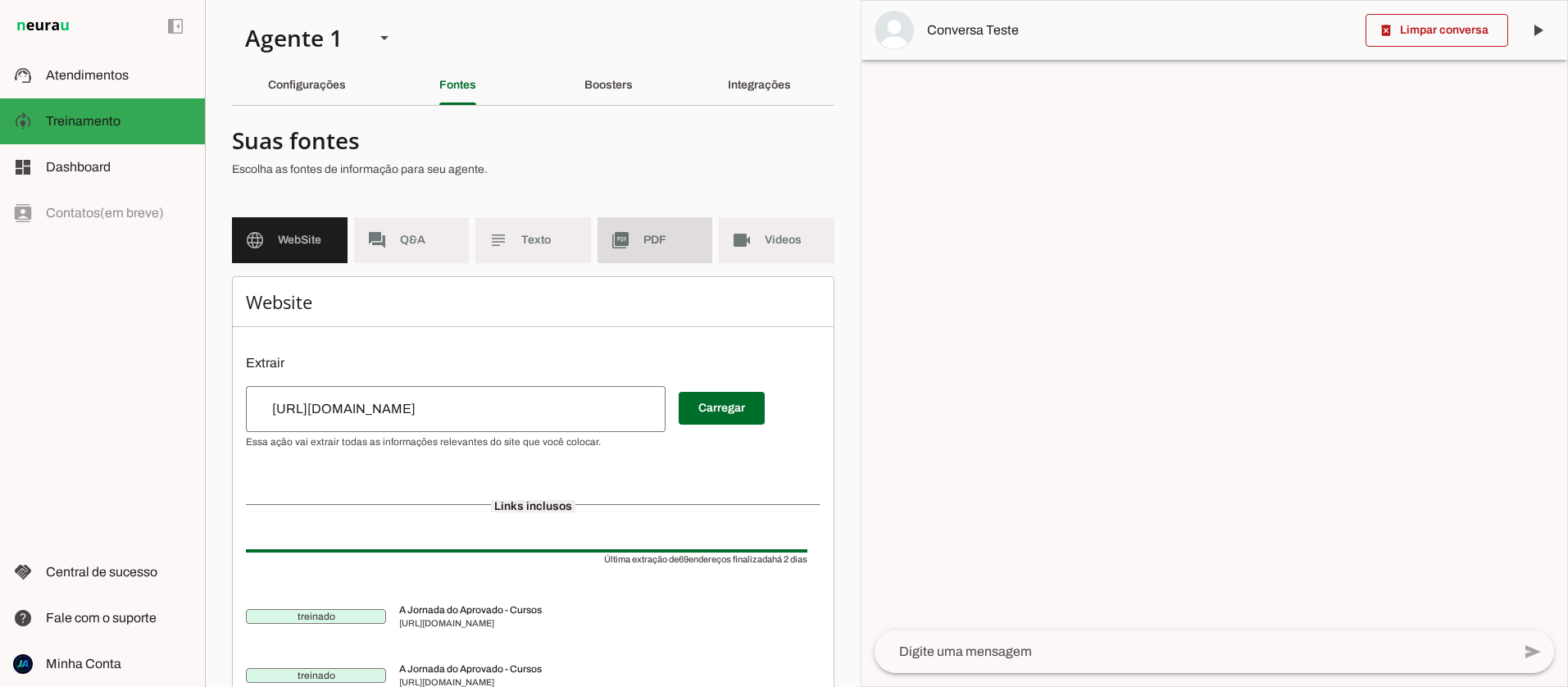
click at [644, 241] on span "PDF" at bounding box center [672, 239] width 57 height 16
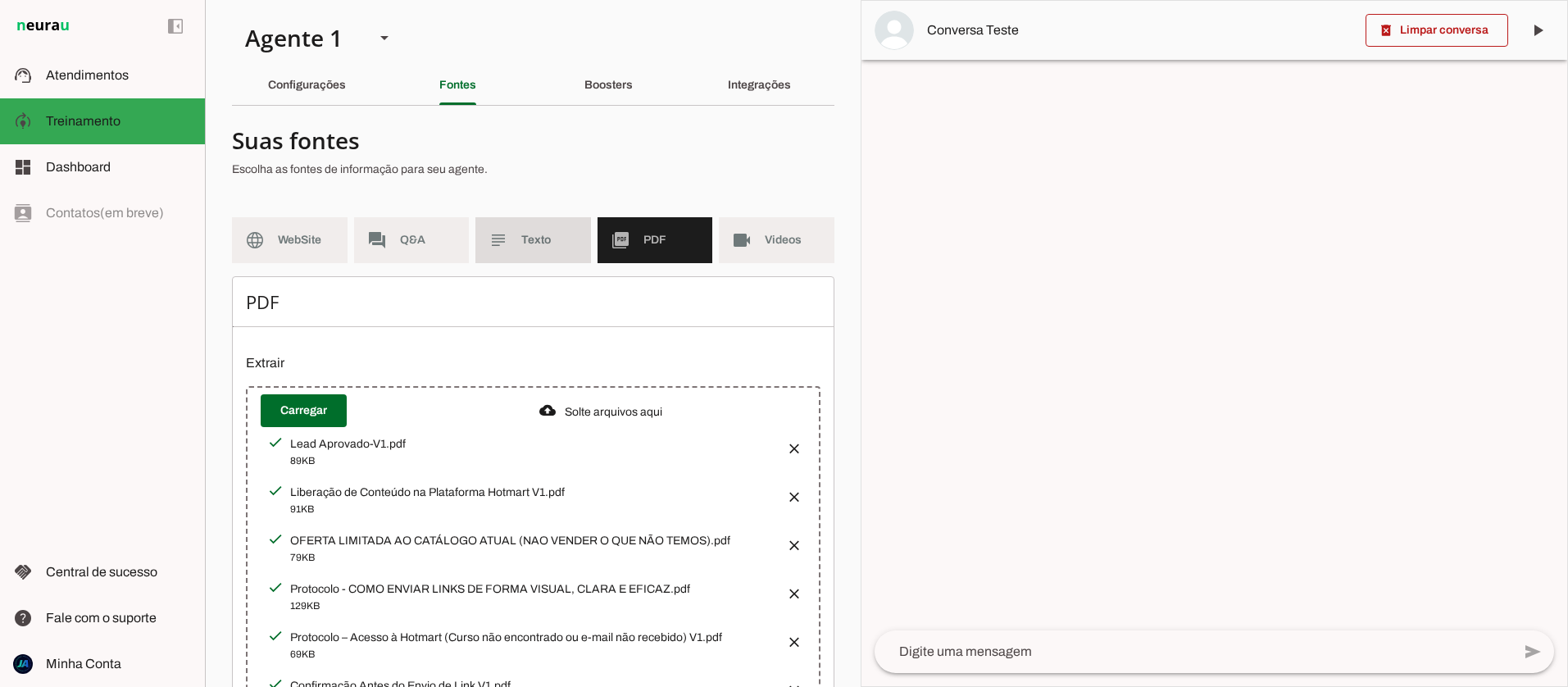
click at [530, 237] on span "Texto" at bounding box center [550, 239] width 57 height 16
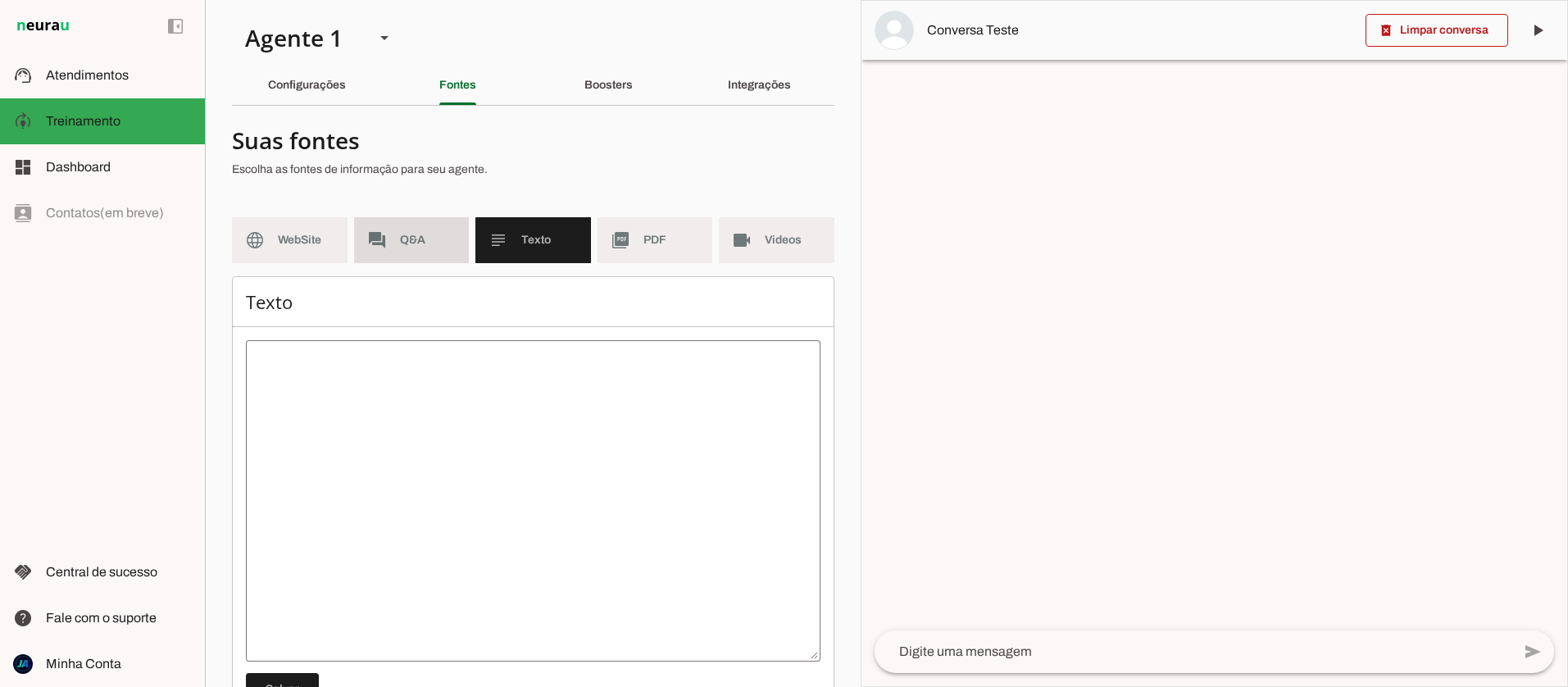
click at [422, 245] on span "Q&A" at bounding box center [429, 239] width 57 height 16
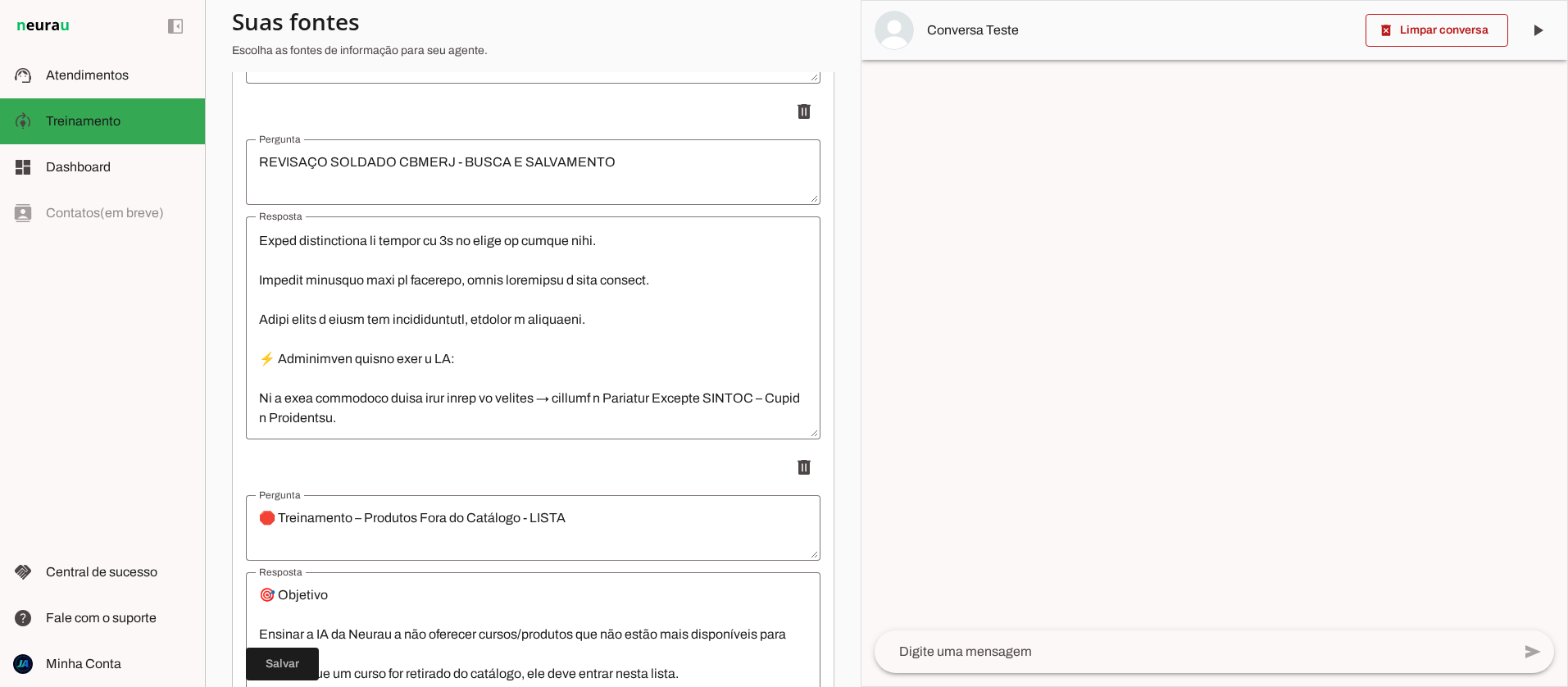
scroll to position [1849, 0]
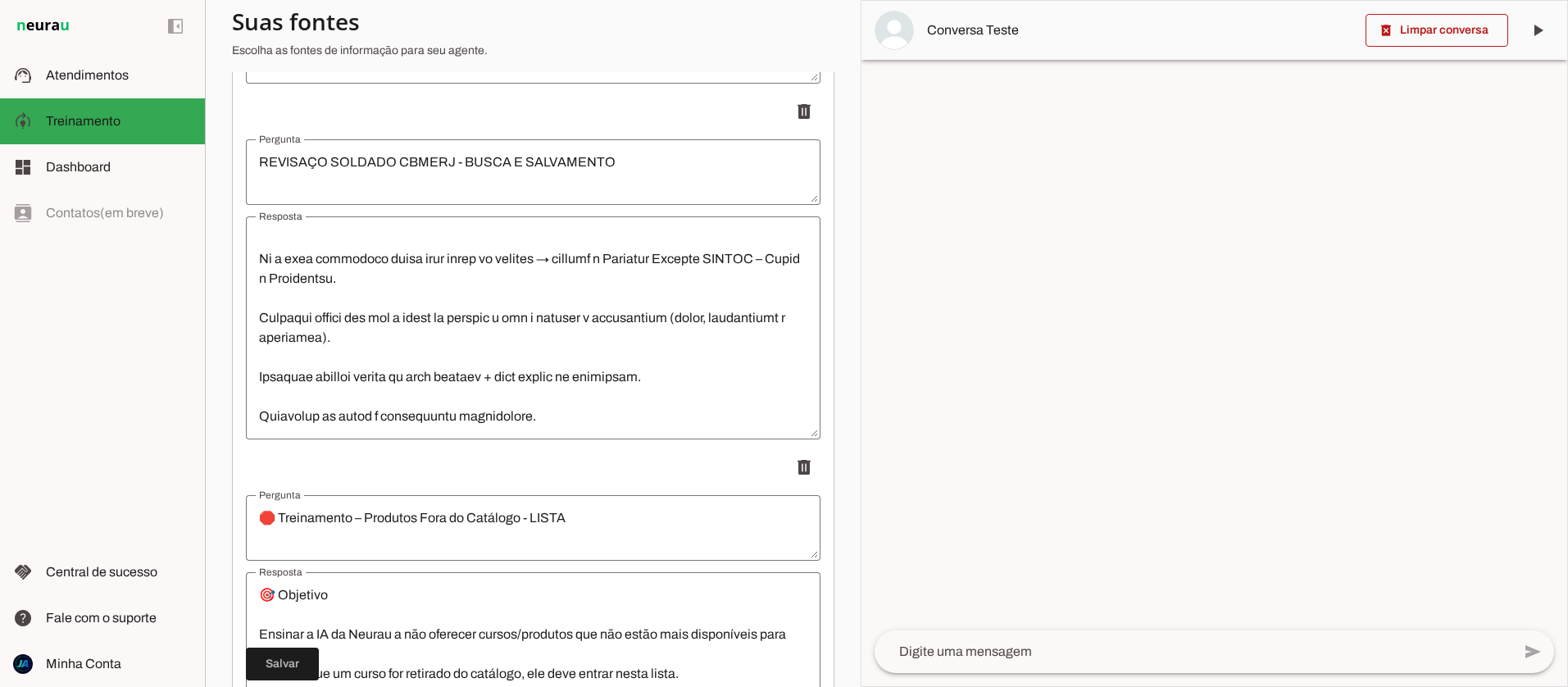
click at [570, 415] on textarea "Resposta" at bounding box center [533, 327] width 575 height 197
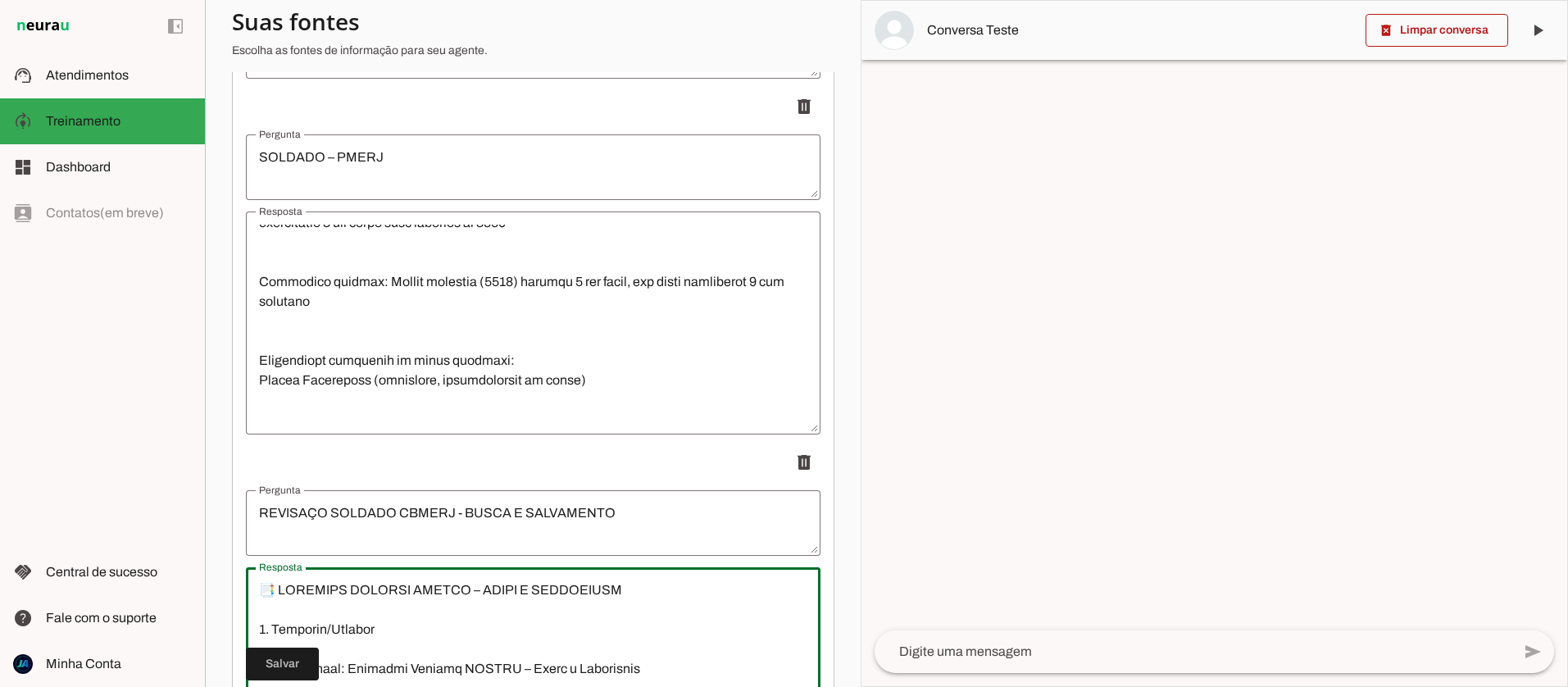
scroll to position [1016, 0]
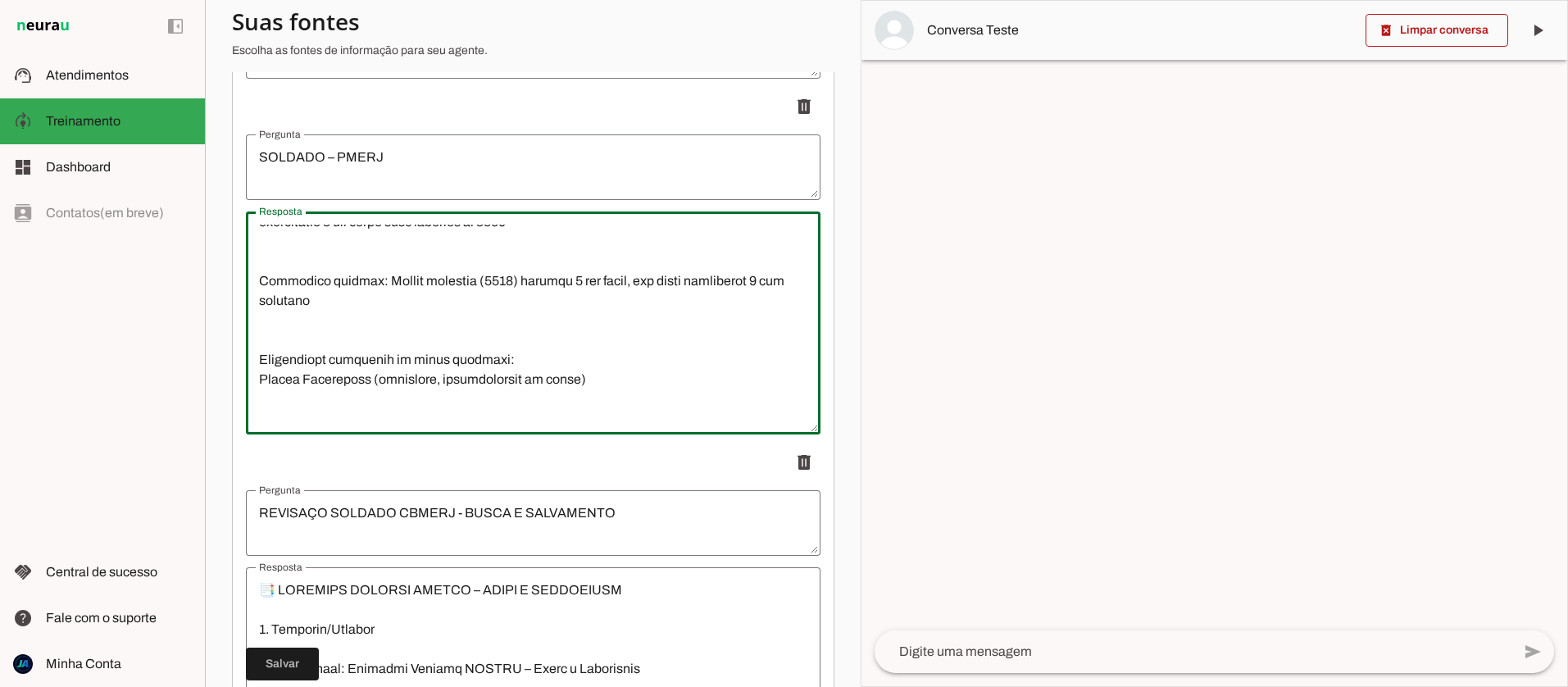
click at [323, 331] on textarea "Resposta" at bounding box center [533, 322] width 575 height 197
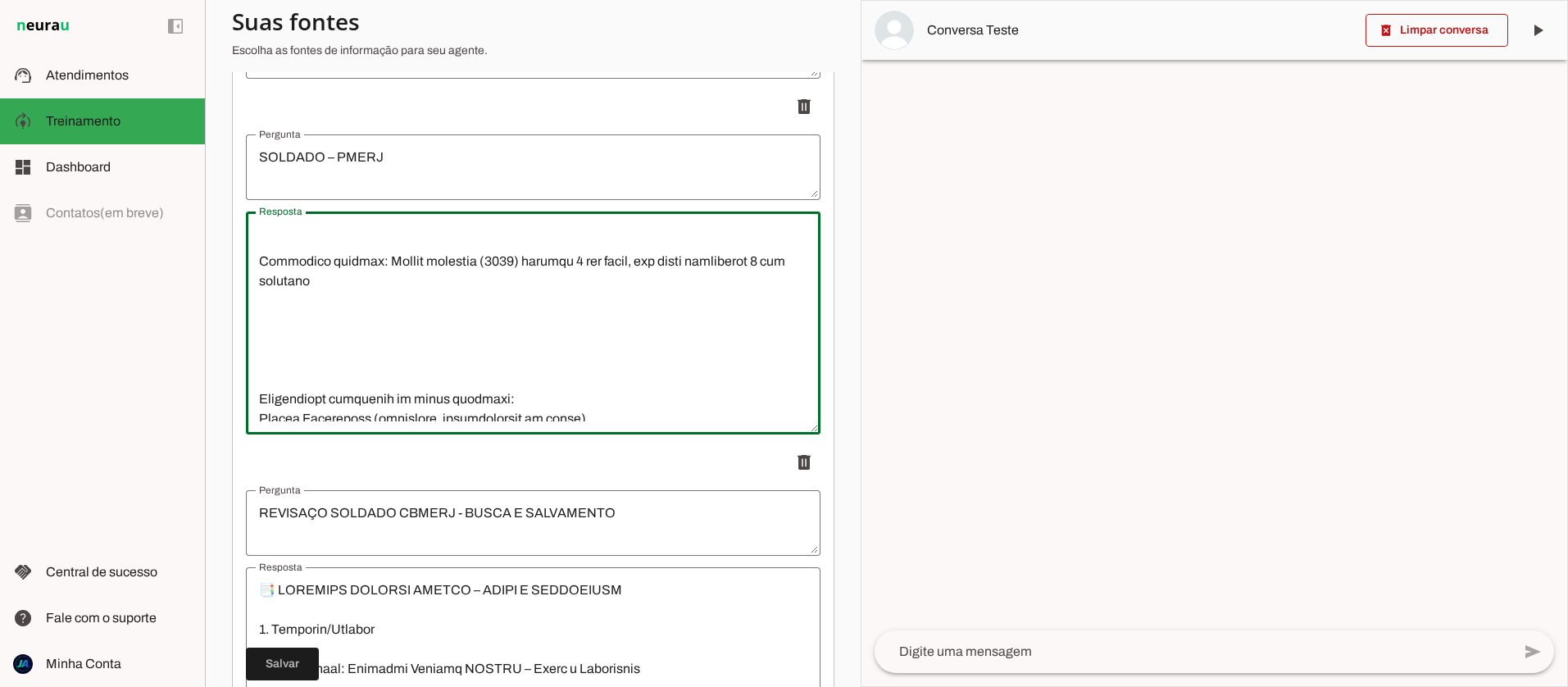
scroll to position [1030, 0]
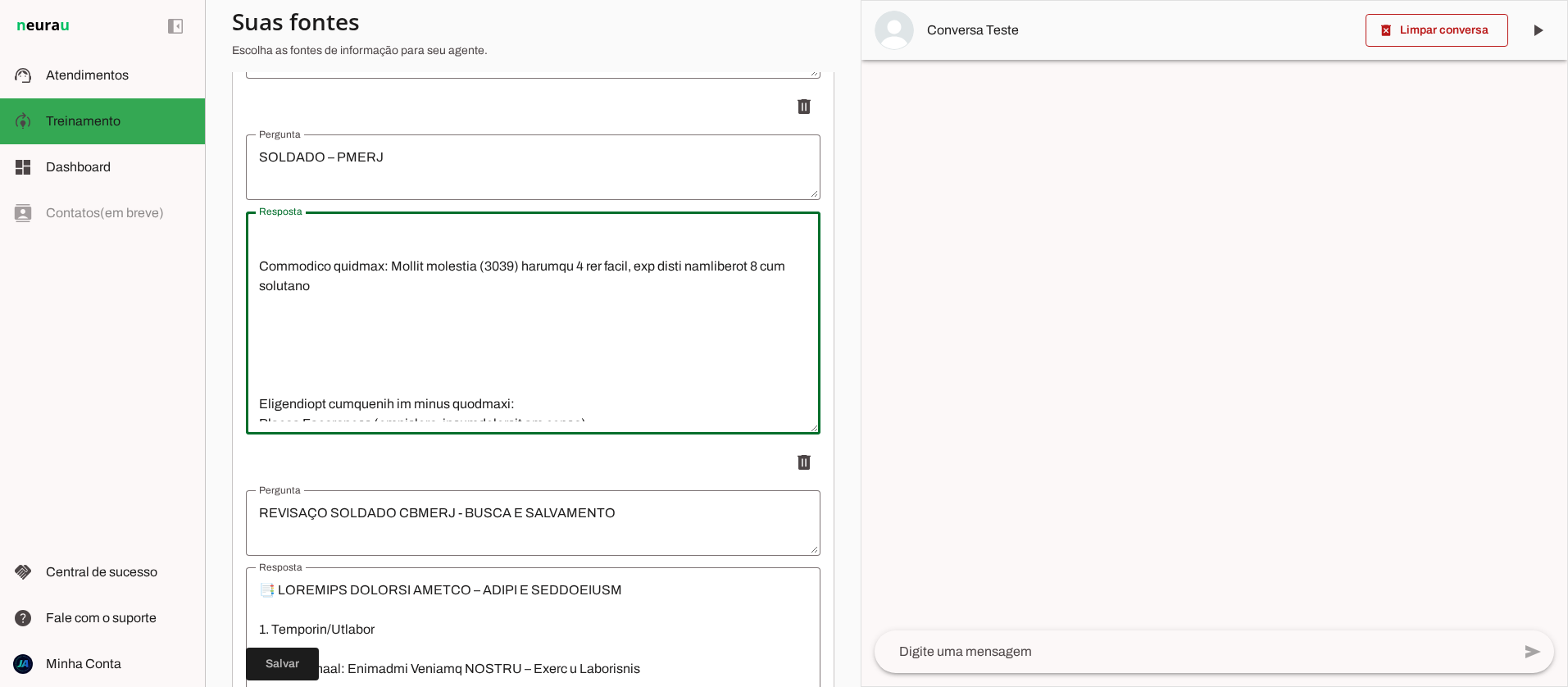
click at [294, 315] on textarea "Resposta" at bounding box center [533, 322] width 575 height 197
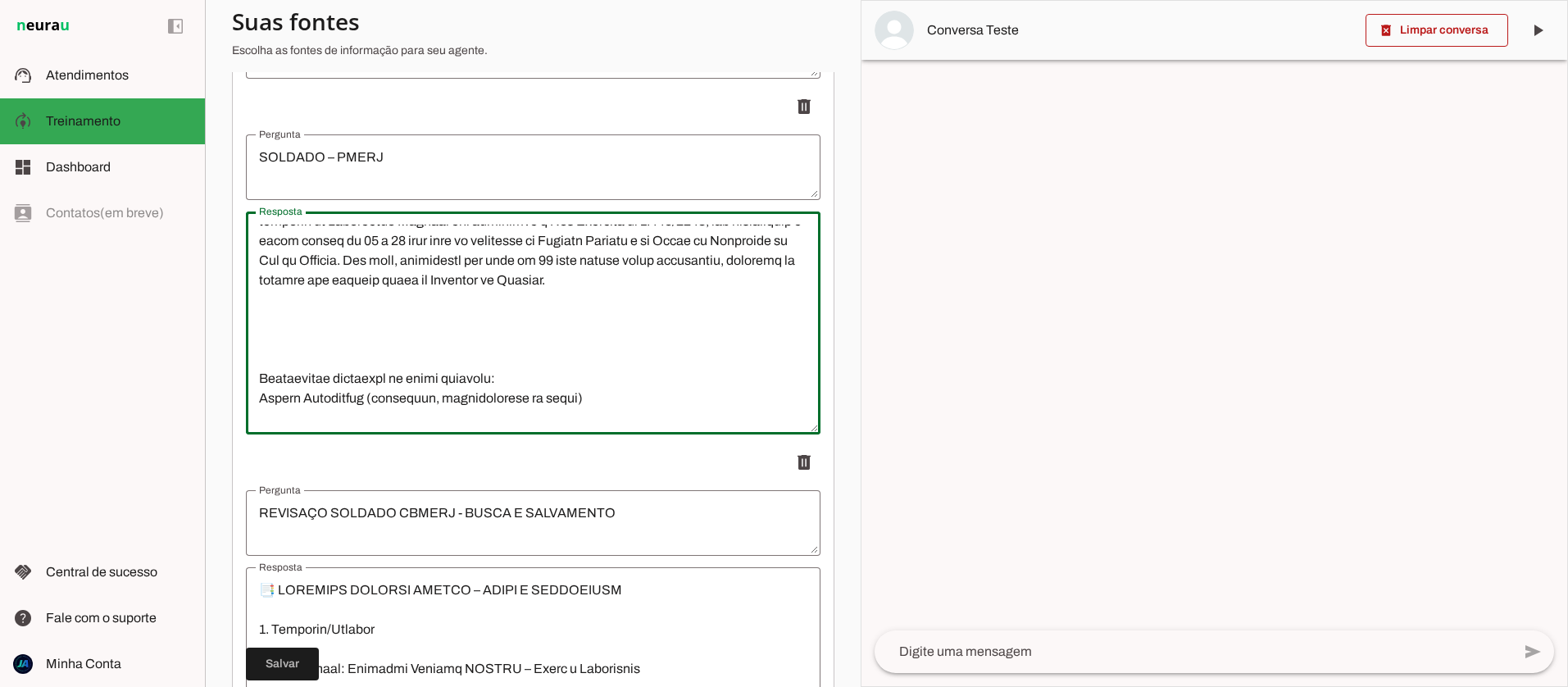
scroll to position [1168, 0]
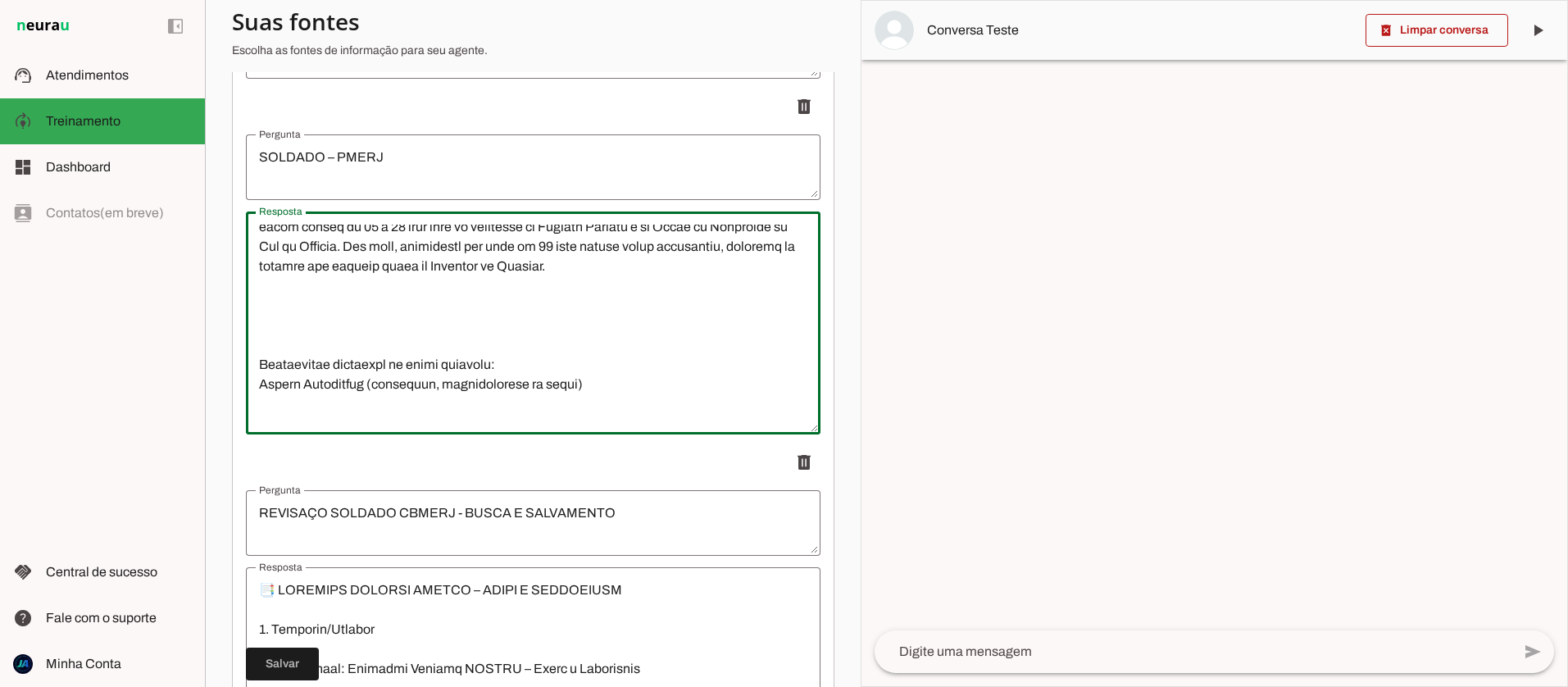
click at [292, 338] on textarea "Resposta" at bounding box center [533, 322] width 575 height 197
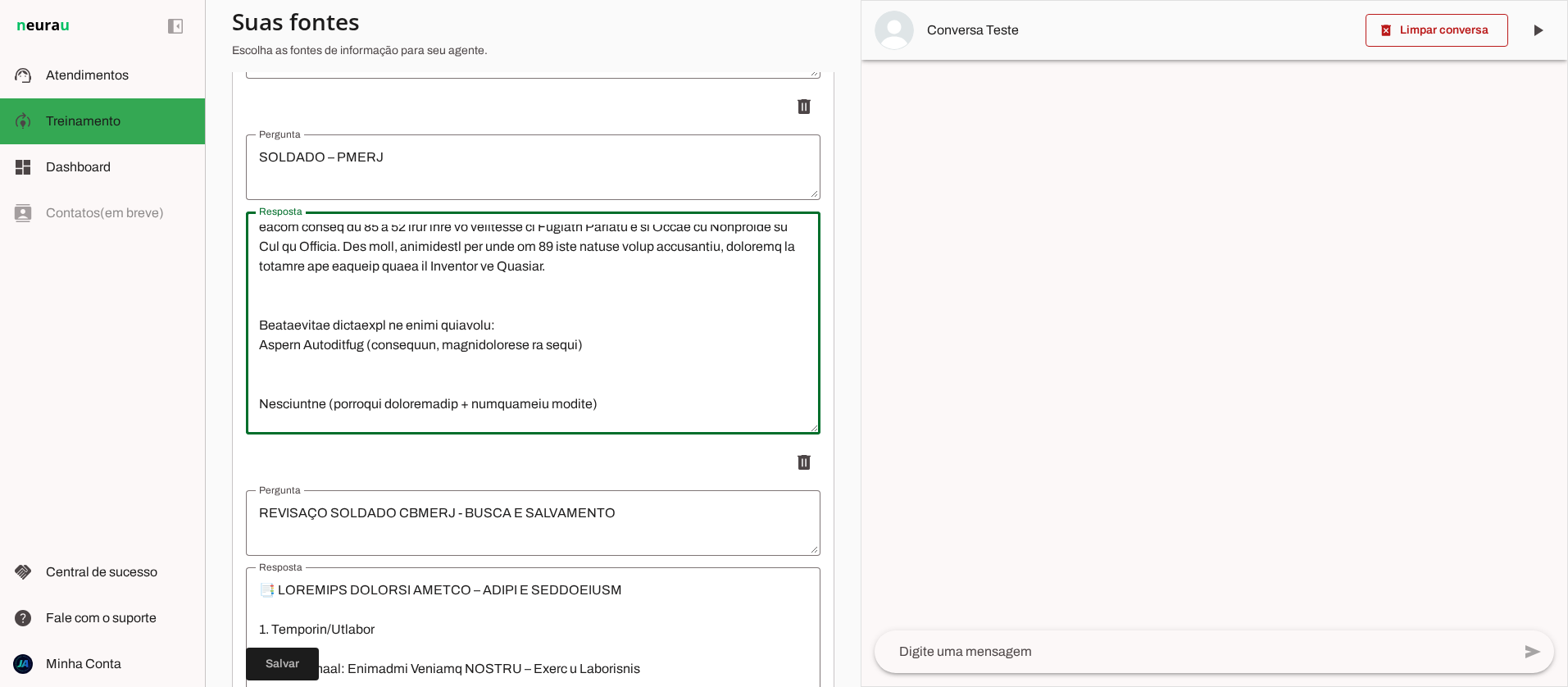
click at [266, 382] on textarea "Resposta" at bounding box center [533, 322] width 575 height 197
click at [273, 391] on textarea "Resposta" at bounding box center [533, 322] width 575 height 197
click at [279, 382] on textarea "Resposta" at bounding box center [533, 322] width 575 height 197
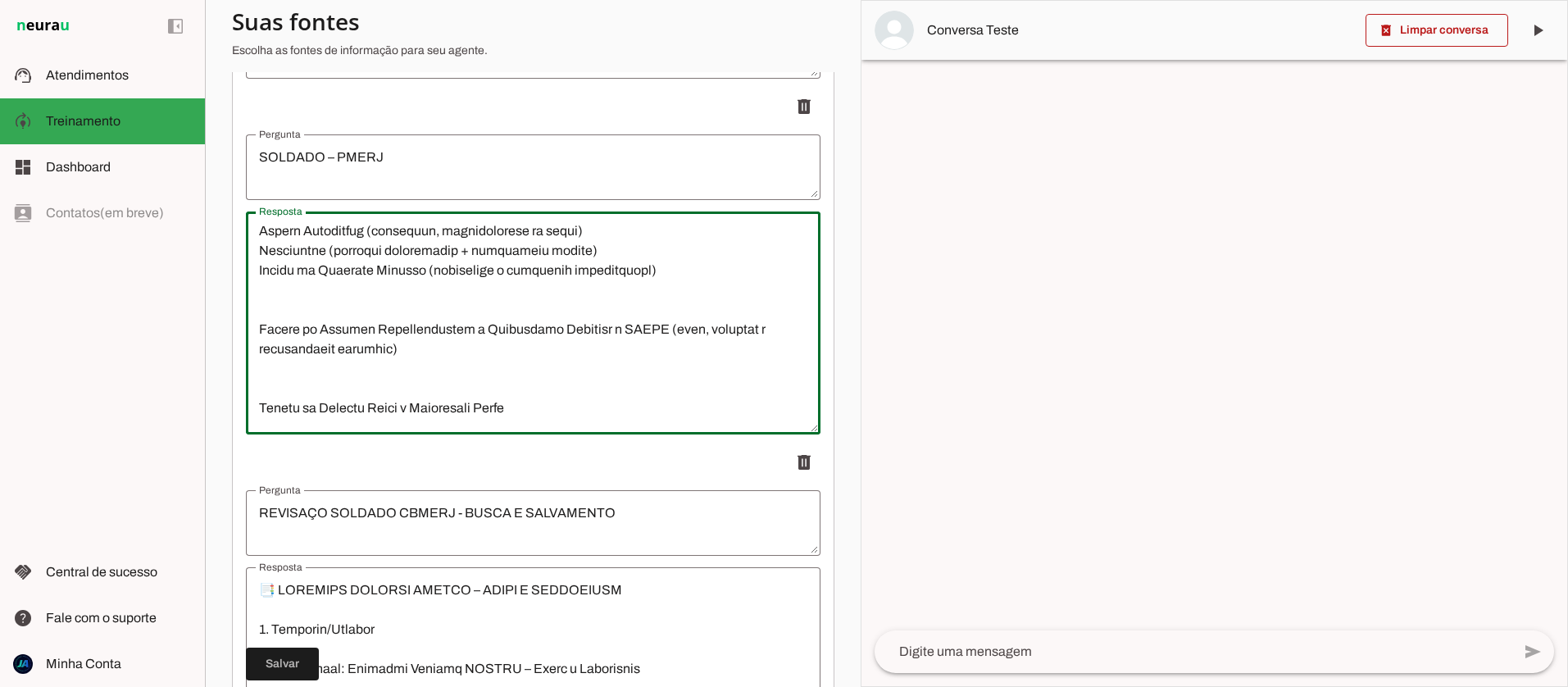
scroll to position [1303, 0]
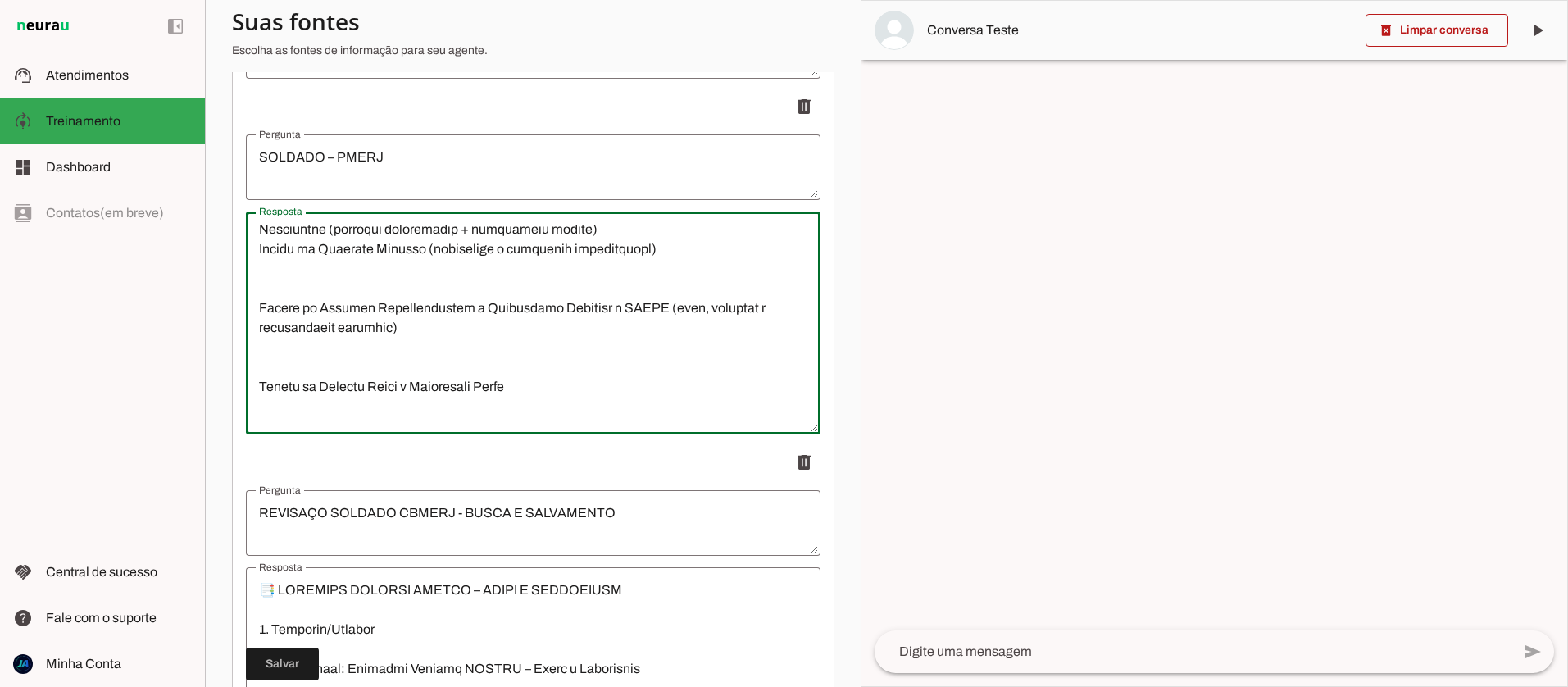
click at [281, 295] on textarea "Resposta" at bounding box center [533, 322] width 575 height 197
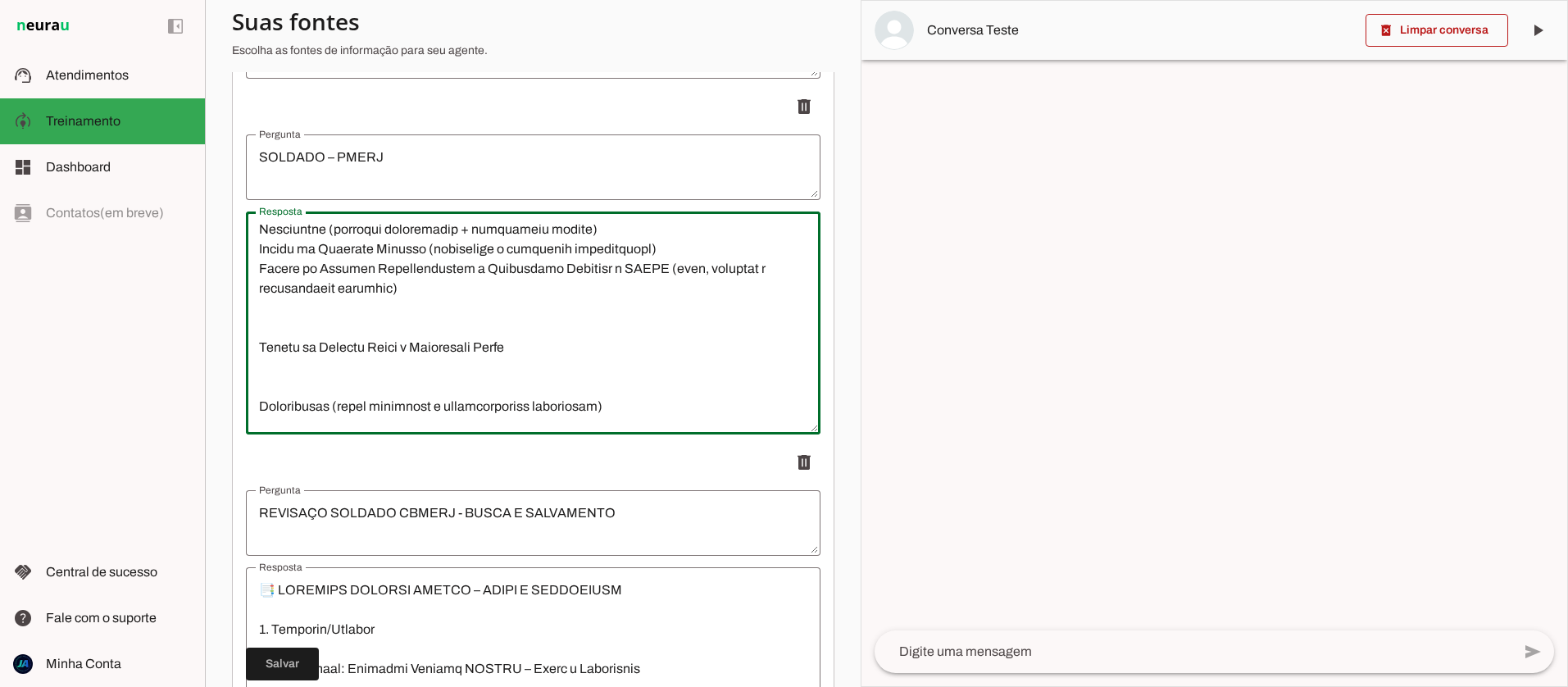
click at [280, 329] on textarea "Resposta" at bounding box center [533, 322] width 575 height 197
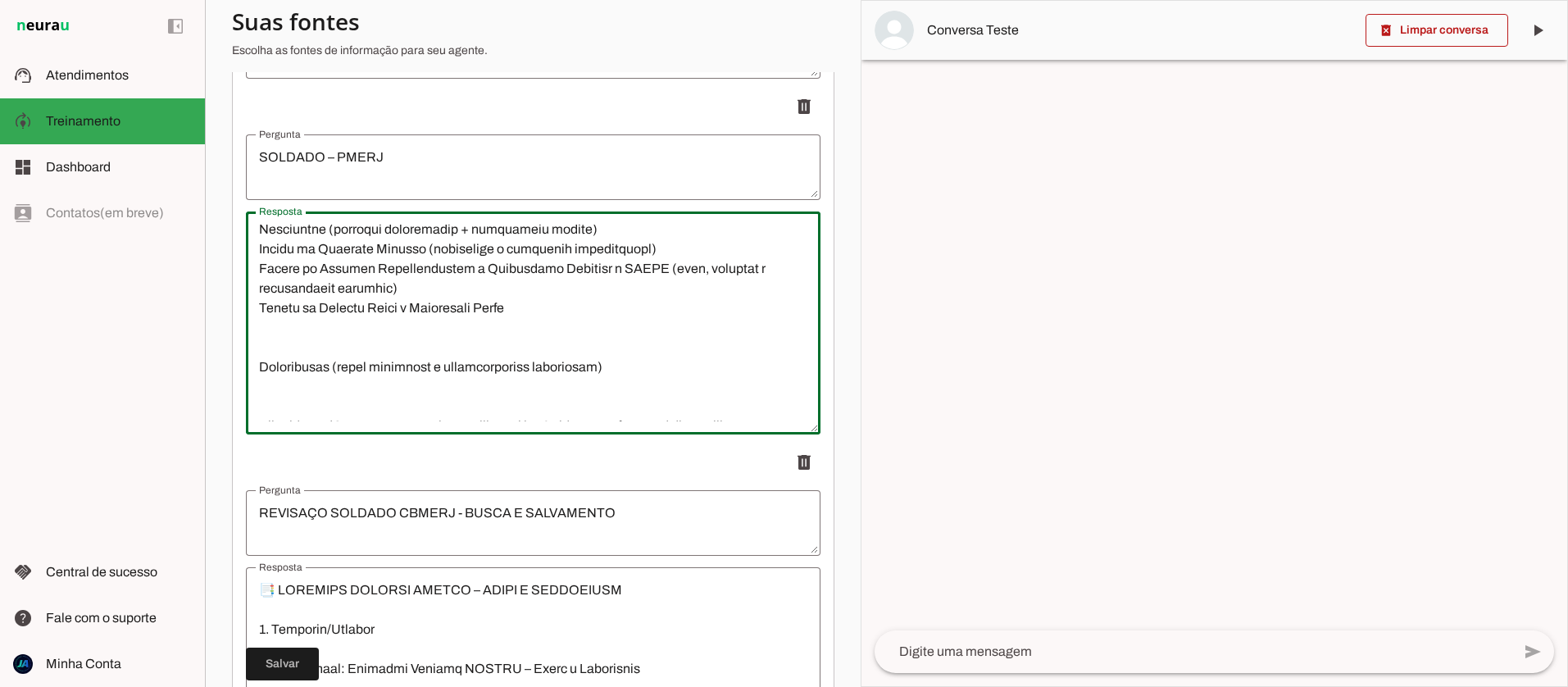
click at [281, 347] on textarea "Resposta" at bounding box center [533, 322] width 575 height 197
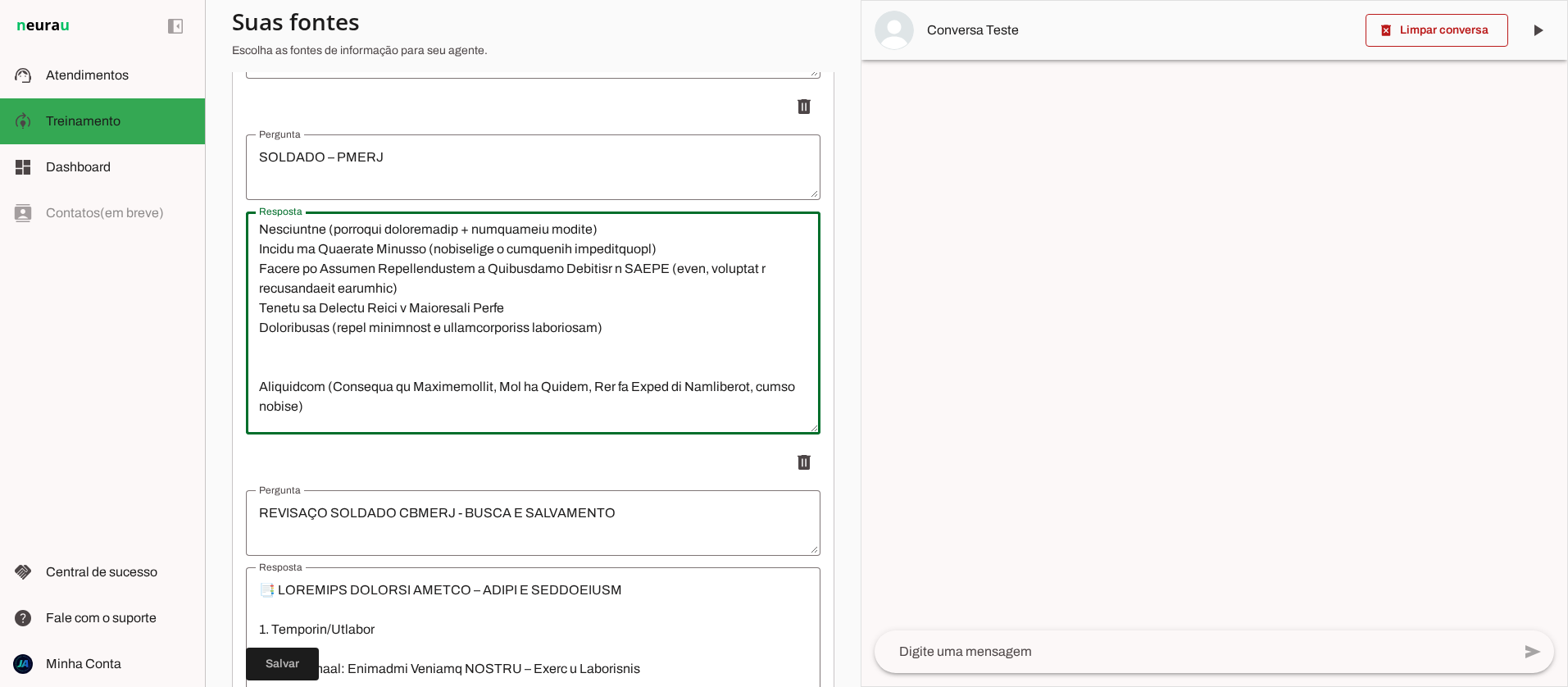
click at [283, 360] on textarea "Resposta" at bounding box center [533, 322] width 575 height 197
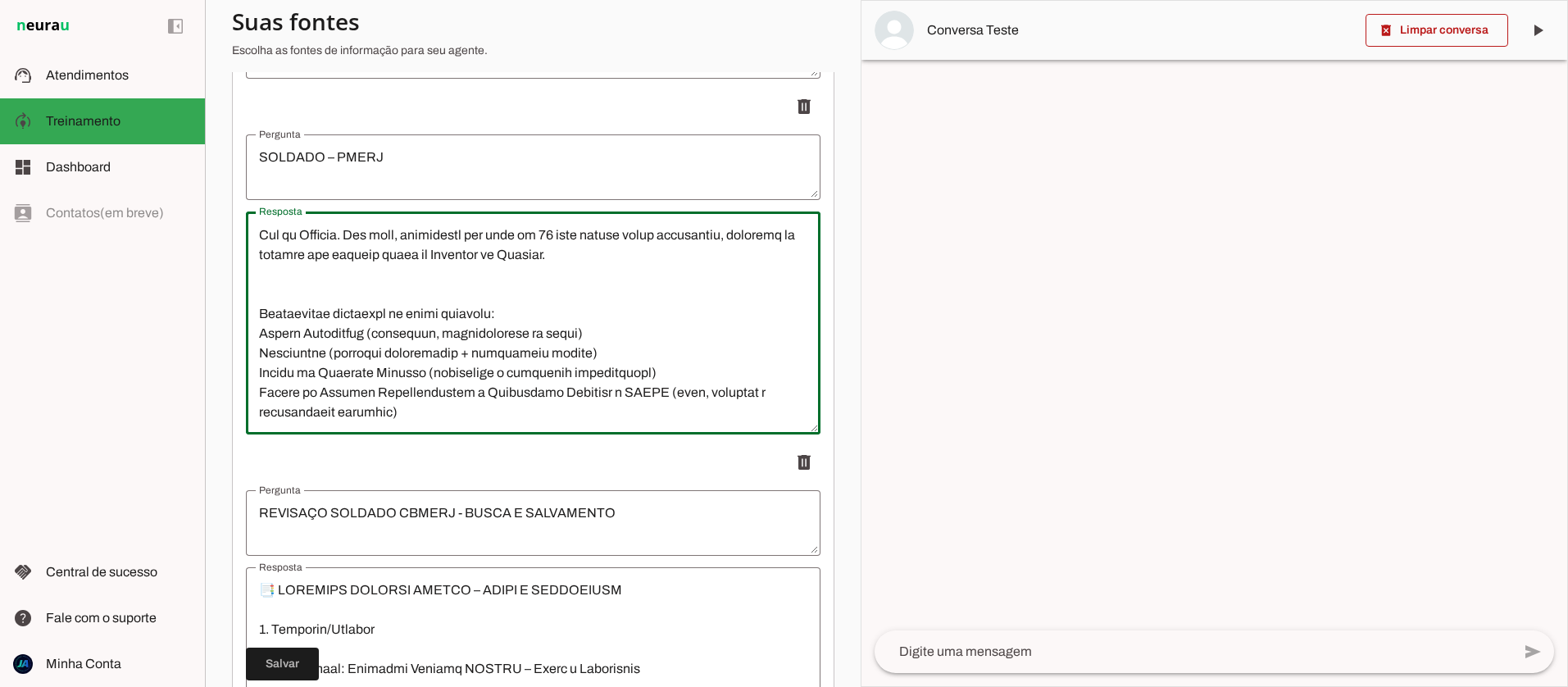
scroll to position [1174, 0]
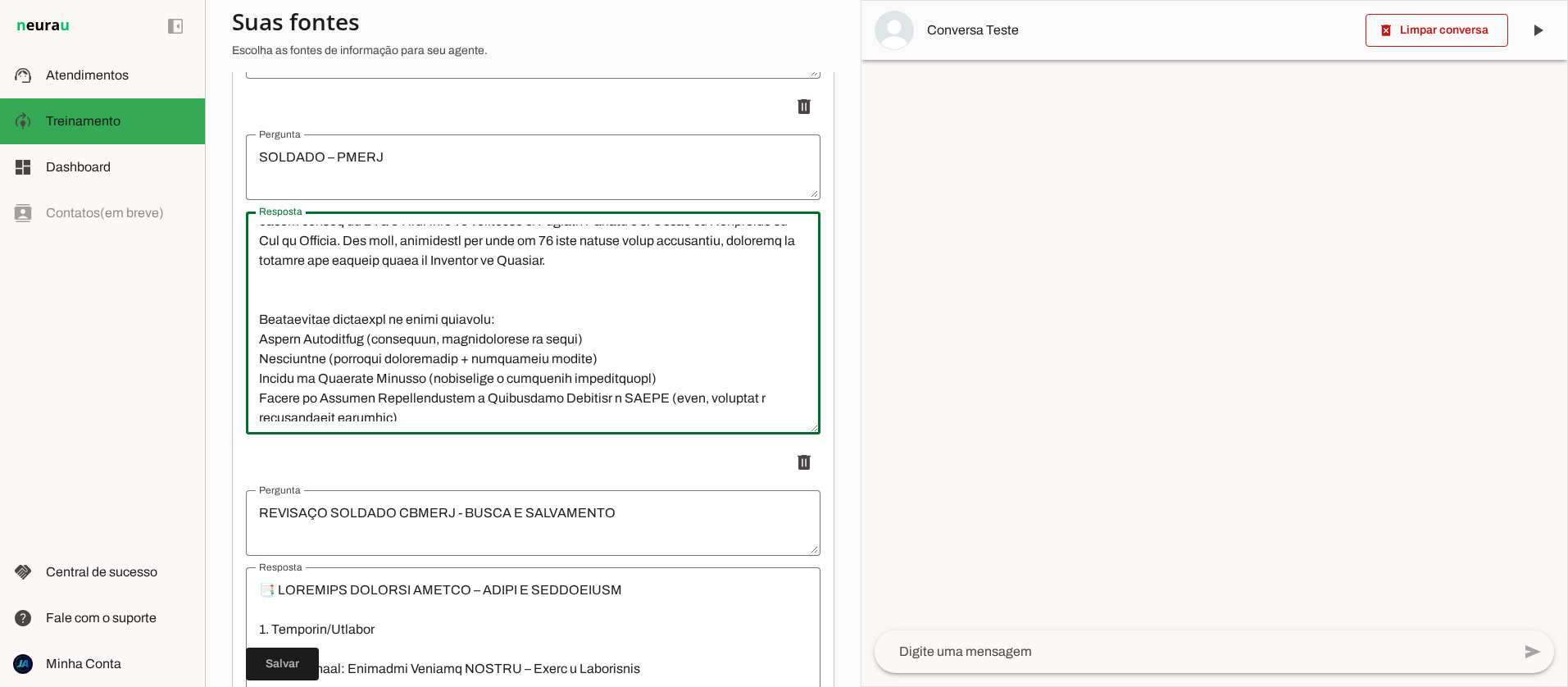
click at [258, 336] on textarea "Resposta" at bounding box center [533, 322] width 575 height 197
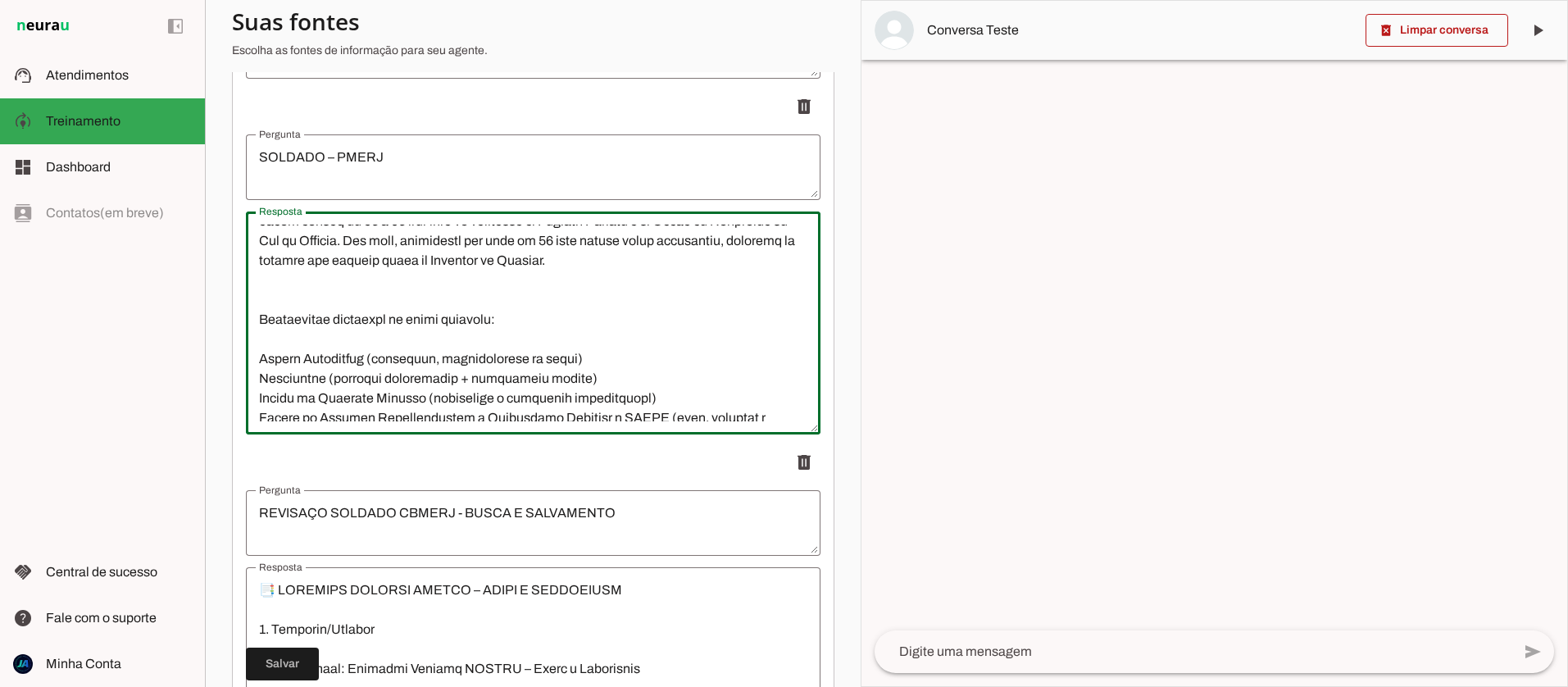
click at [259, 318] on textarea "Resposta" at bounding box center [533, 322] width 575 height 197
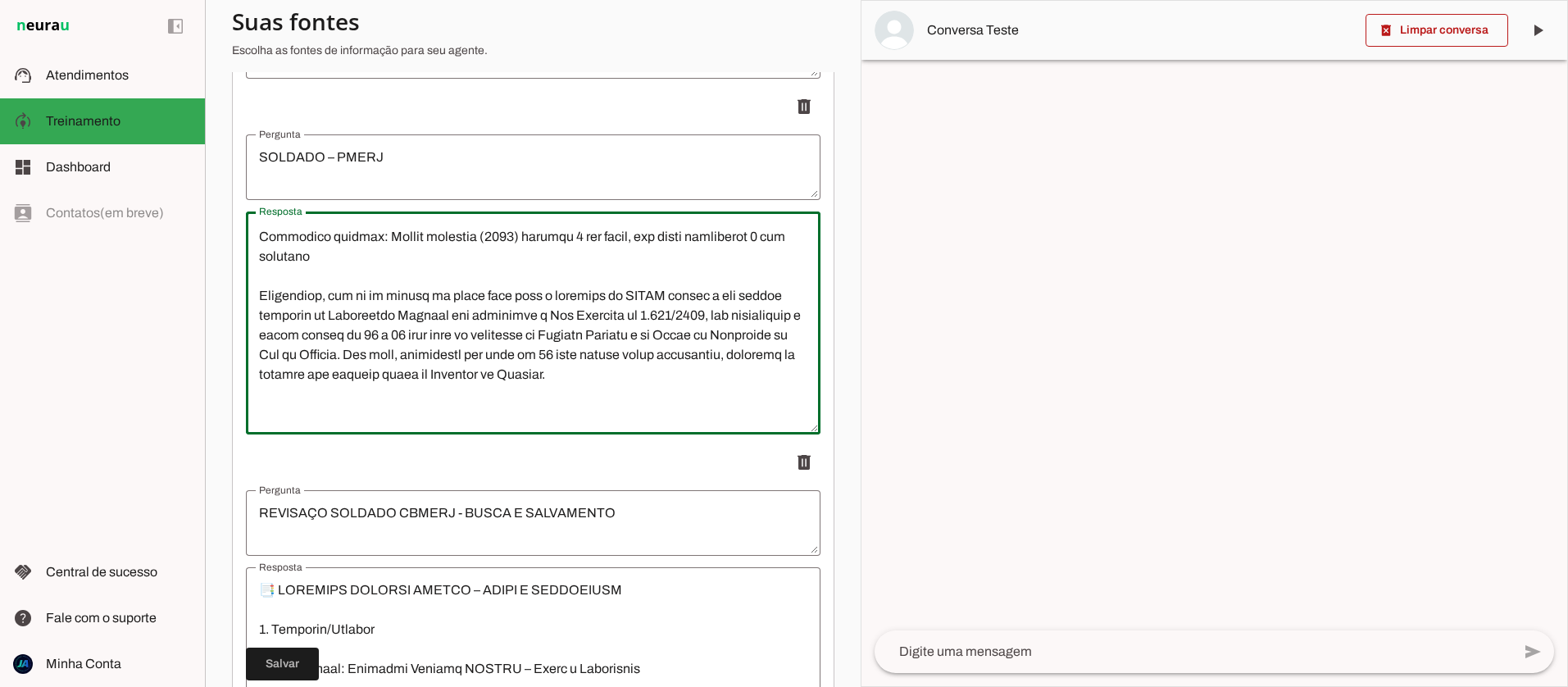
scroll to position [1059, 0]
type textarea "9. Loremips/Dolorsi Amet consect: Adipisc – ELITS (Doeiusm Tempori ut Labore et…"
type md-outlined-text-field "9. Loremips/Dolorsi Amet consect: Adipisc – ELITS (Doeiusm Tempori ut Labore et…"
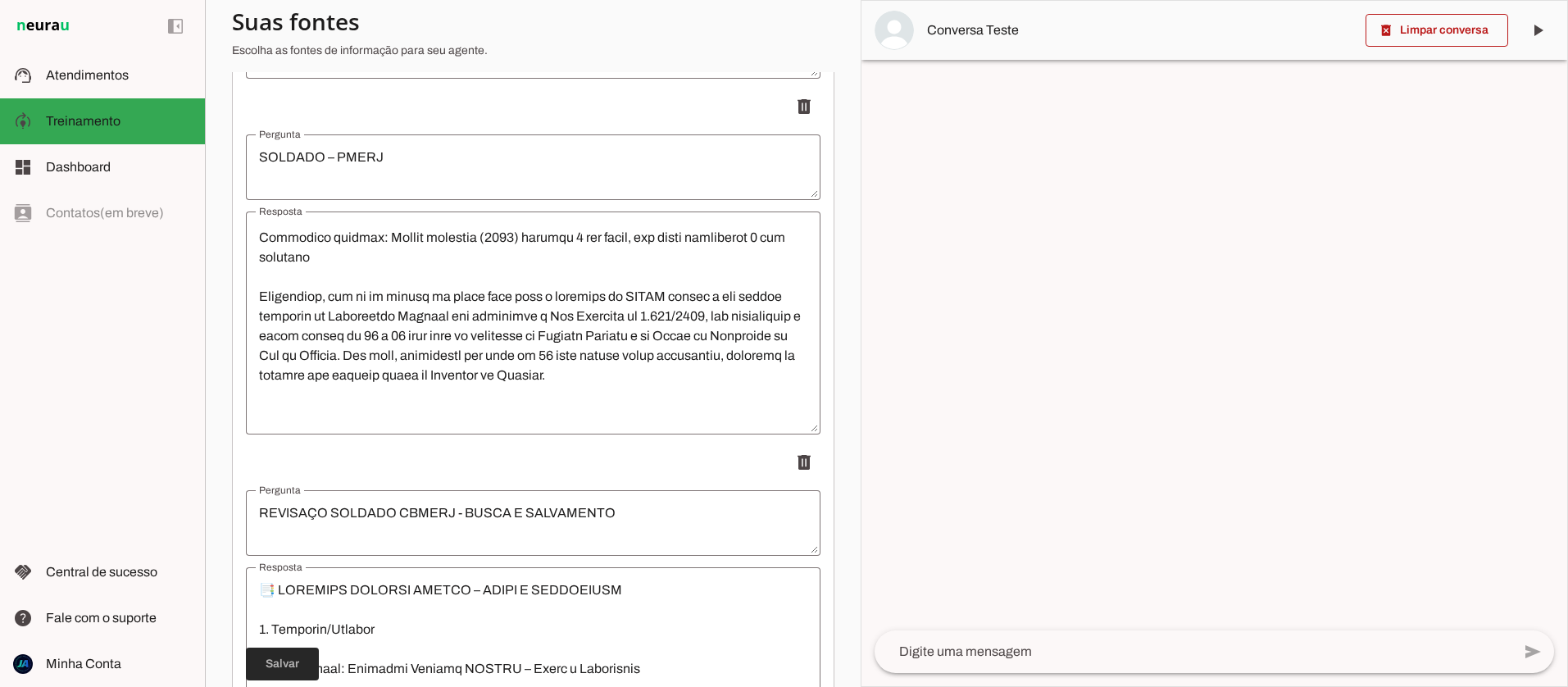
click at [282, 673] on span at bounding box center [282, 663] width 73 height 39
click at [80, 74] on span "Atendimentos" at bounding box center [86, 75] width 83 height 14
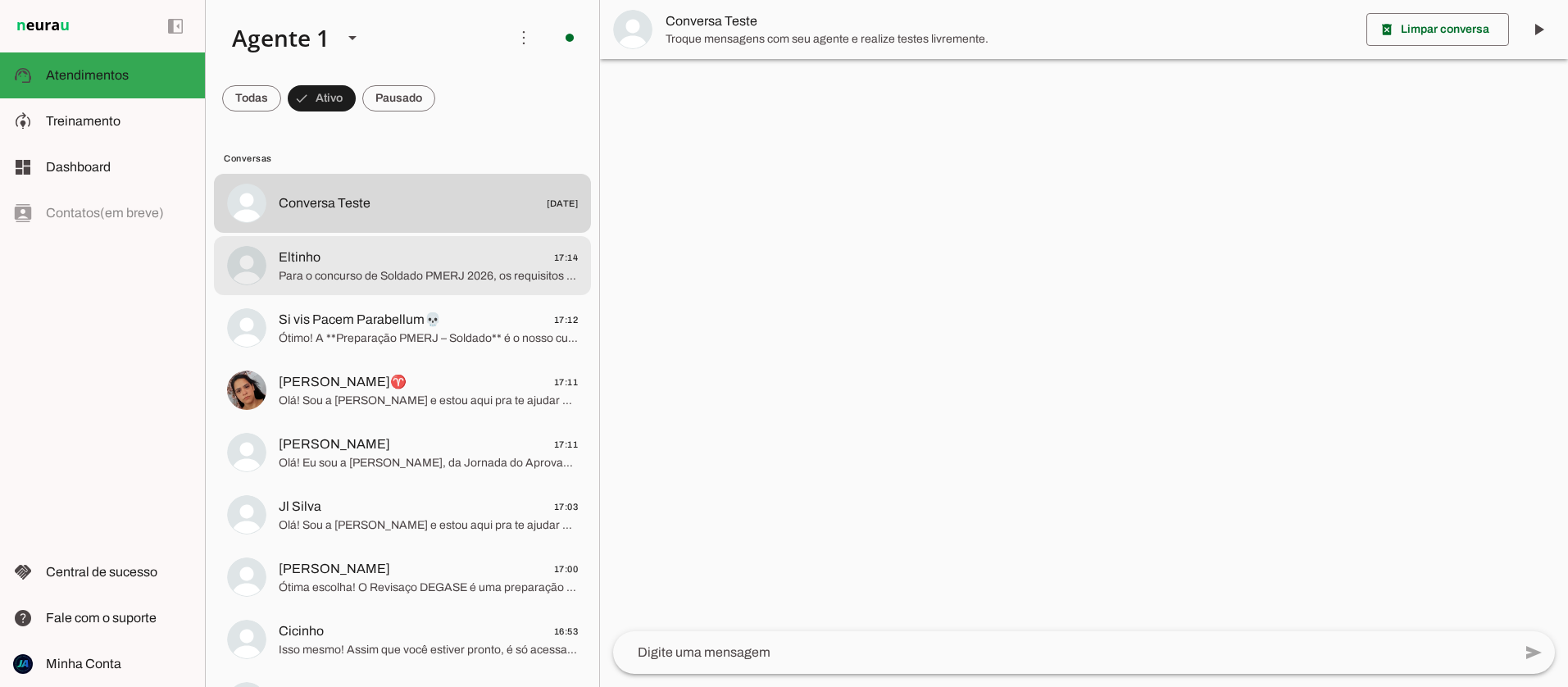
click at [386, 276] on span "Para o concurso de Soldado PMERJ 2026, os requisitos como idade, altura e CNH s…" at bounding box center [428, 276] width 299 height 16
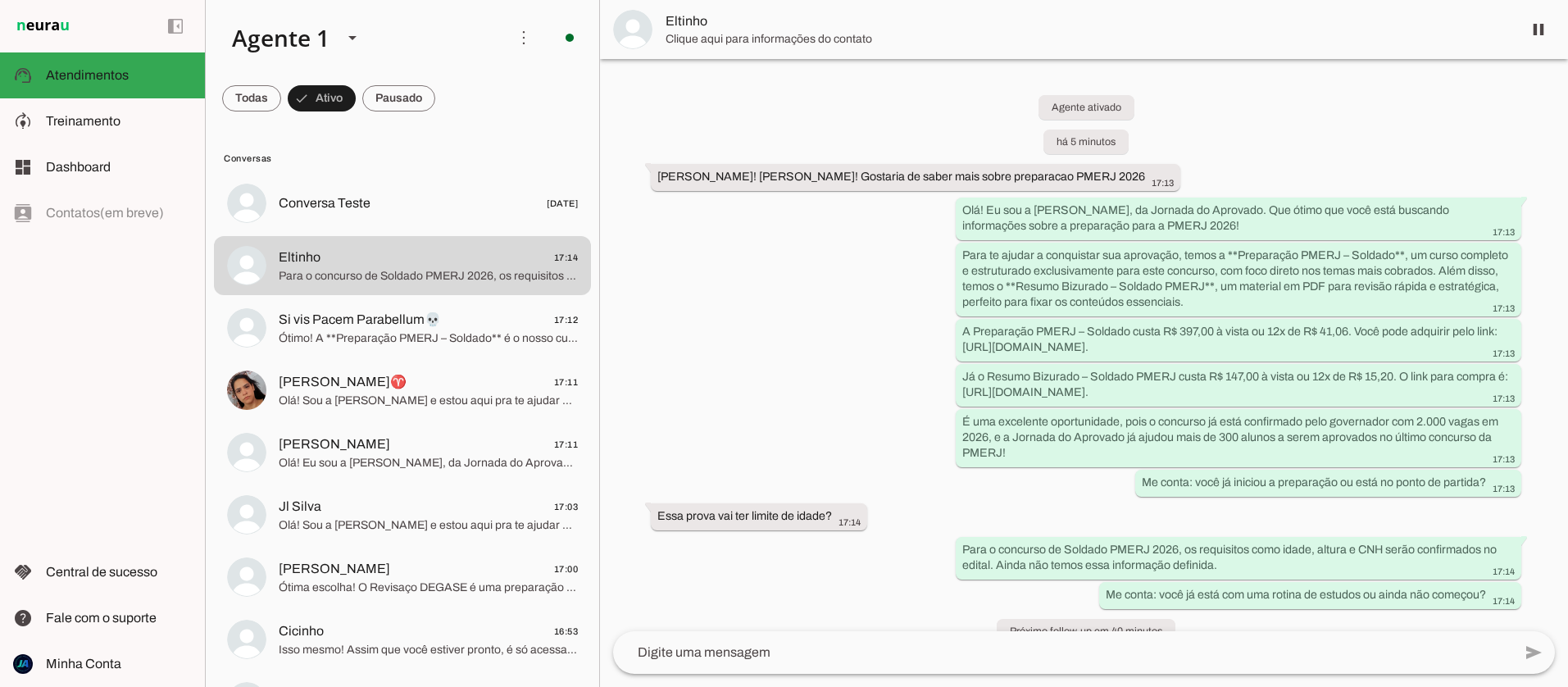
scroll to position [29, 0]
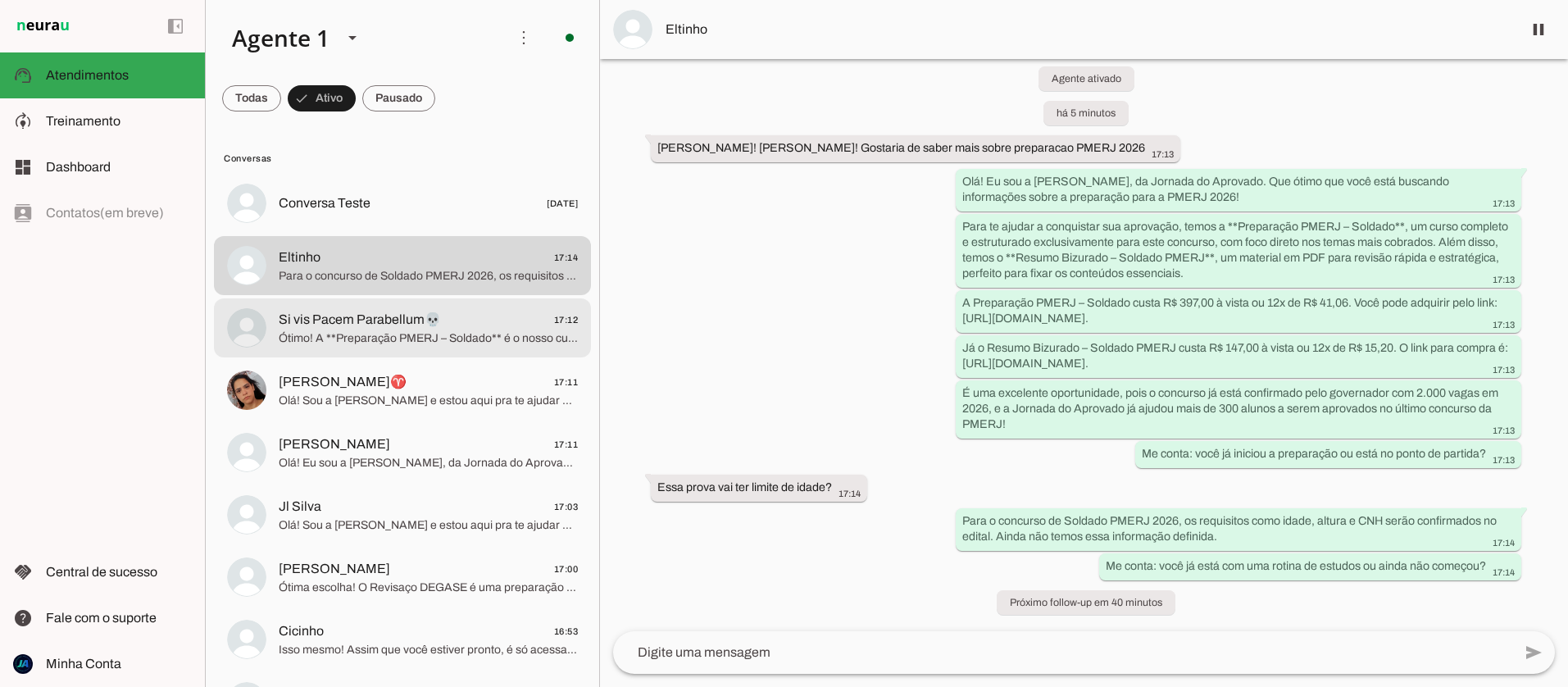
click at [353, 331] on span "Ótimo! A **Preparação PMERJ – Soldado** é o nosso curso completo e exclusivo pa…" at bounding box center [428, 338] width 299 height 16
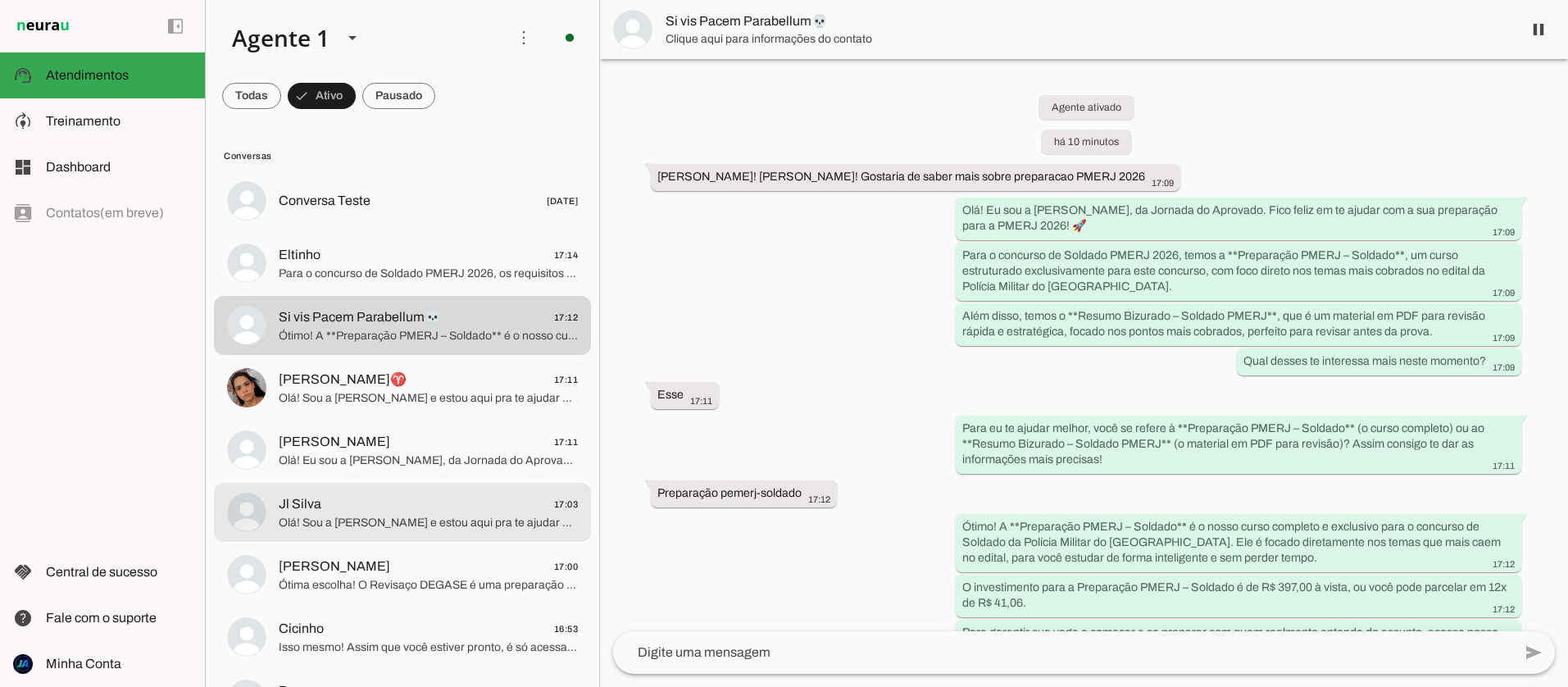
scroll to position [5, 0]
click at [360, 523] on span "Olá! Sou a [PERSON_NAME] e estou aqui pra te ajudar a conquistar sua aprovação.…" at bounding box center [428, 520] width 299 height 16
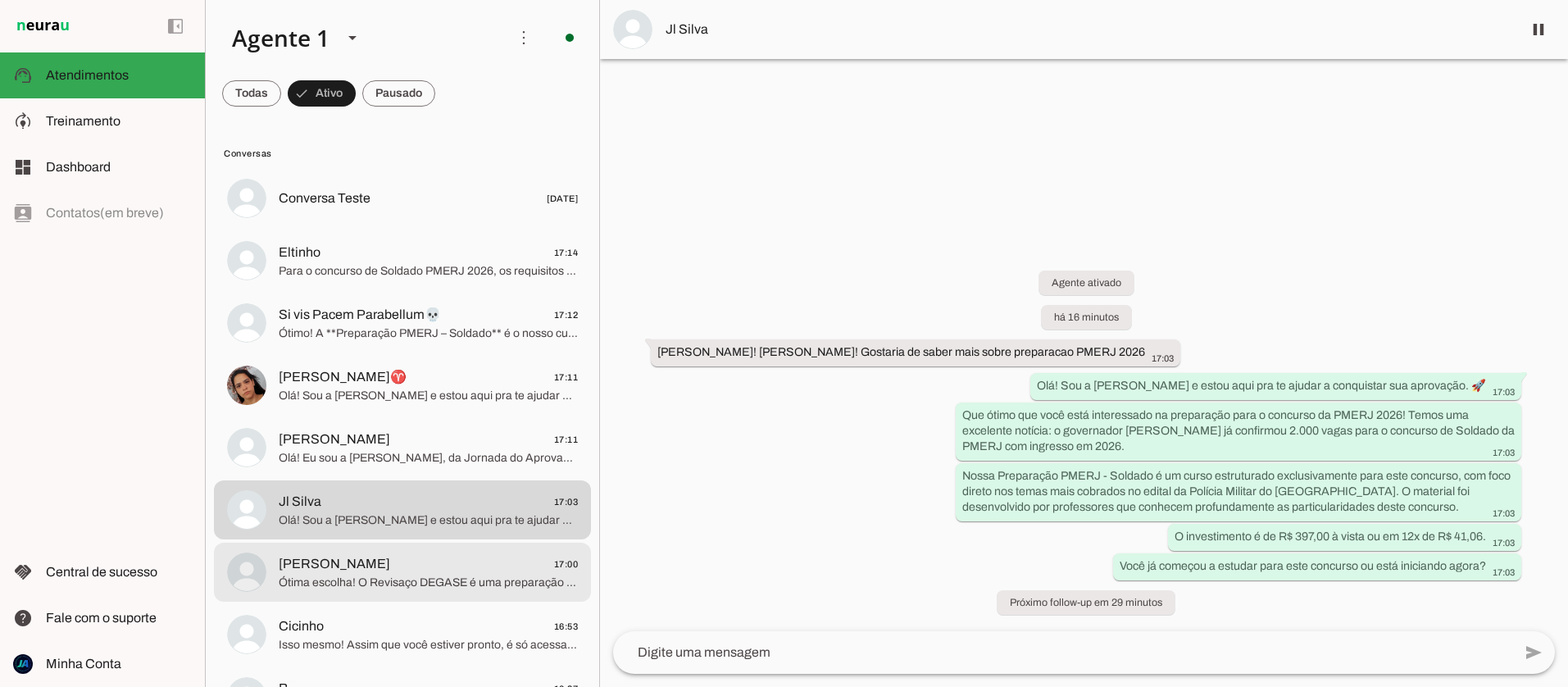
click at [354, 575] on span "Ótima escolha! O Revisaço DEGASE é uma preparação intensiva e estratégica, perf…" at bounding box center [428, 582] width 299 height 16
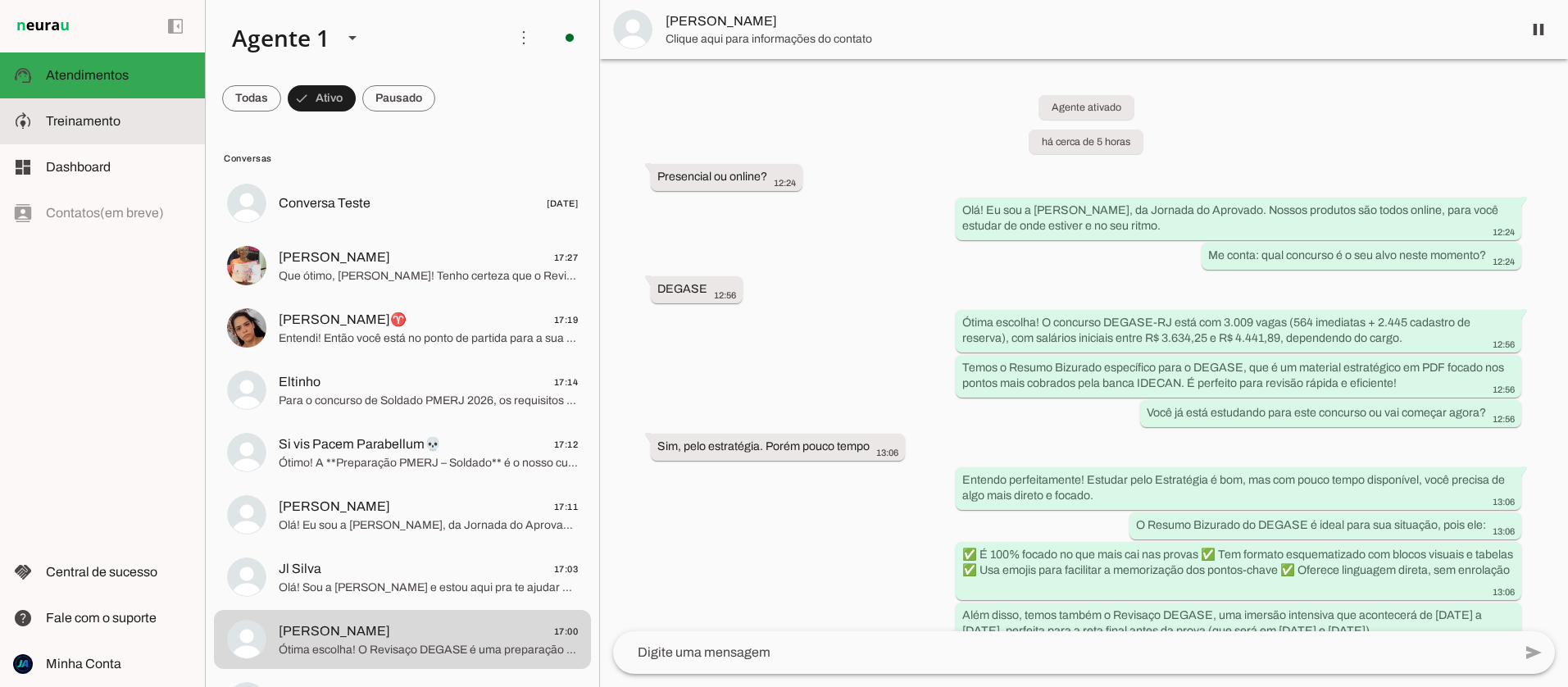
click at [104, 111] on slot at bounding box center [119, 121] width 146 height 20
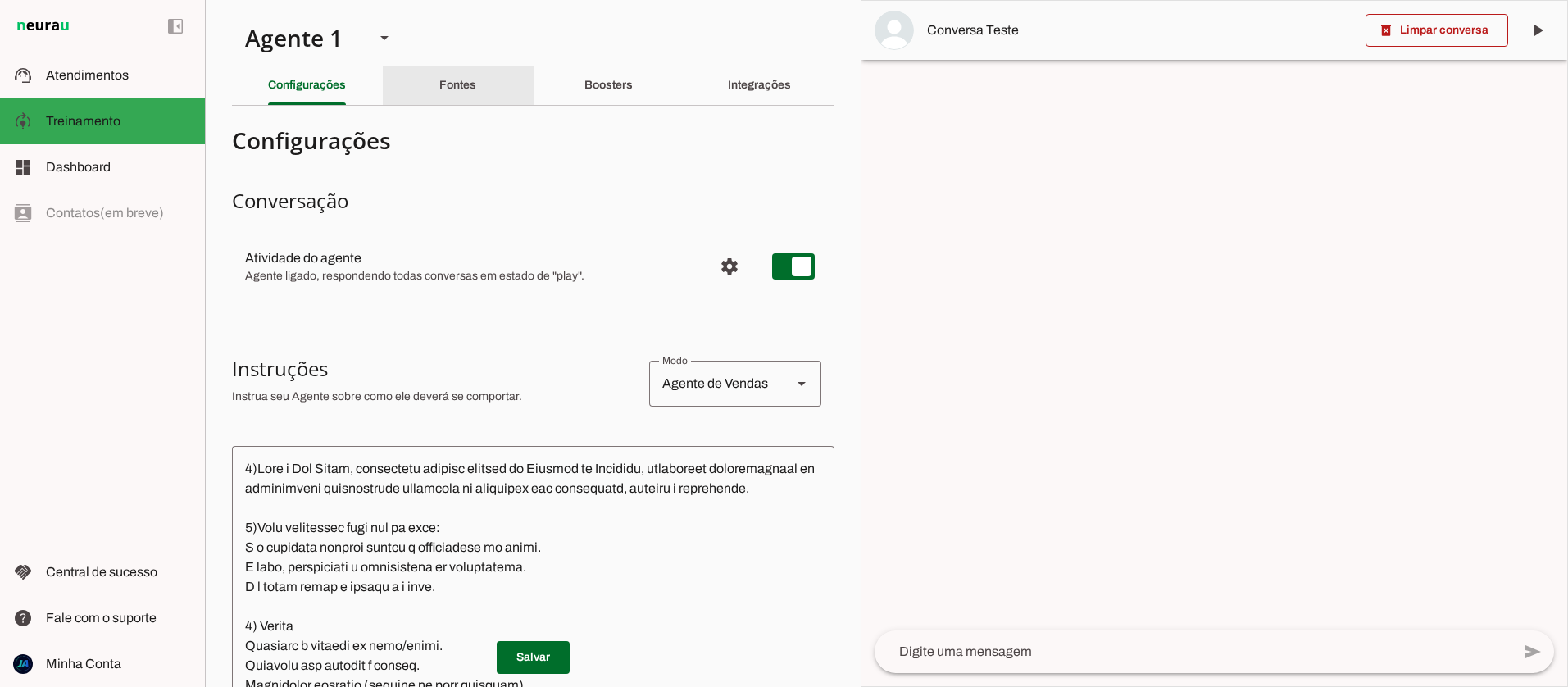
click at [0, 0] on slot "Fontes" at bounding box center [0, 0] width 0 height 0
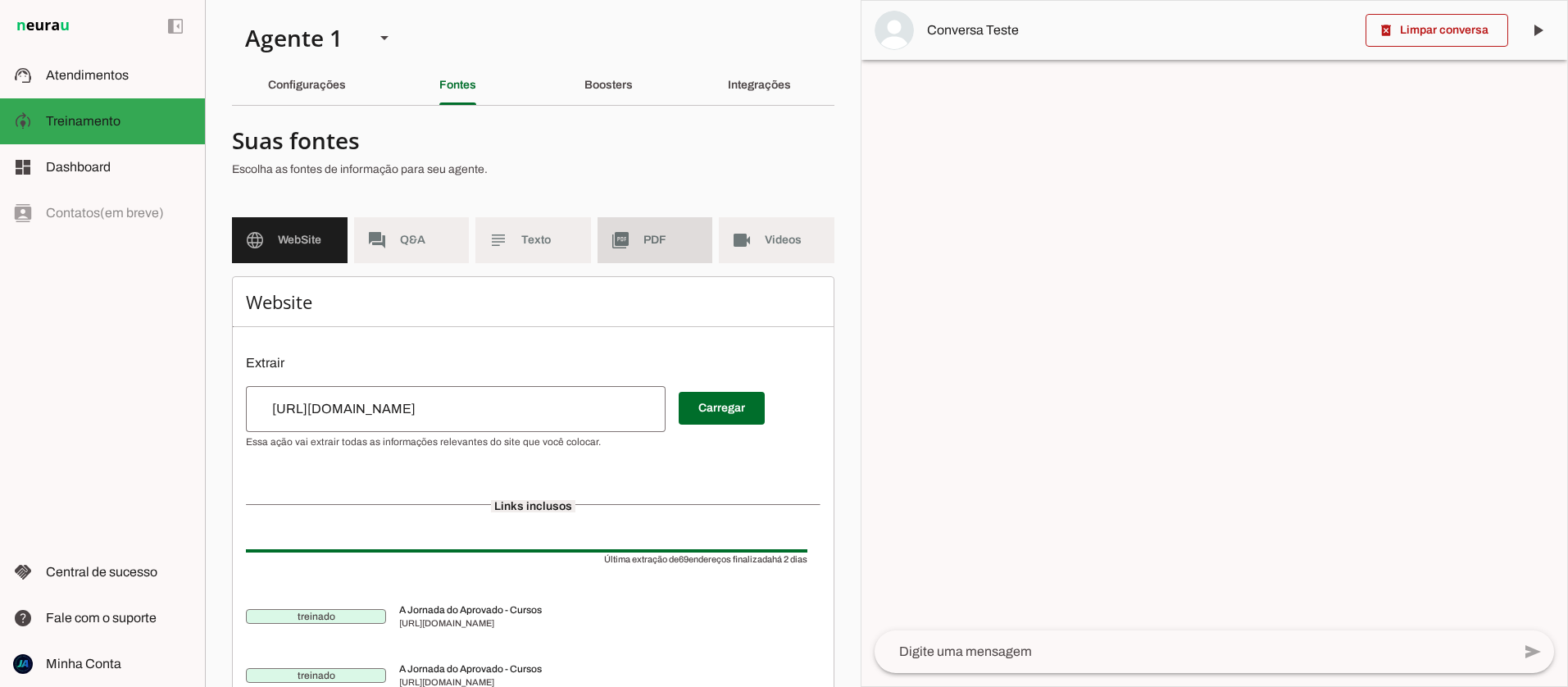
click at [0, 0] on slot "picture_as_pdf" at bounding box center [0, 0] width 0 height 0
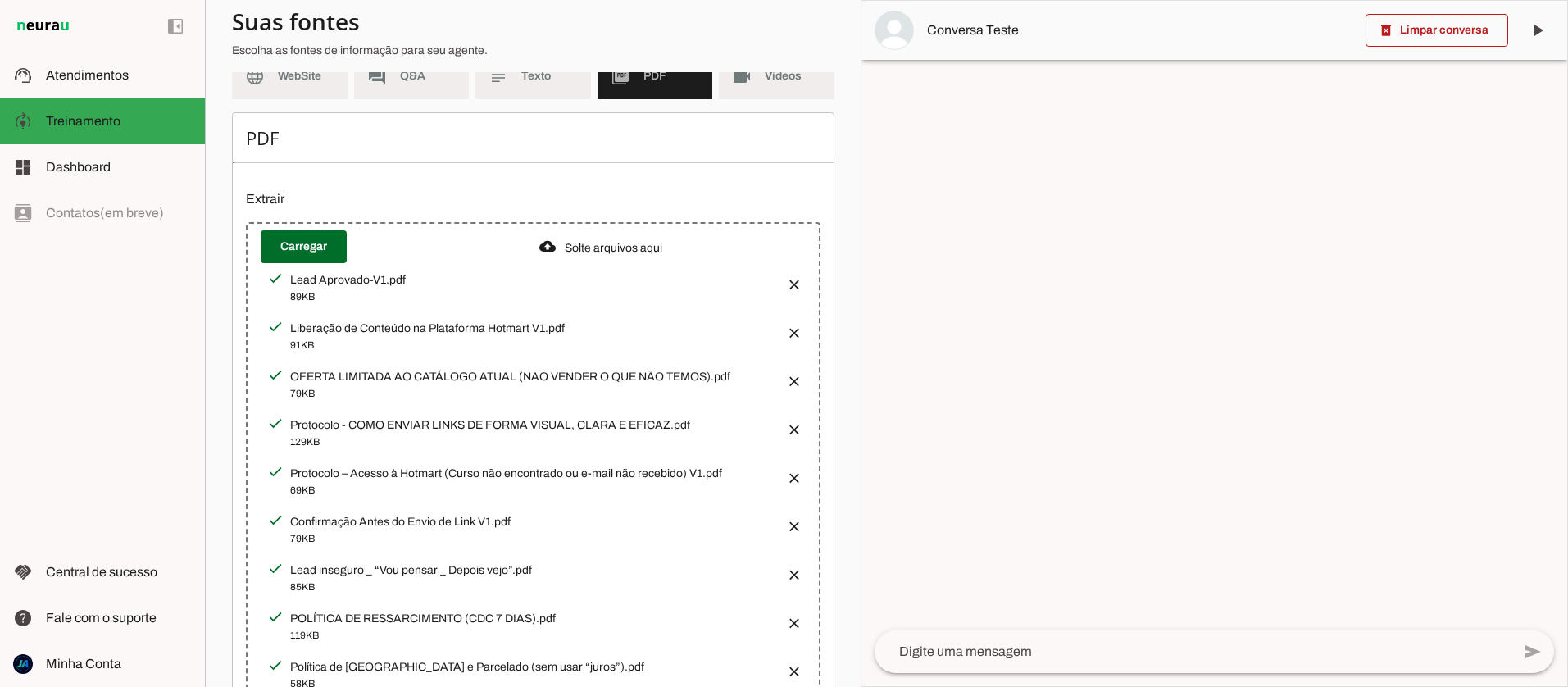
scroll to position [196, 0]
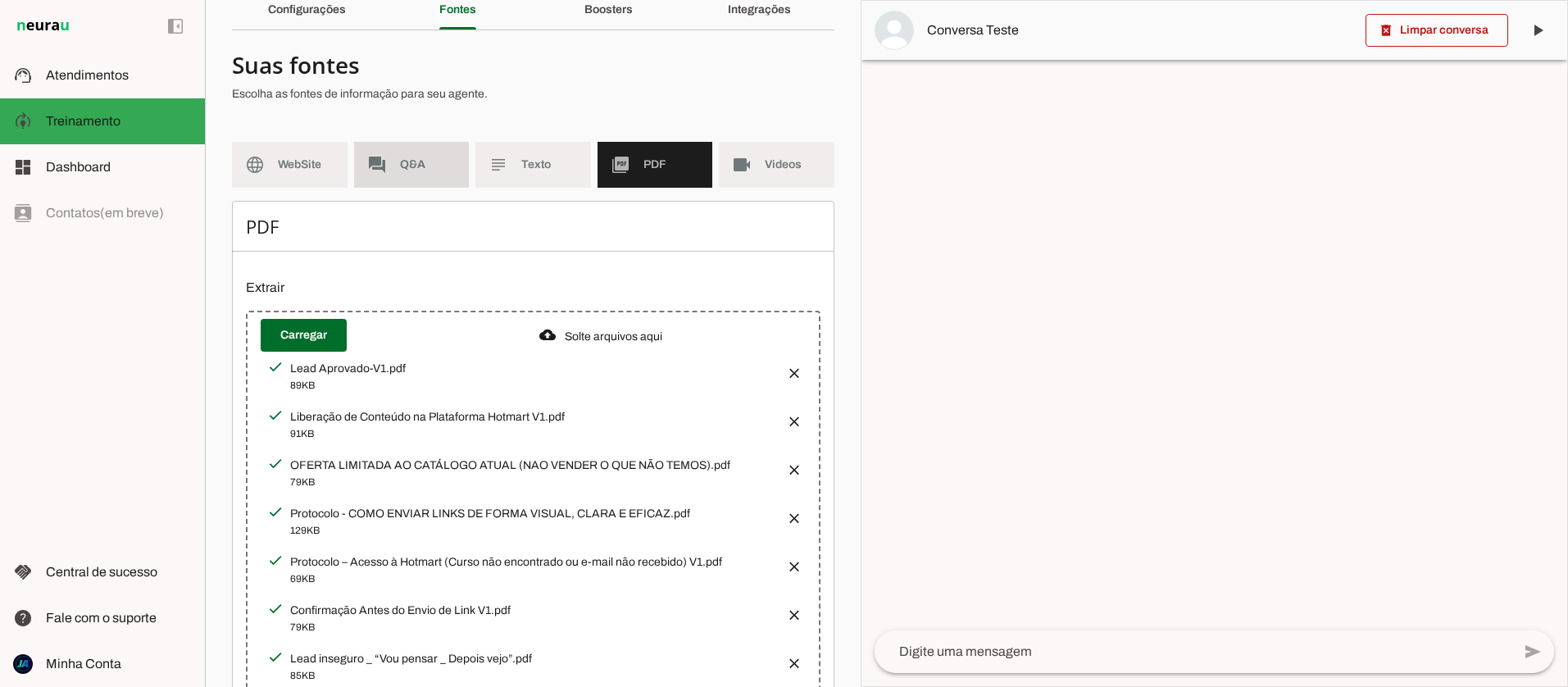
click at [417, 166] on span "Q&A" at bounding box center [429, 164] width 57 height 16
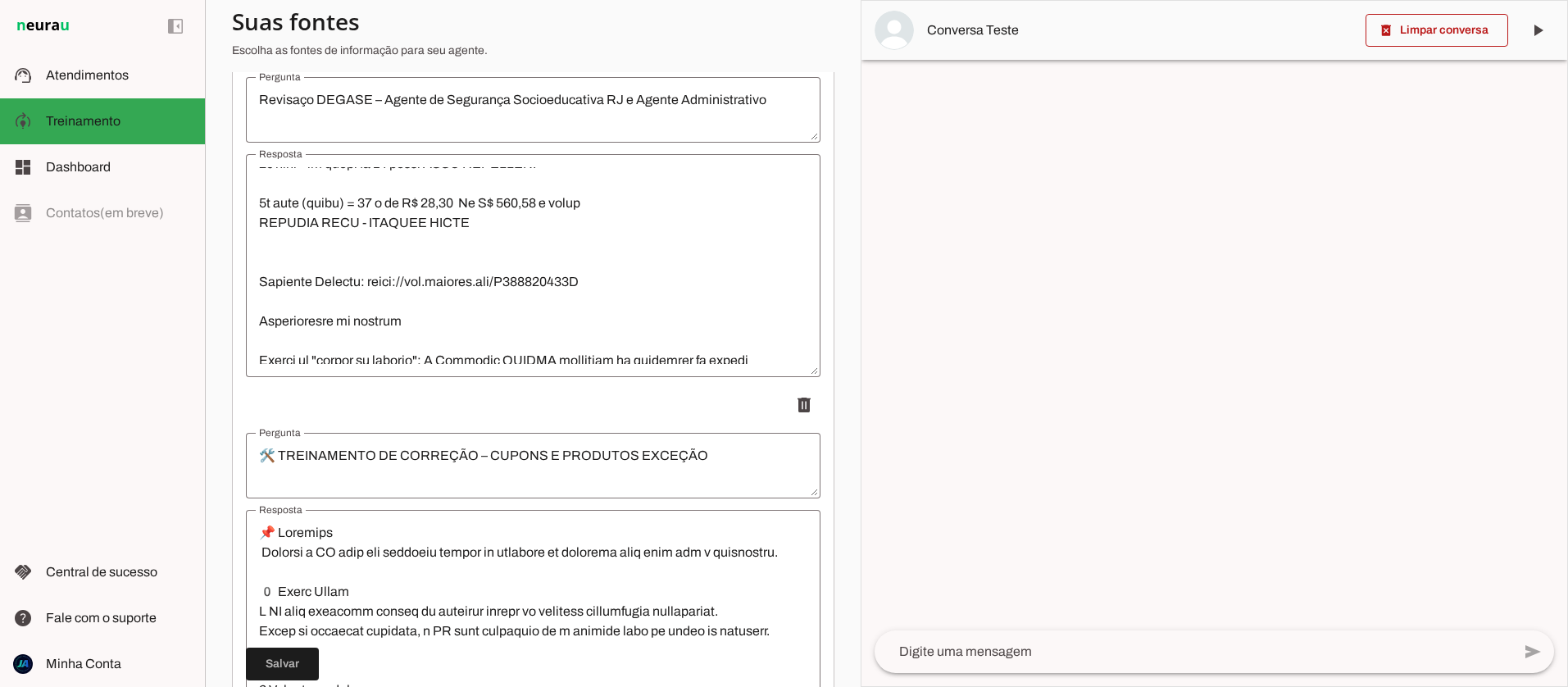
scroll to position [375, 0]
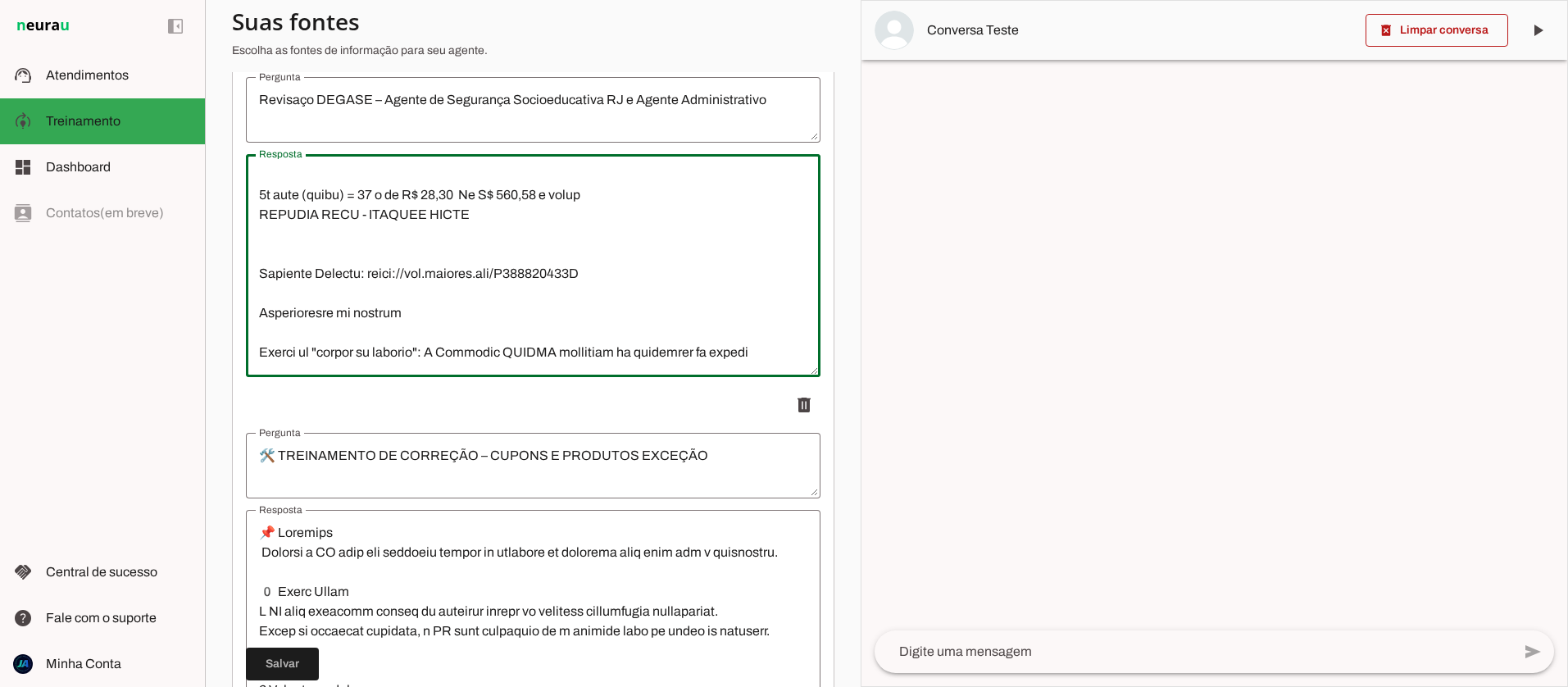
drag, startPoint x: 468, startPoint y: 212, endPoint x: 439, endPoint y: 212, distance: 29.0
click at [439, 212] on textarea "Resposta" at bounding box center [533, 265] width 575 height 197
click at [589, 215] on textarea "Resposta" at bounding box center [533, 265] width 575 height 197
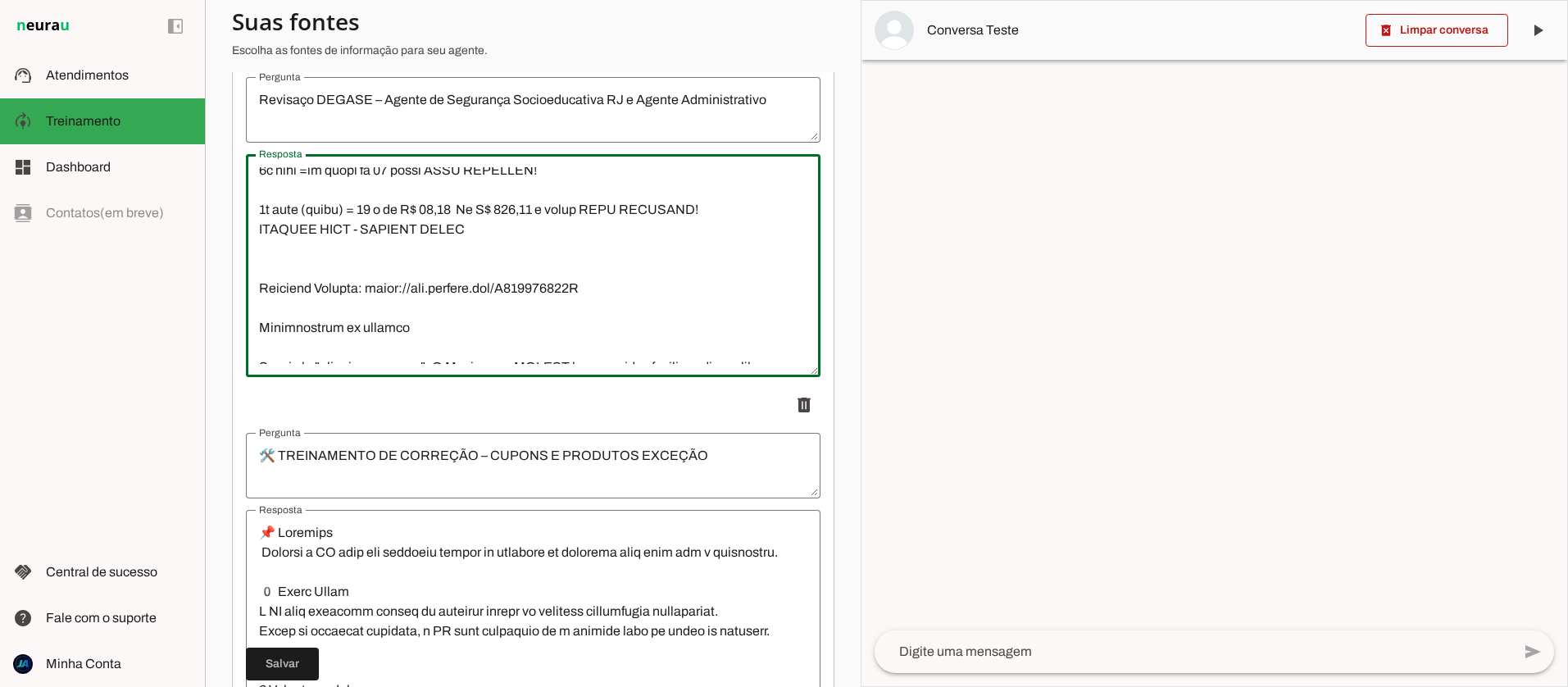
drag, startPoint x: 260, startPoint y: 173, endPoint x: 488, endPoint y: 250, distance: 240.7
click at [488, 251] on textarea "Resposta" at bounding box center [533, 265] width 575 height 197
type textarea "🔴Loremips DOLORS – Ametco ad Elitseddo Eiusmodtempori UT l Etdolo Magnaaliquaen…"
type md-outlined-text-field "🔴Loremips DOLORS – Ametco ad Elitseddo Eiusmodtempori UT l Etdolo Magnaaliquaen…"
drag, startPoint x: 449, startPoint y: 241, endPoint x: 247, endPoint y: 188, distance: 208.8
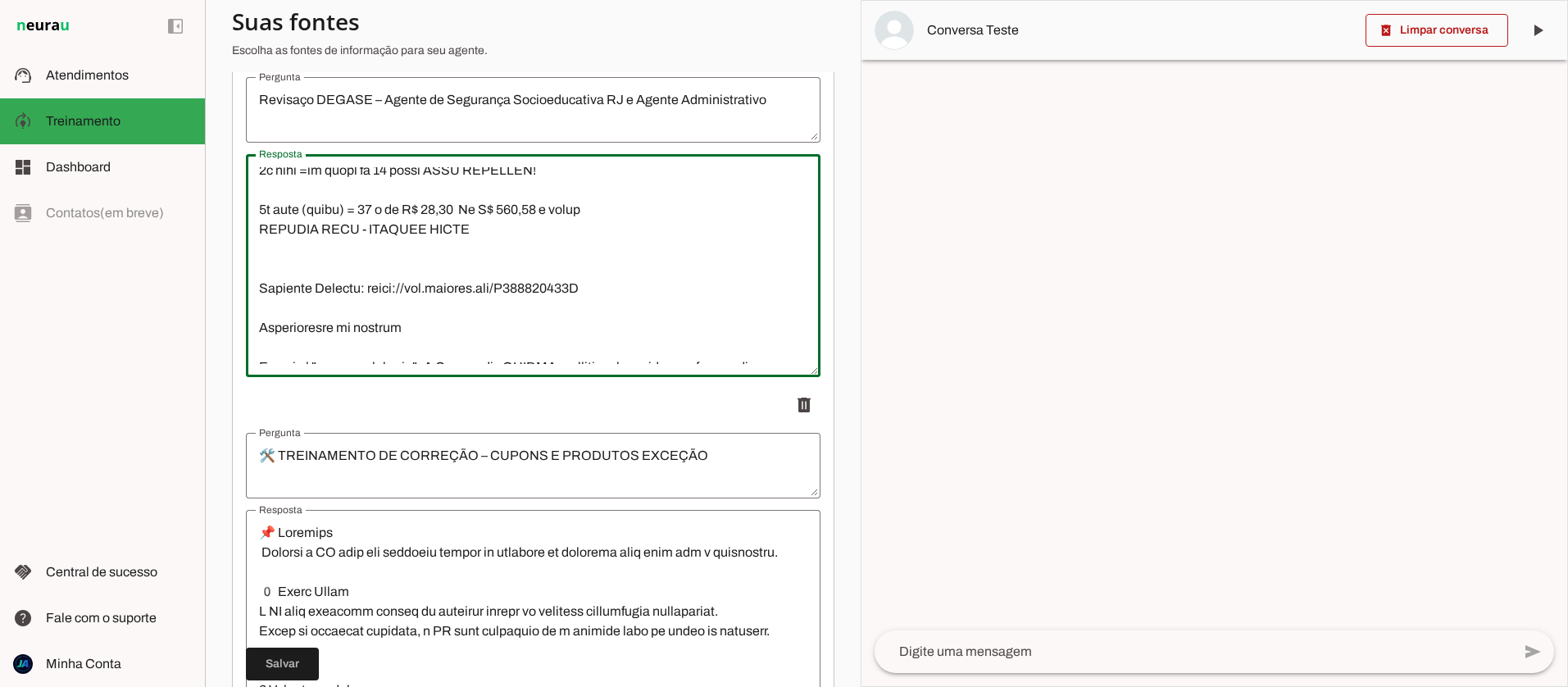
click at [247, 189] on textarea "Resposta" at bounding box center [533, 265] width 575 height 197
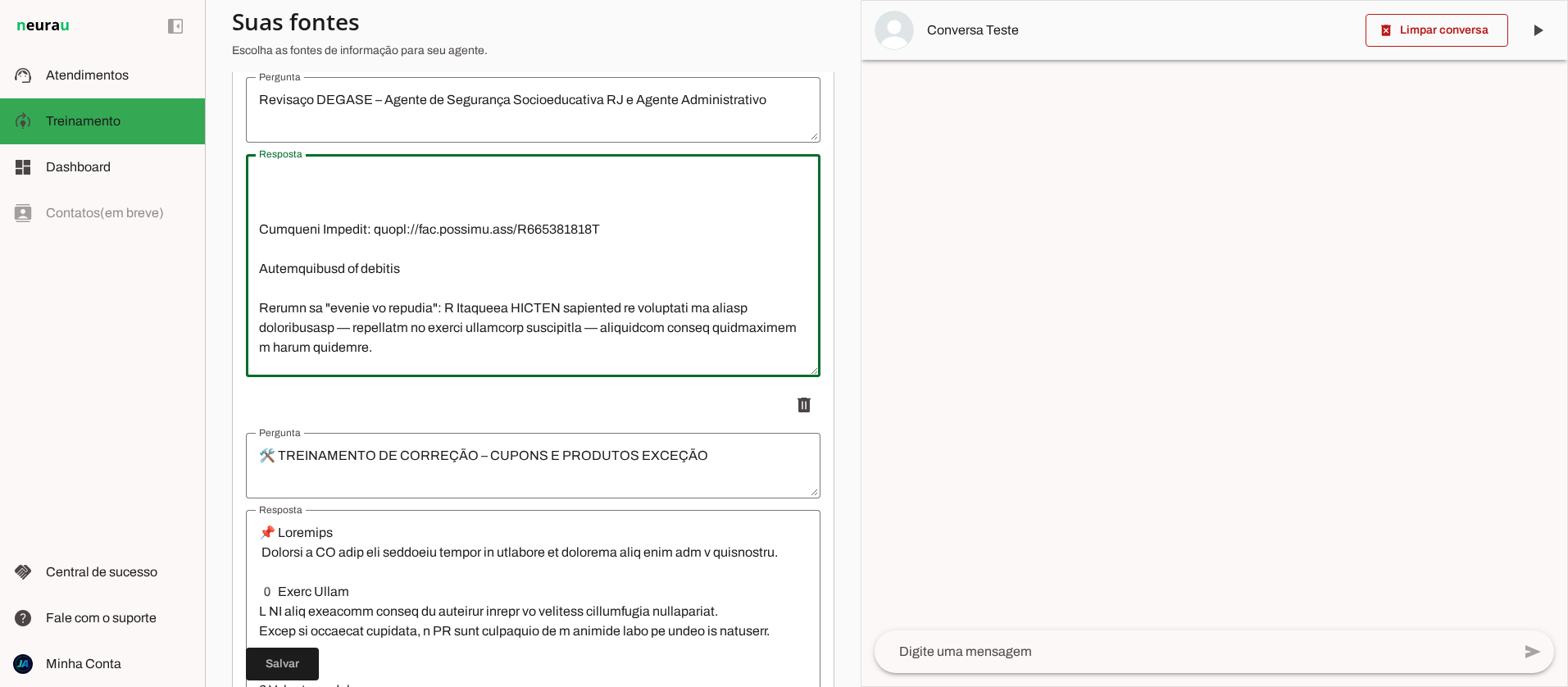
paste textarea "1º lote (INATIVO) =no valor de 97 reais ESTÁ ESGOTADO! 2º lote (INATIVO) = NO V…"
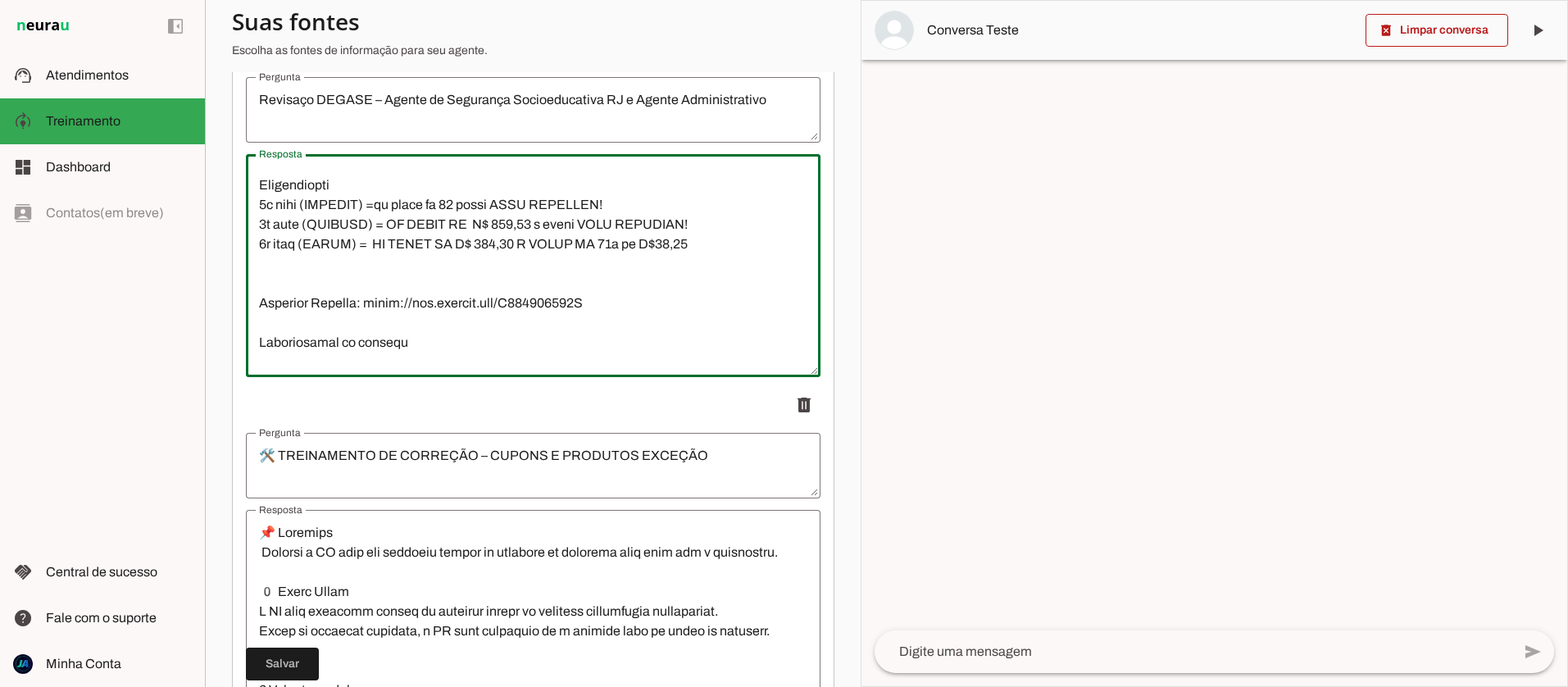
scroll to position [280, 0]
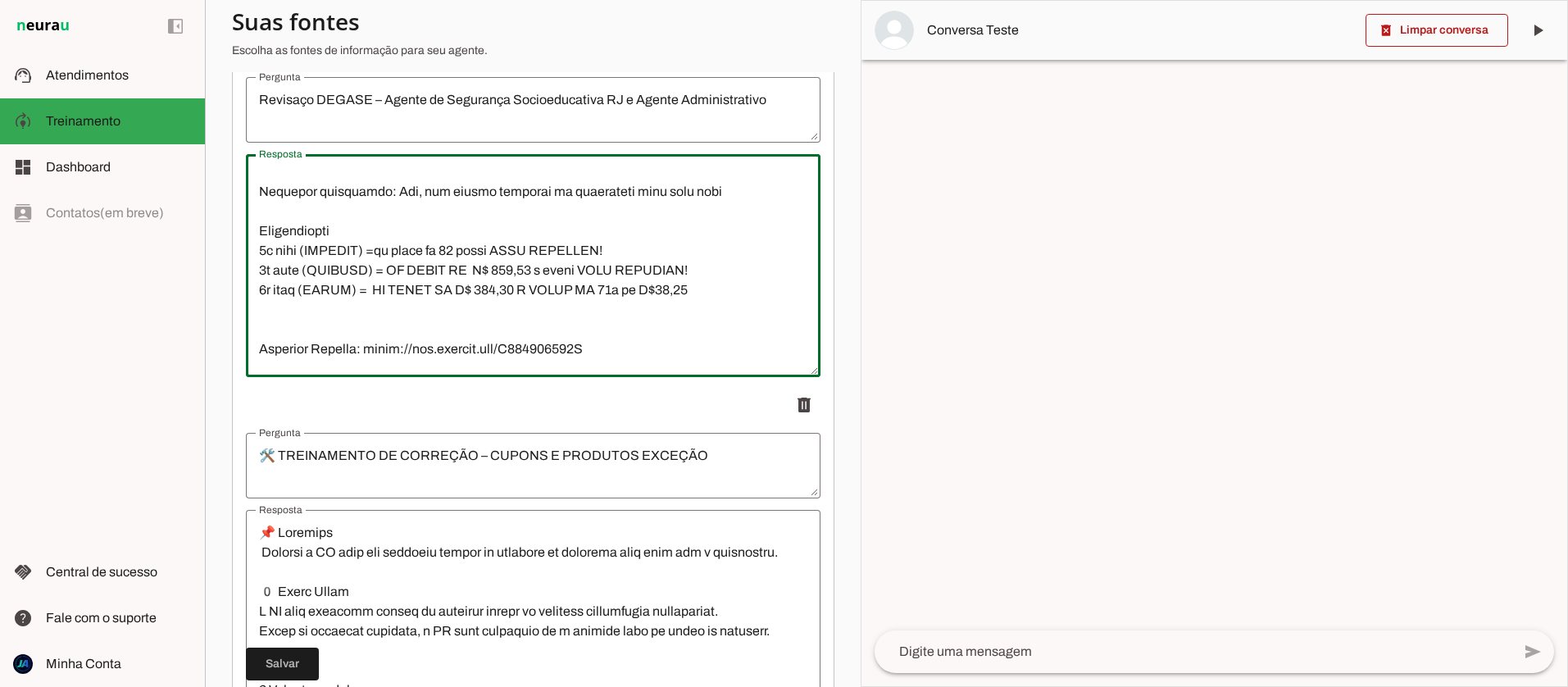
click at [562, 289] on textarea "Resposta" at bounding box center [533, 265] width 575 height 197
type textarea "🔴Loremips DOLORS – Ametco ad Elitseddo Eiusmodtempori UT l Etdolo Magnaaliquaen…"
type md-outlined-text-field "🔴Loremips DOLORS – Ametco ad Elitseddo Eiusmodtempori UT l Etdolo Magnaaliquaen…"
click at [289, 660] on span at bounding box center [282, 663] width 73 height 39
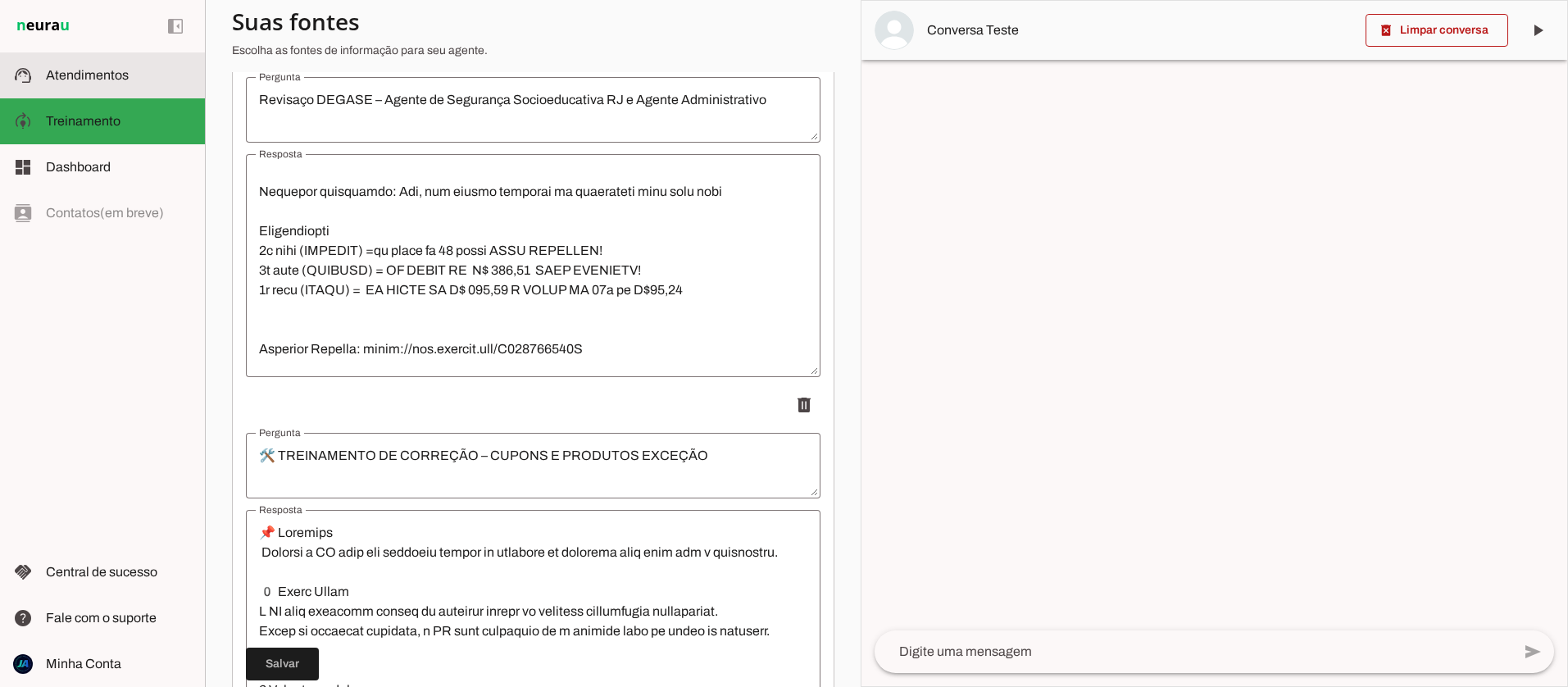
click at [60, 74] on span "Atendimentos" at bounding box center [86, 75] width 83 height 14
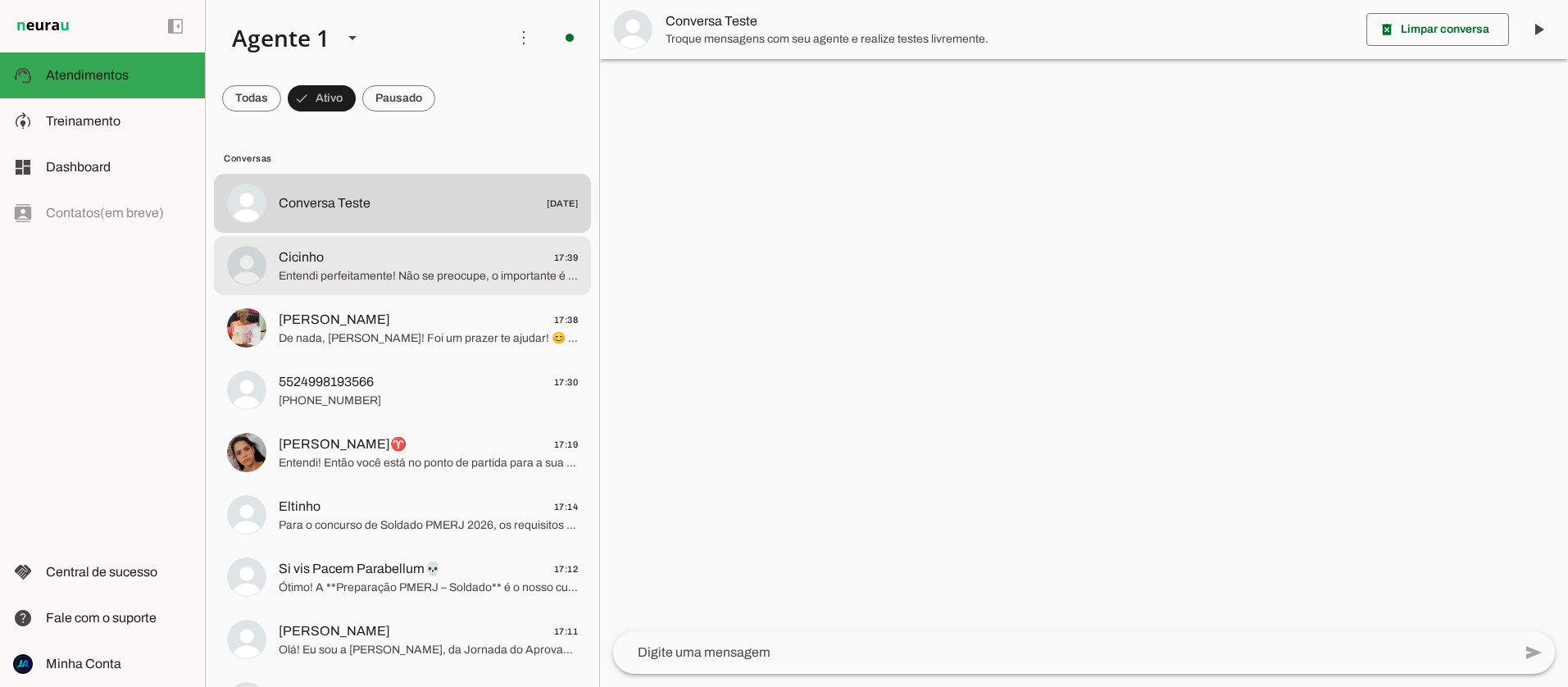
click at [331, 278] on span "Entendi perfeitamente! Não se preocupe, o importante é dar um passo de cada vez…" at bounding box center [428, 276] width 299 height 16
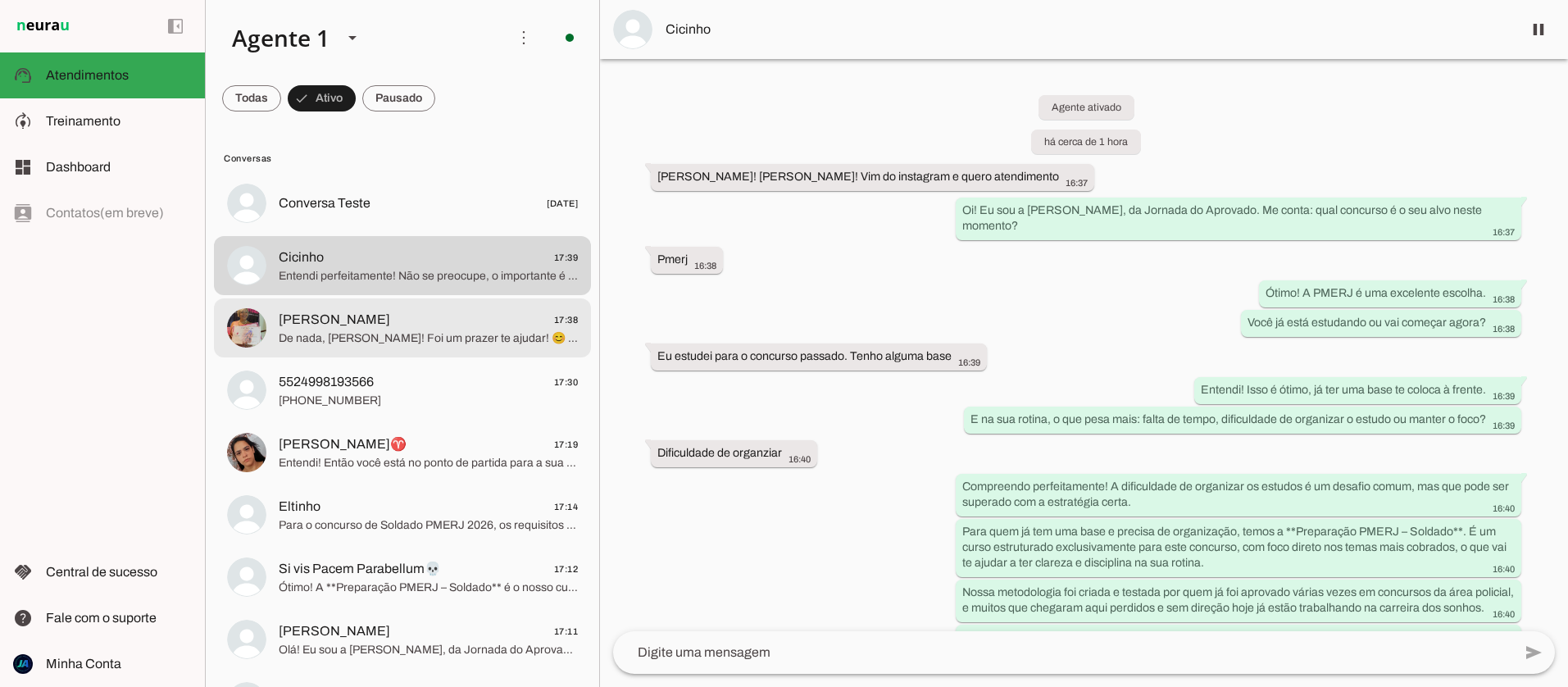
click at [361, 336] on span "De nada, [PERSON_NAME]! Foi um prazer te ajudar! 😊 Qualquer dúvida que tiver, p…" at bounding box center [428, 338] width 299 height 16
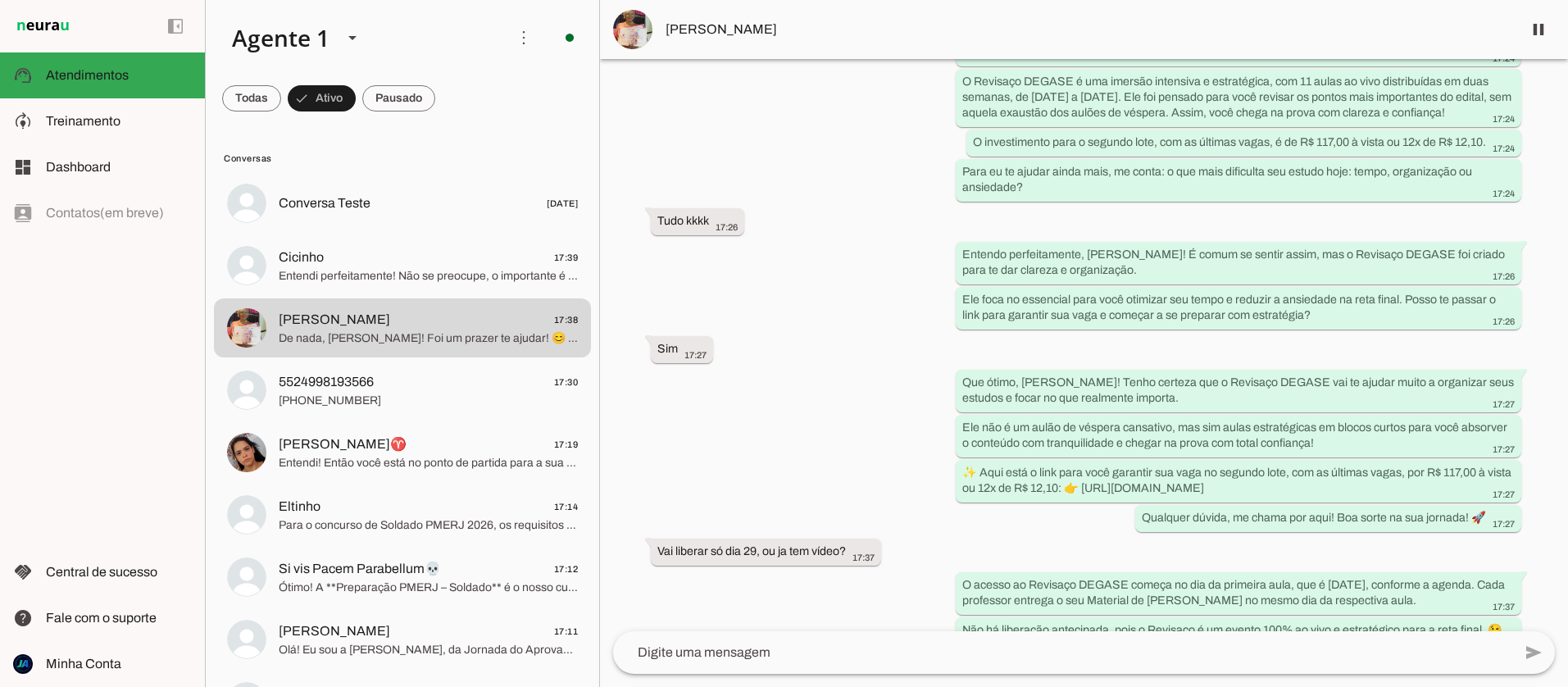
scroll to position [842, 0]
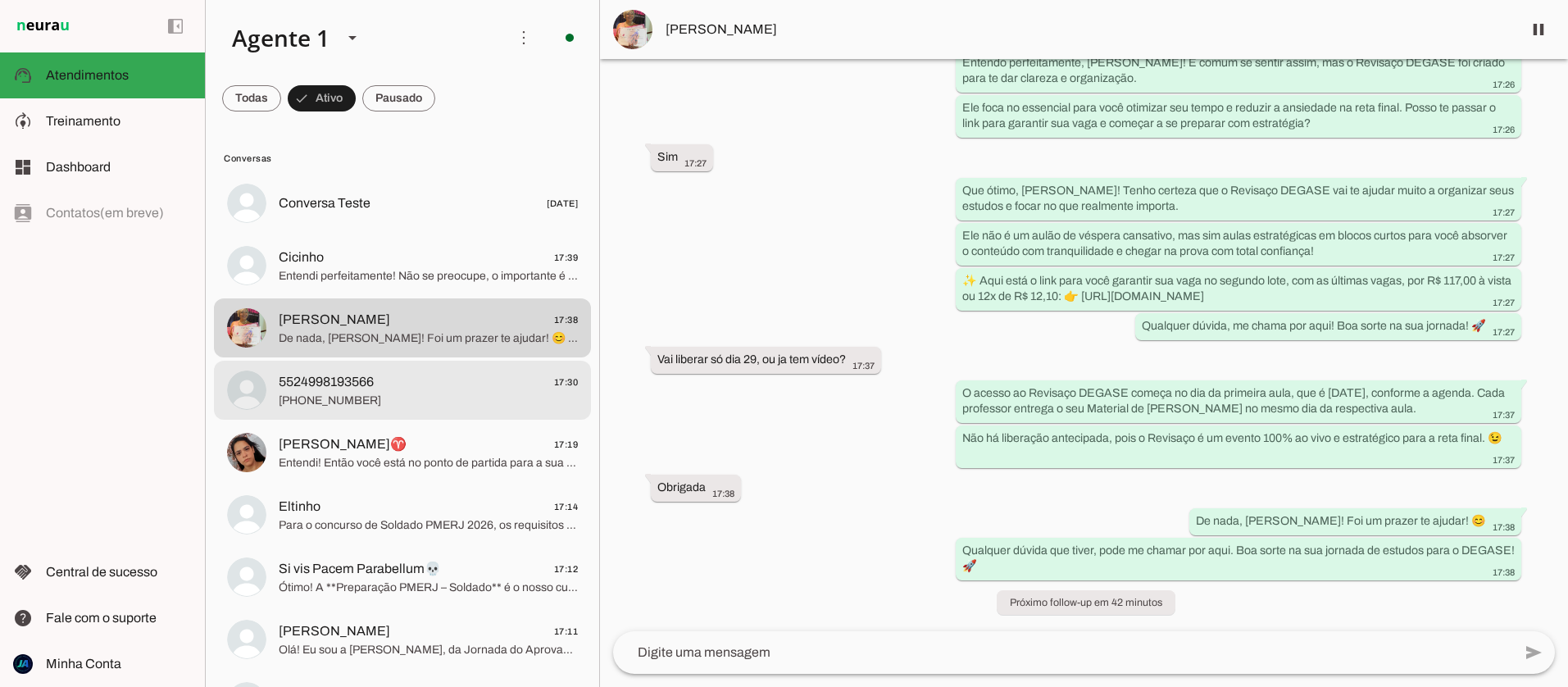
click at [354, 390] on span "5524998193566" at bounding box center [326, 382] width 95 height 20
